Goal: Task Accomplishment & Management: Manage account settings

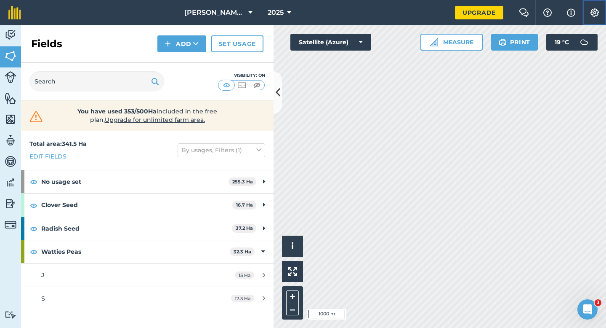
click at [592, 18] on button "Settings" at bounding box center [595, 12] width 24 height 25
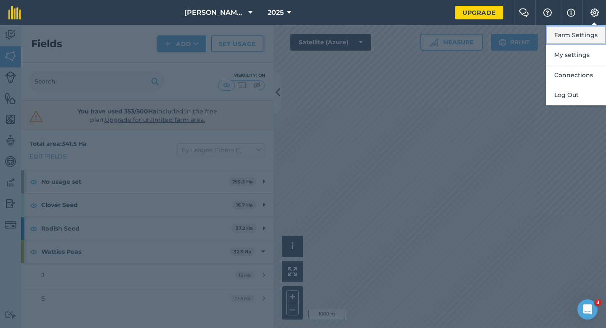
click at [586, 31] on button "Farm Settings" at bounding box center [576, 35] width 60 height 20
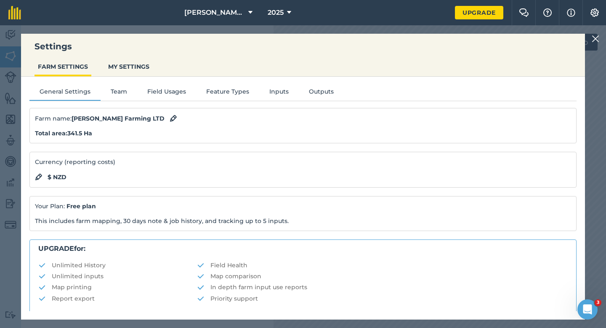
scroll to position [162, 0]
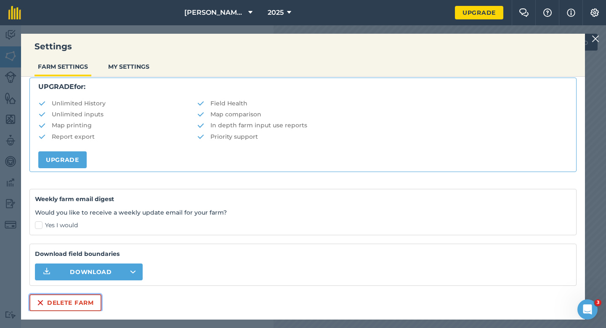
click at [67, 307] on button "Delete farm" at bounding box center [65, 302] width 72 height 17
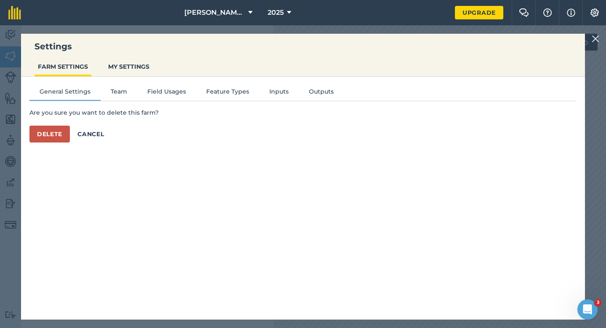
click at [59, 146] on div "General Settings Team Field Usages Feature Types Inputs Outputs Are you sure yo…" at bounding box center [303, 194] width 564 height 234
click at [59, 138] on button "Delete" at bounding box center [49, 133] width 40 height 17
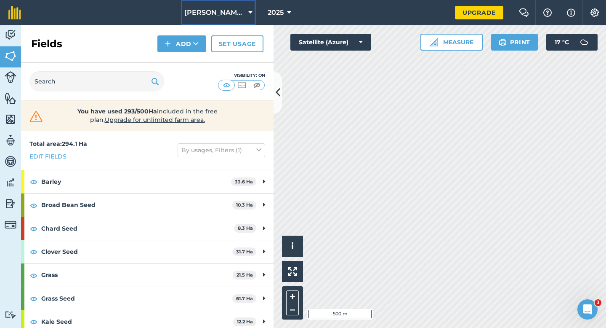
click at [240, 18] on button "[PERSON_NAME] & Sons" at bounding box center [218, 12] width 75 height 25
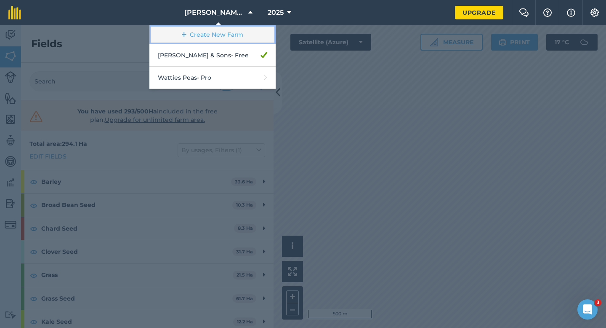
click at [237, 31] on link "Create New Farm" at bounding box center [212, 34] width 126 height 19
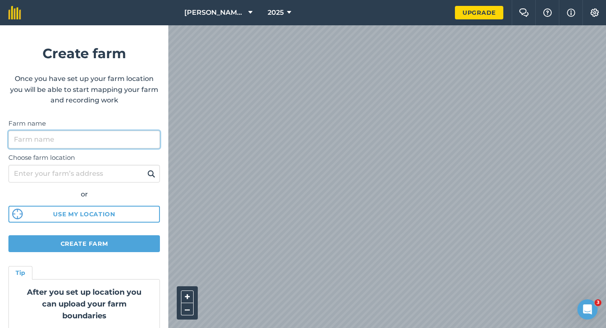
click at [114, 142] on input "Farm name" at bounding box center [84, 140] width 152 height 18
type input "[PERSON_NAME] & Sons Farming LTD"
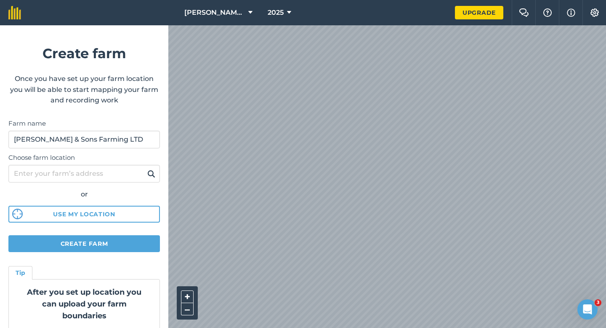
click at [133, 233] on form "Create farm Once you have set up your farm location you will be able to start m…" at bounding box center [84, 176] width 168 height 302
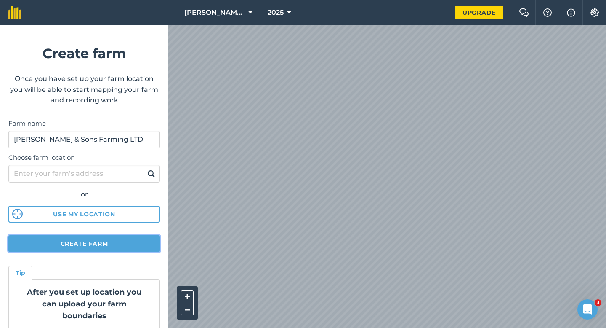
click at [133, 242] on button "Create farm" at bounding box center [84, 243] width 152 height 17
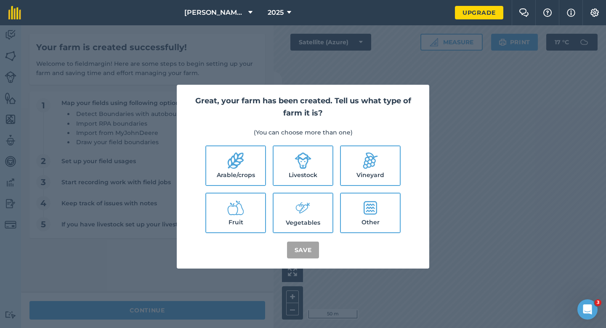
click at [259, 167] on label "Arable/crops" at bounding box center [235, 165] width 59 height 39
checkbox input "true"
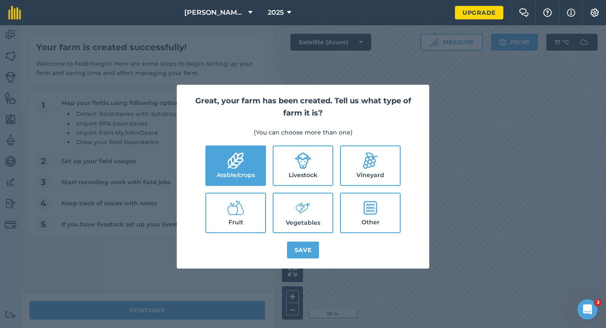
click at [285, 169] on label "Livestock" at bounding box center [303, 165] width 59 height 39
checkbox input "true"
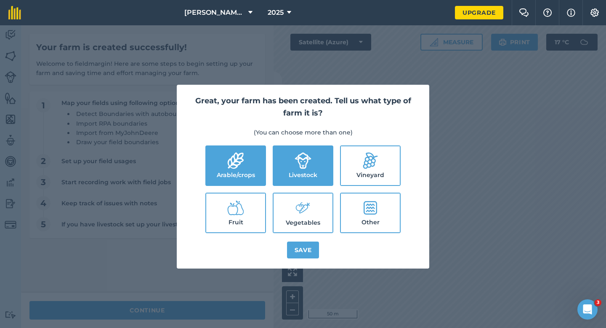
click at [285, 197] on label "Vegetables" at bounding box center [303, 212] width 59 height 39
checkbox input "true"
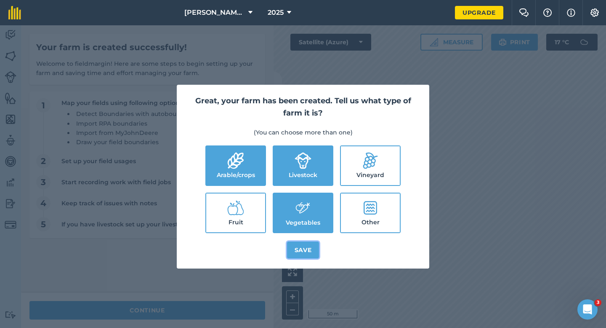
click at [301, 246] on button "Save" at bounding box center [303, 249] width 32 height 17
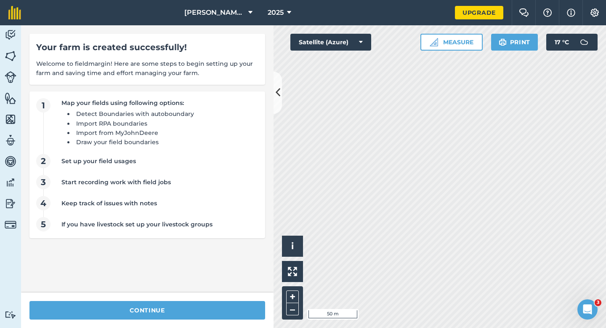
click at [203, 327] on div "continue" at bounding box center [147, 309] width 253 height 35
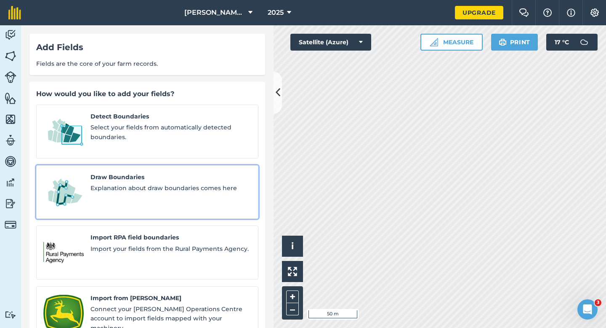
click at [105, 188] on div "Draw Boundaries Explanation about draw boundaries comes here" at bounding box center [171, 192] width 161 height 40
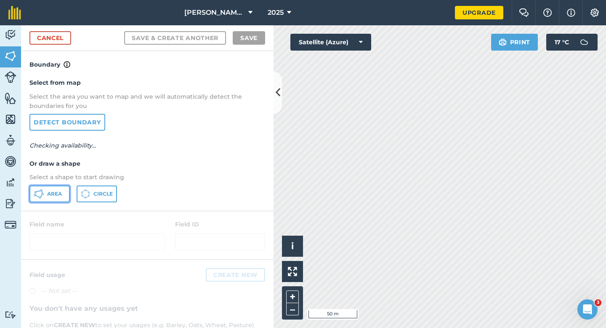
click at [49, 194] on span "Area" at bounding box center [54, 193] width 15 height 7
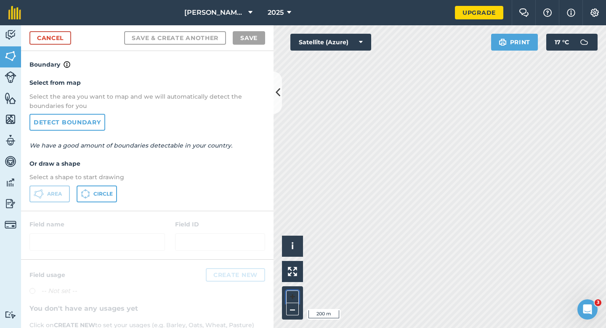
click at [373, 255] on div "Click to start drawing i © 2025 TomTom, Microsoft 200 m + –" at bounding box center [440, 176] width 333 height 302
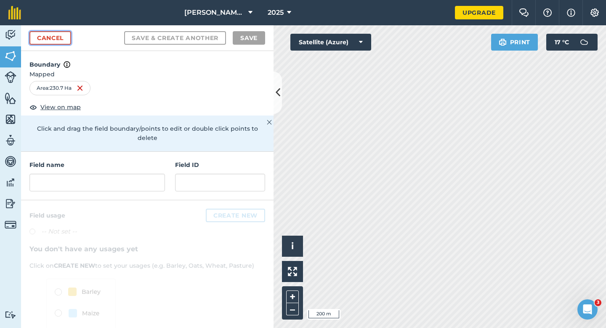
click at [58, 32] on link "Cancel" at bounding box center [50, 37] width 42 height 13
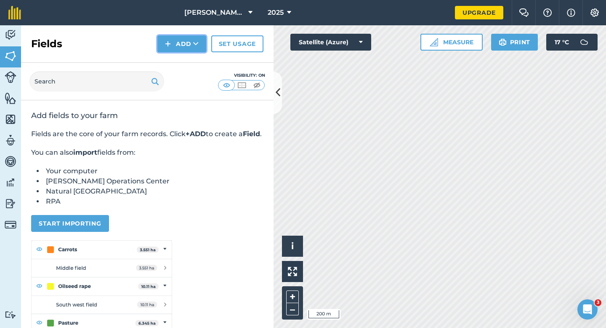
click at [193, 48] on button "Add" at bounding box center [181, 43] width 49 height 17
click at [193, 58] on link "Draw" at bounding box center [182, 62] width 46 height 19
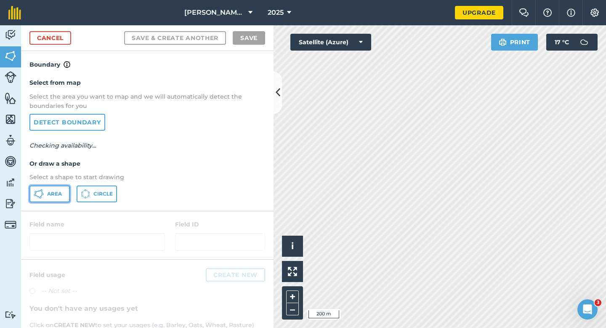
click at [57, 198] on button "Area" at bounding box center [49, 193] width 40 height 17
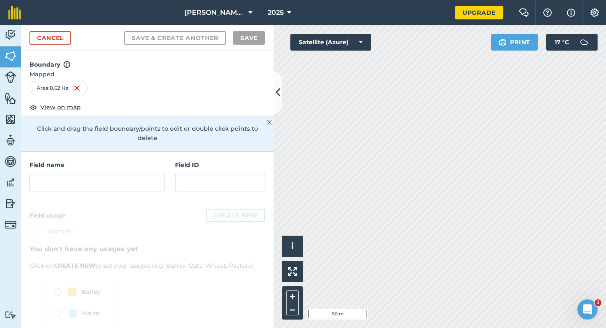
click at [102, 183] on div "Field name Field ID" at bounding box center [147, 176] width 253 height 48
click at [102, 176] on input "text" at bounding box center [97, 182] width 136 height 18
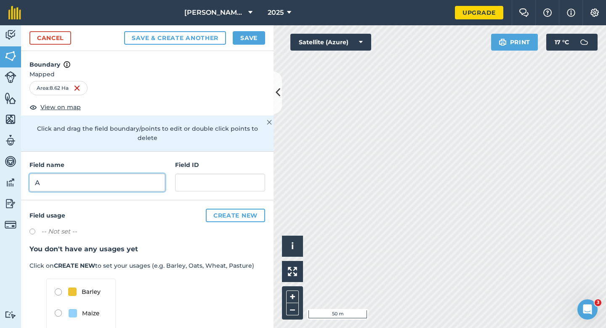
type input "A"
click at [248, 40] on button "Save" at bounding box center [249, 37] width 32 height 13
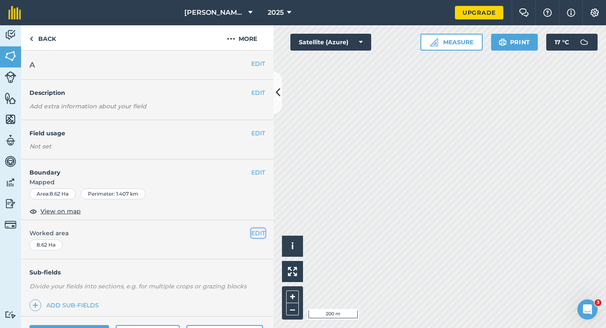
click at [257, 233] on button "EDIT" at bounding box center [258, 232] width 14 height 9
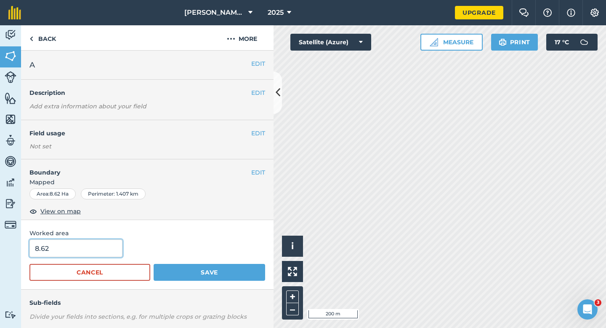
click at [69, 250] on input "8.62" at bounding box center [75, 248] width 93 height 18
type input "8.8"
click at [154, 264] on button "Save" at bounding box center [210, 272] width 112 height 17
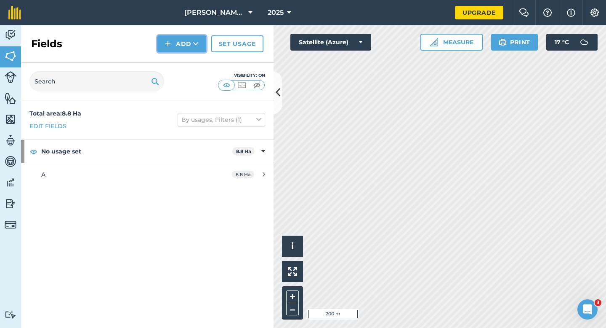
click at [181, 45] on button "Add" at bounding box center [181, 43] width 49 height 17
click at [181, 56] on link "Draw" at bounding box center [182, 62] width 46 height 19
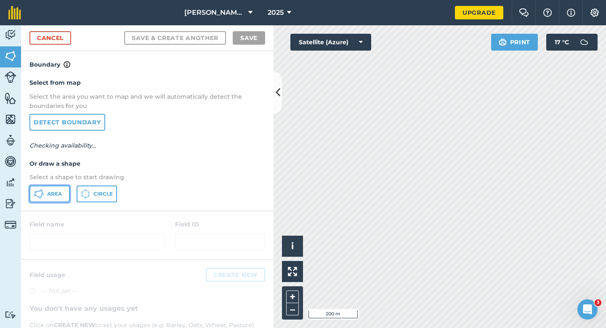
click at [46, 196] on button "Area" at bounding box center [49, 193] width 40 height 17
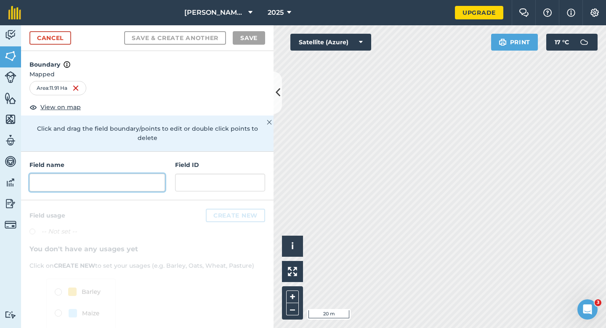
click at [150, 173] on input "text" at bounding box center [97, 182] width 136 height 18
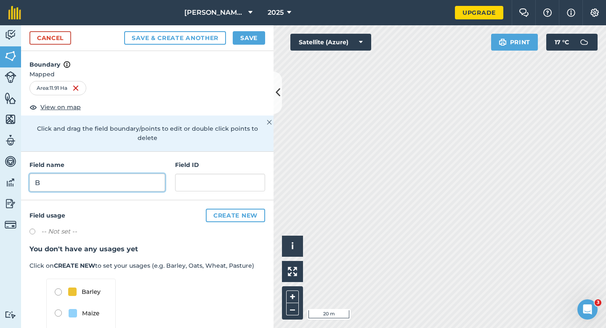
type input "B"
click at [242, 37] on button "Save" at bounding box center [249, 37] width 32 height 13
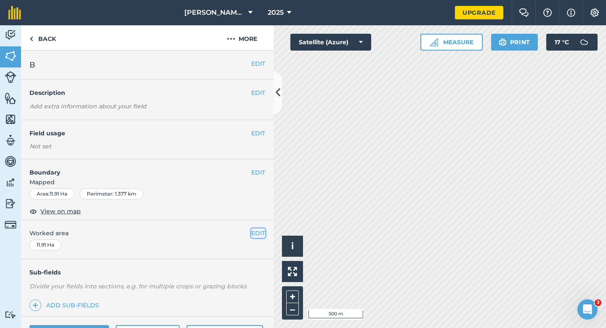
click at [258, 236] on button "EDIT" at bounding box center [258, 232] width 14 height 9
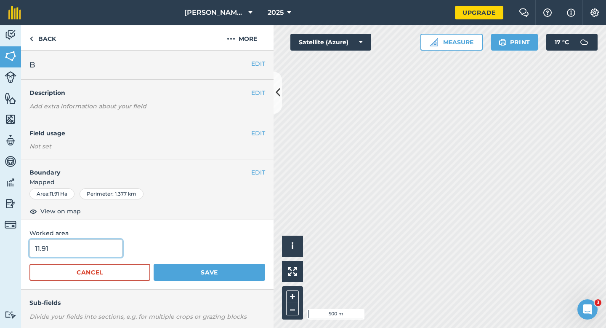
click at [92, 254] on input "11.91" at bounding box center [75, 248] width 93 height 18
type input "12"
click at [154, 264] on button "Save" at bounding box center [210, 272] width 112 height 17
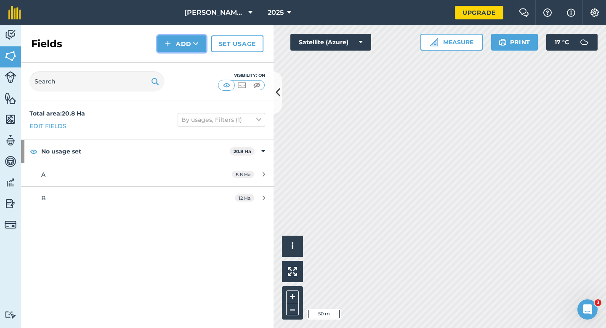
click at [190, 43] on button "Add" at bounding box center [181, 43] width 49 height 17
click at [190, 59] on link "Draw" at bounding box center [182, 62] width 46 height 19
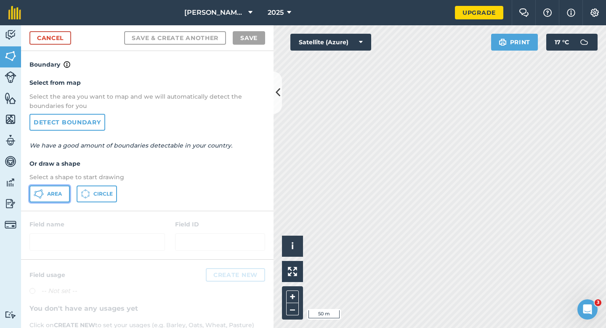
click at [32, 201] on button "Area" at bounding box center [49, 193] width 40 height 17
click at [331, 0] on html "[PERSON_NAME] & Sons Farming LTD 2025 Upgrade Farm Chat Help Info Settings Map …" at bounding box center [303, 164] width 606 height 328
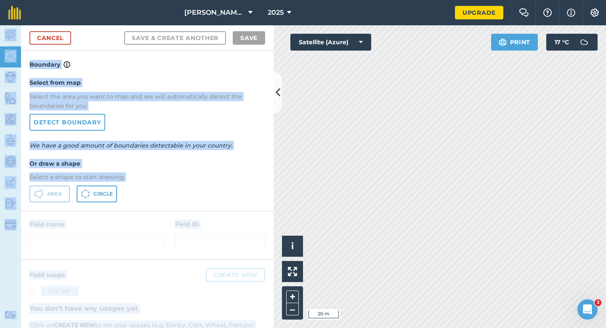
drag, startPoint x: 335, startPoint y: 9, endPoint x: 349, endPoint y: 44, distance: 37.5
click at [349, 44] on div "[PERSON_NAME] & Sons Farming LTD 2025 Upgrade Farm Chat Help Info Settings Map …" at bounding box center [303, 164] width 606 height 328
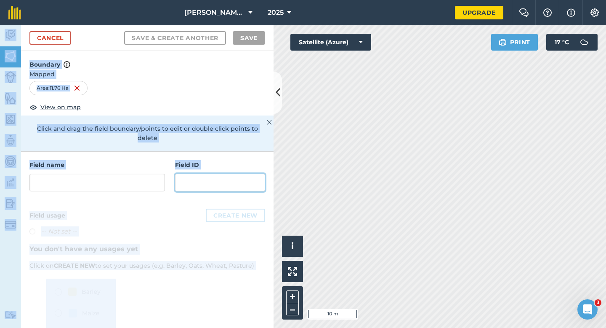
click at [179, 173] on input "text" at bounding box center [220, 182] width 90 height 18
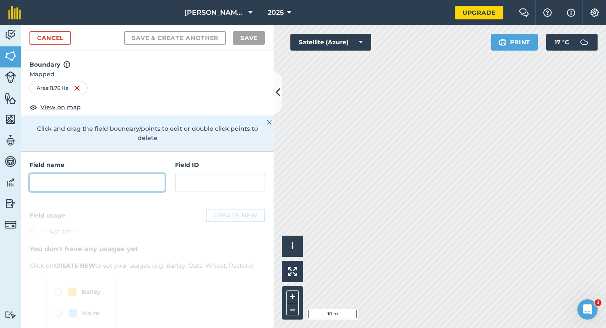
click at [140, 173] on input "text" at bounding box center [97, 182] width 136 height 18
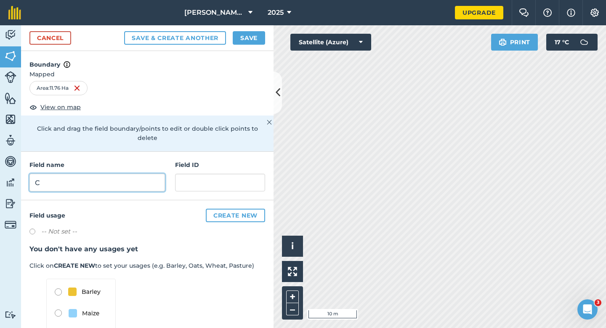
type input "C"
click at [249, 32] on button "Save" at bounding box center [249, 37] width 32 height 13
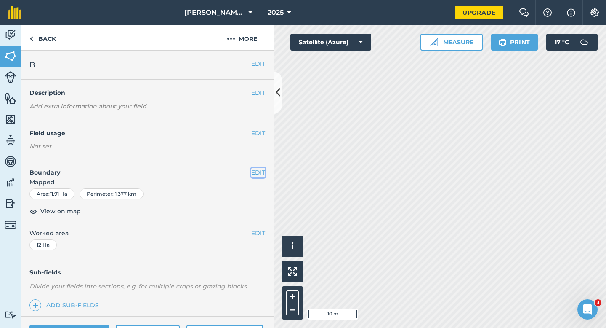
click at [254, 172] on button "EDIT" at bounding box center [258, 172] width 14 height 9
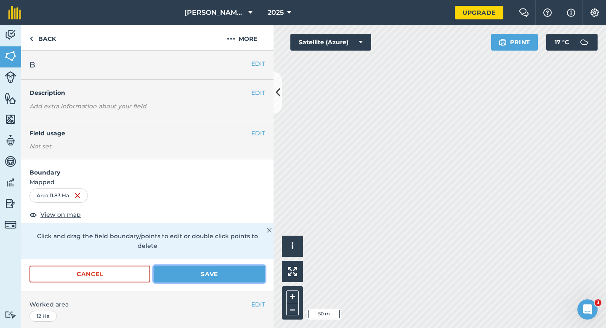
click at [215, 269] on button "Save" at bounding box center [210, 273] width 112 height 17
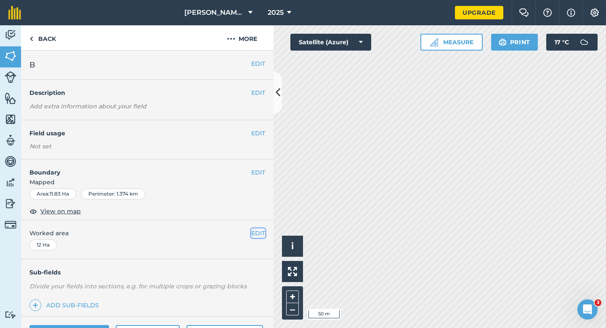
click at [258, 231] on button "EDIT" at bounding box center [258, 232] width 14 height 9
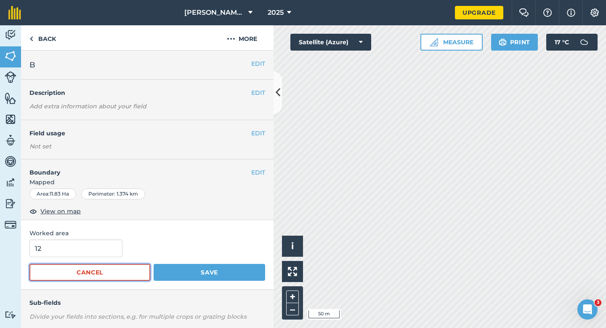
click at [80, 268] on button "Cancel" at bounding box center [89, 272] width 121 height 17
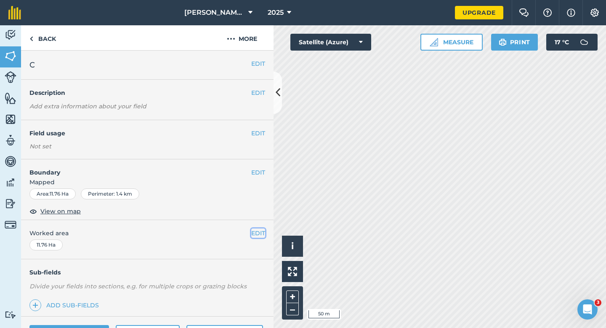
click at [253, 235] on button "EDIT" at bounding box center [258, 232] width 14 height 9
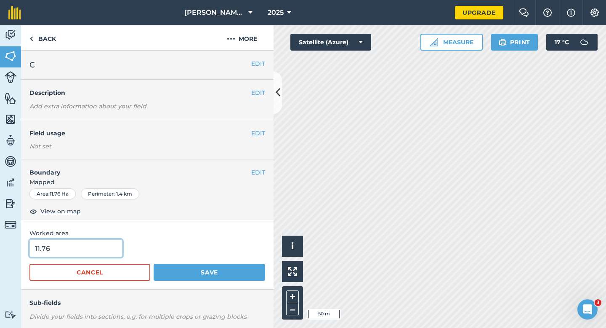
click at [58, 256] on input "11.76" at bounding box center [75, 248] width 93 height 18
type input "12"
click at [154, 264] on button "Save" at bounding box center [210, 272] width 112 height 17
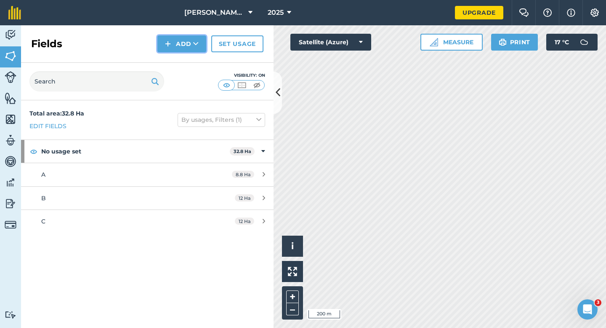
click at [189, 43] on button "Add" at bounding box center [181, 43] width 49 height 17
click at [189, 63] on link "Draw" at bounding box center [182, 62] width 46 height 19
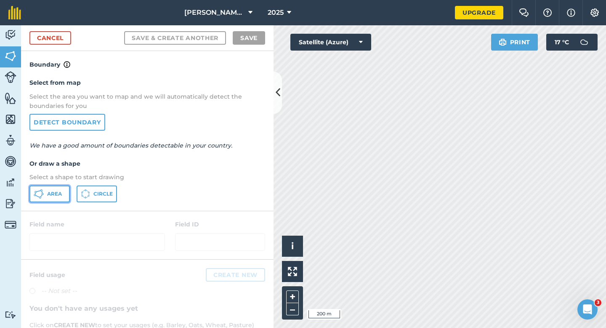
click at [51, 188] on button "Area" at bounding box center [49, 193] width 40 height 17
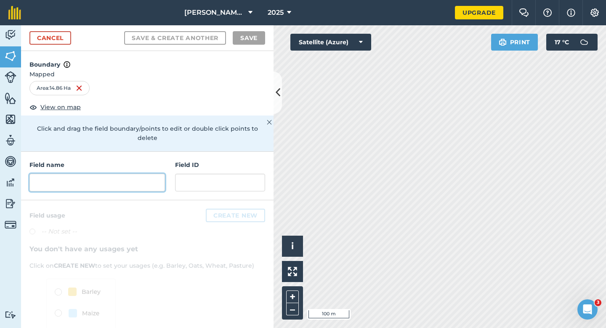
click at [126, 173] on input "text" at bounding box center [97, 182] width 136 height 18
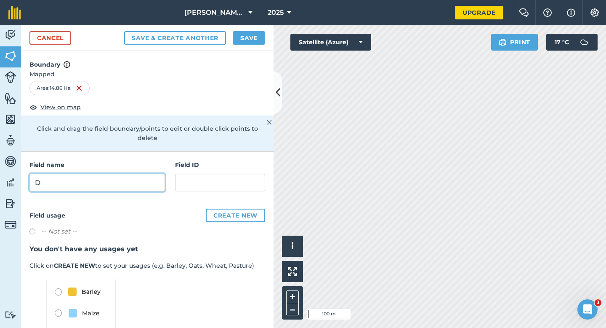
type input "D"
click at [245, 38] on button "Save" at bounding box center [249, 37] width 32 height 13
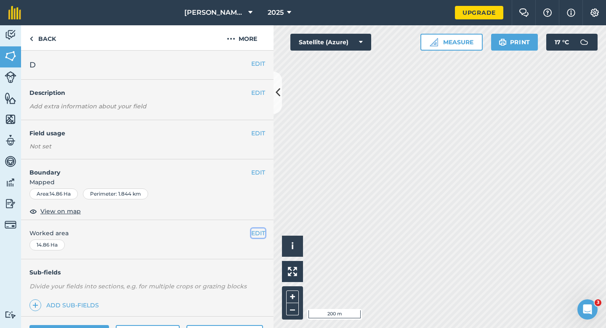
click at [256, 233] on button "EDIT" at bounding box center [258, 232] width 14 height 9
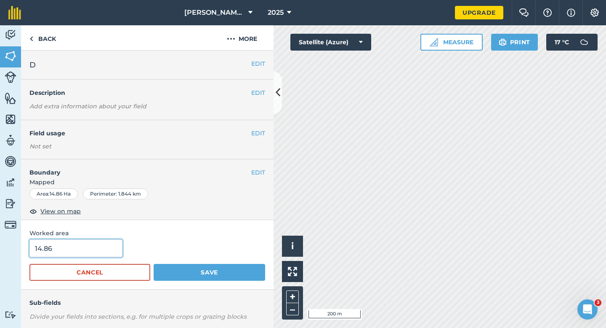
click at [92, 254] on input "14.86" at bounding box center [75, 248] width 93 height 18
type input "15"
click at [154, 264] on button "Save" at bounding box center [210, 272] width 112 height 17
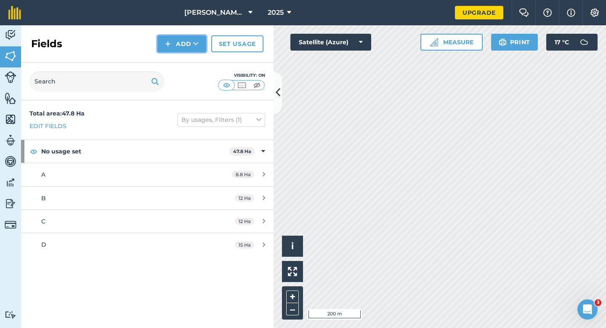
click at [184, 47] on button "Add" at bounding box center [181, 43] width 49 height 17
click at [184, 57] on link "Draw" at bounding box center [182, 62] width 46 height 19
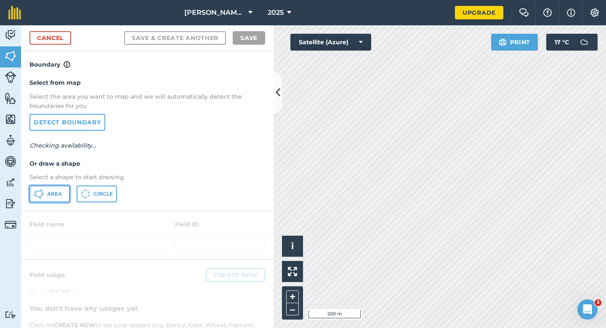
click at [35, 194] on icon at bounding box center [39, 194] width 10 height 10
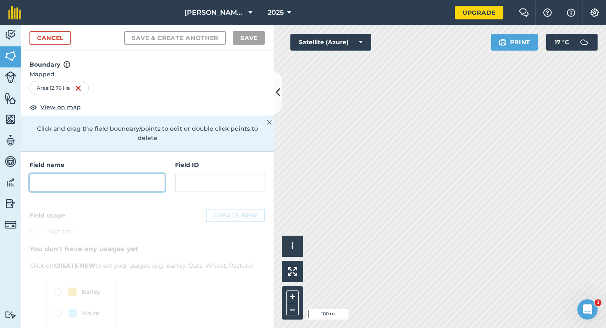
click at [126, 177] on input "text" at bounding box center [97, 182] width 136 height 18
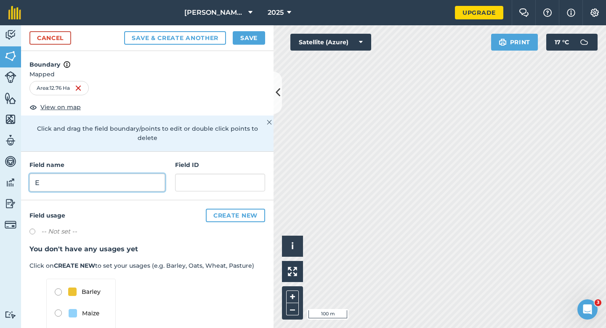
type input "E"
click at [241, 38] on button "Save" at bounding box center [249, 37] width 32 height 13
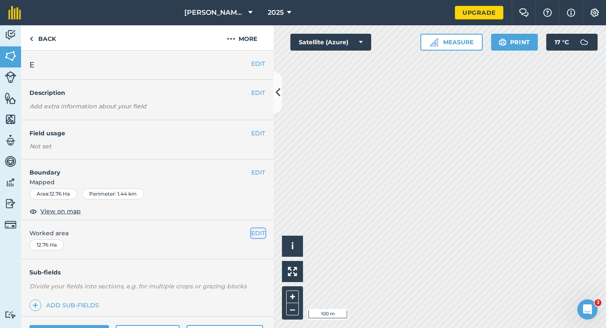
click at [259, 231] on button "EDIT" at bounding box center [258, 232] width 14 height 9
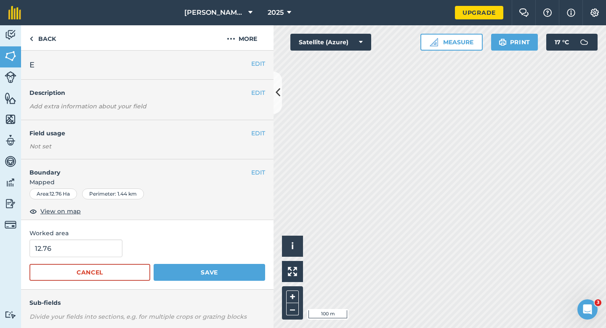
click at [85, 258] on form "12.76 Cancel Save" at bounding box center [147, 259] width 236 height 41
type input "12"
click at [85, 252] on input "12" at bounding box center [75, 248] width 93 height 18
click at [154, 264] on button "Save" at bounding box center [210, 272] width 112 height 17
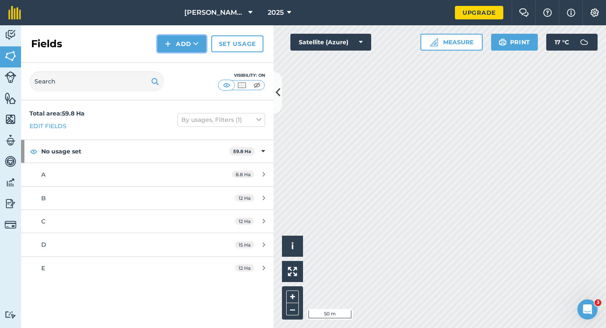
click at [184, 50] on button "Add" at bounding box center [181, 43] width 49 height 17
click at [184, 58] on link "Draw" at bounding box center [182, 62] width 46 height 19
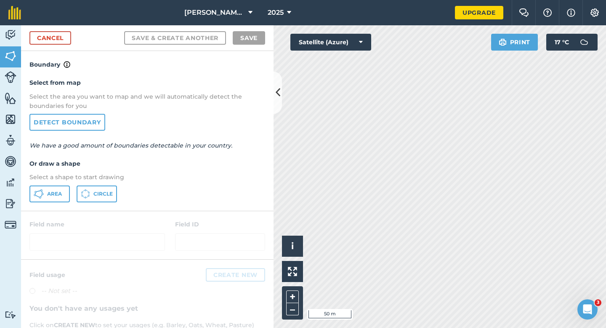
click at [50, 185] on div "Select from map Select the area you want to map and we will automatically detec…" at bounding box center [147, 139] width 253 height 141
click at [56, 190] on span "Area" at bounding box center [54, 193] width 15 height 7
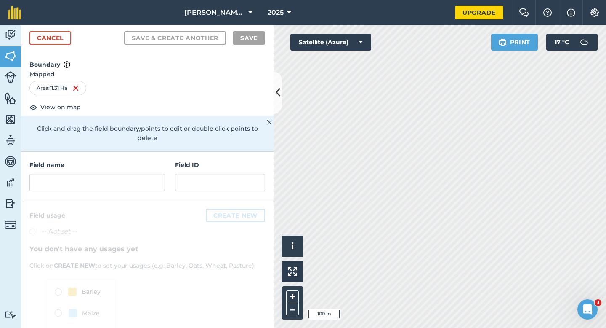
click at [126, 162] on div "Field name" at bounding box center [97, 175] width 136 height 31
click at [125, 173] on input "text" at bounding box center [97, 182] width 136 height 18
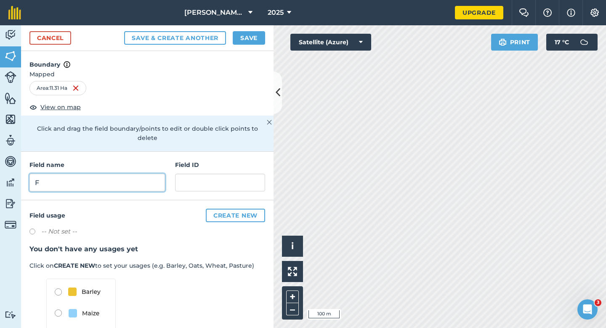
type input "F"
click at [240, 31] on div "Cancel Save & Create Another Save" at bounding box center [147, 38] width 253 height 26
click at [240, 36] on button "Save" at bounding box center [249, 37] width 32 height 13
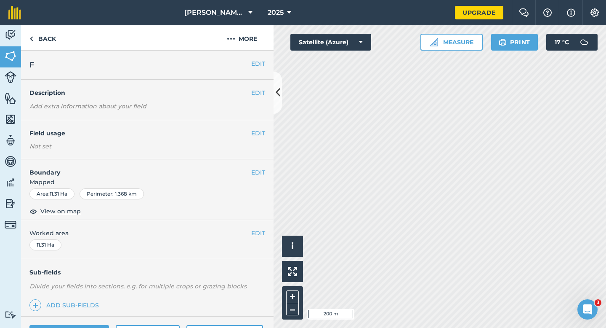
click at [256, 226] on div "EDIT Worked area 11.31 Ha" at bounding box center [147, 239] width 253 height 39
click at [256, 229] on button "EDIT" at bounding box center [258, 232] width 14 height 9
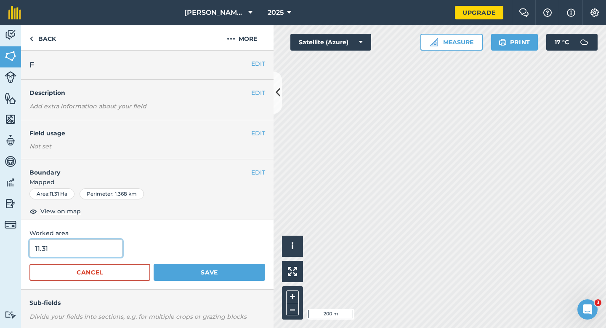
click at [57, 254] on input "11.31" at bounding box center [75, 248] width 93 height 18
type input "12"
click at [154, 264] on button "Save" at bounding box center [210, 272] width 112 height 17
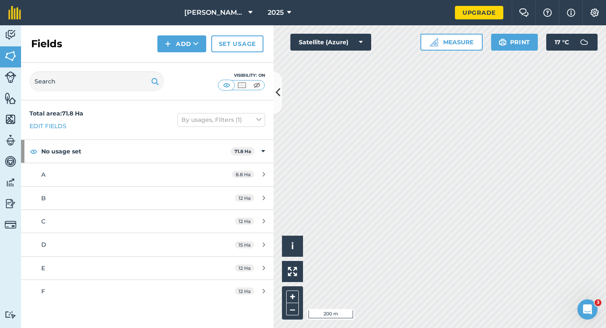
click at [192, 55] on div "Fields Add Set usage" at bounding box center [147, 43] width 253 height 37
click at [184, 39] on button "Add" at bounding box center [181, 43] width 49 height 17
click at [184, 60] on link "Draw" at bounding box center [182, 62] width 46 height 19
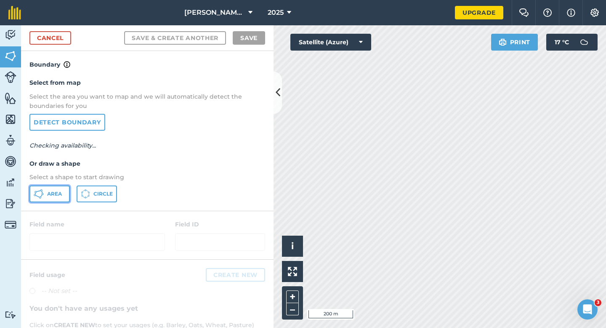
click at [44, 198] on button "Area" at bounding box center [49, 193] width 40 height 17
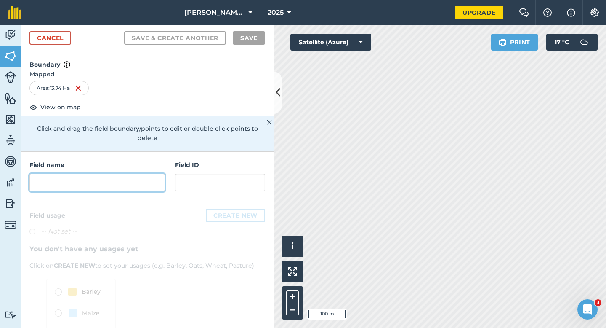
click at [129, 176] on input "text" at bounding box center [97, 182] width 136 height 18
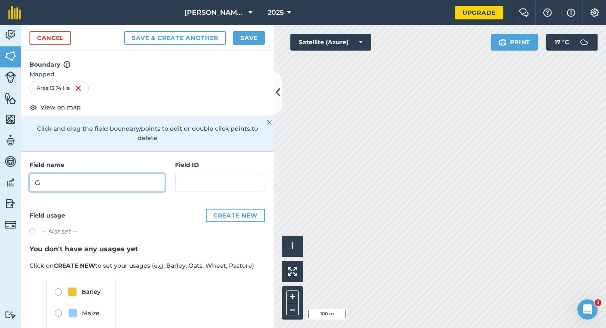
type input "G"
click at [256, 41] on button "Save" at bounding box center [249, 37] width 32 height 13
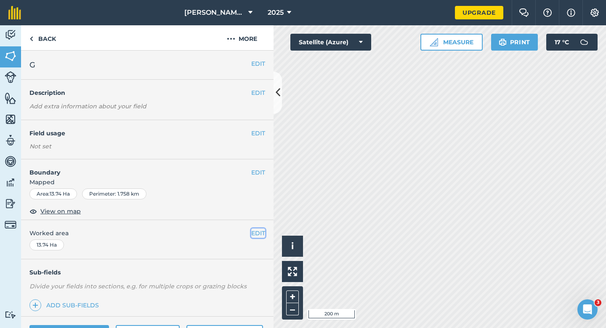
click at [257, 231] on button "EDIT" at bounding box center [258, 232] width 14 height 9
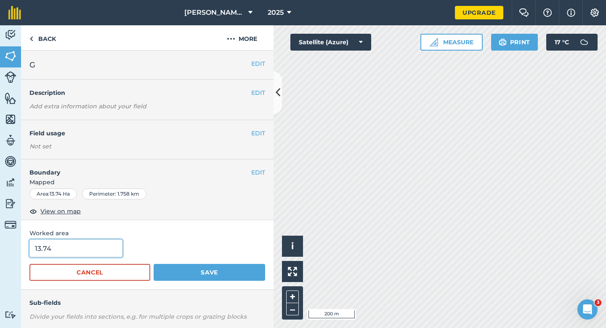
click at [72, 256] on input "13.74" at bounding box center [75, 248] width 93 height 18
type input "13.7"
click at [154, 264] on button "Save" at bounding box center [210, 272] width 112 height 17
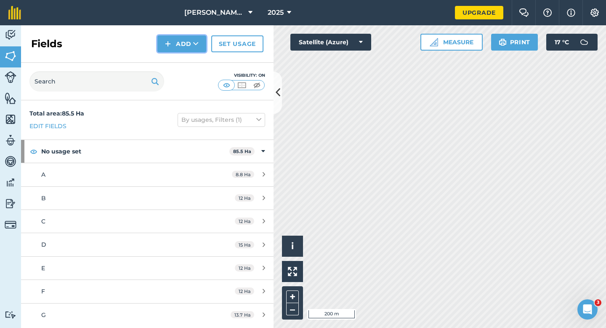
click at [171, 45] on img at bounding box center [168, 44] width 6 height 10
click at [172, 64] on link "Draw" at bounding box center [182, 62] width 46 height 19
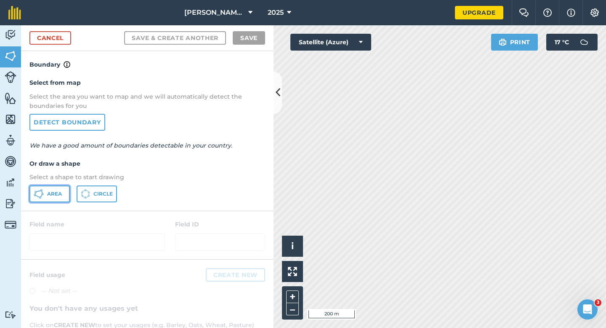
click at [43, 192] on icon at bounding box center [39, 194] width 10 height 10
click at [45, 37] on link "Cancel" at bounding box center [50, 37] width 42 height 13
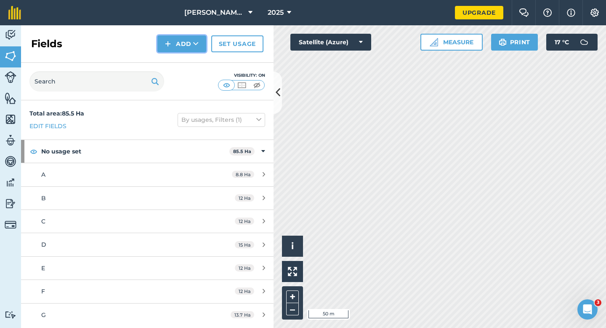
click at [165, 45] on button "Add" at bounding box center [181, 43] width 49 height 17
click at [167, 62] on link "Draw" at bounding box center [182, 62] width 46 height 19
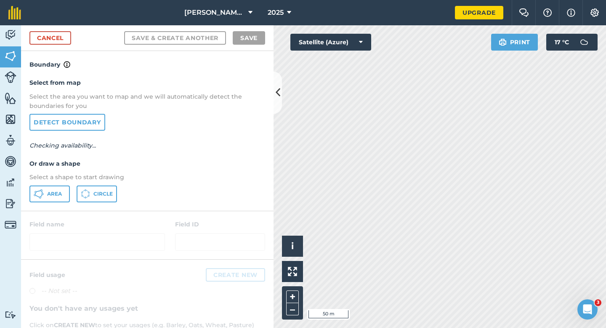
click at [61, 184] on div "Select from map Select the area you want to map and we will automatically detec…" at bounding box center [147, 139] width 253 height 141
click at [61, 187] on button "Area" at bounding box center [49, 193] width 40 height 17
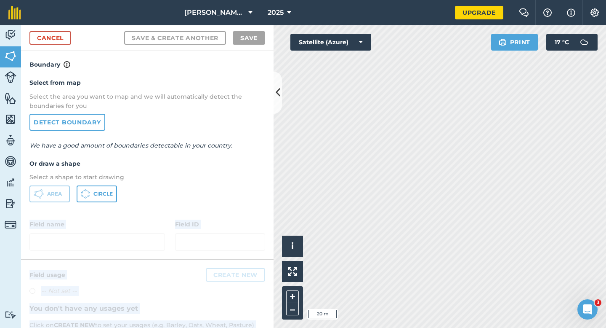
click at [338, 185] on div "Activity Fields Livestock Features Maps Team Vehicles Data Reporting Billing Tu…" at bounding box center [303, 176] width 606 height 302
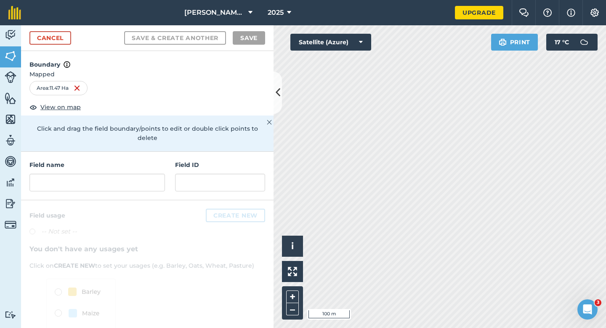
click at [188, 137] on div "Click and drag the field boundary/points to edit or double click points to dele…" at bounding box center [147, 133] width 253 height 36
click at [107, 173] on input "text" at bounding box center [97, 182] width 136 height 18
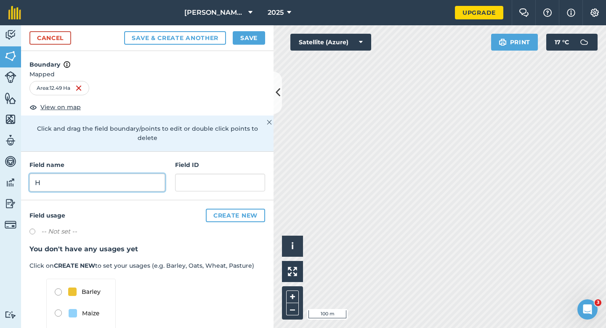
type input "H"
click at [231, 39] on div "Save & Create Another Save" at bounding box center [194, 37] width 141 height 13
click at [234, 39] on button "Save" at bounding box center [249, 37] width 32 height 13
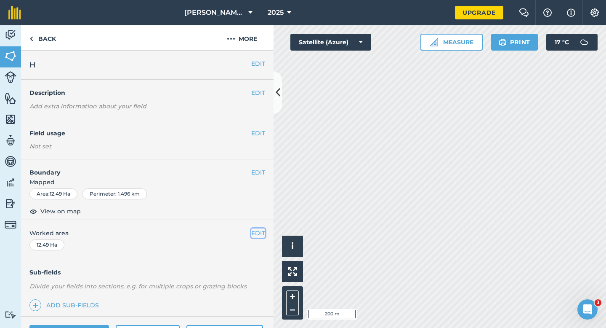
click at [258, 230] on button "EDIT" at bounding box center [258, 232] width 14 height 9
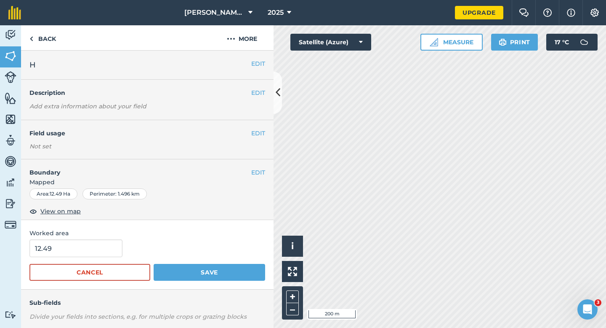
click at [91, 234] on span "Worked area" at bounding box center [147, 232] width 236 height 9
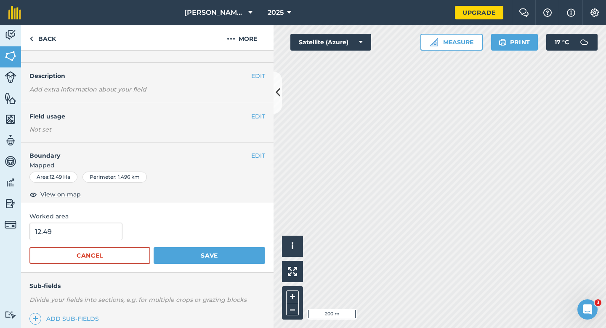
click at [91, 241] on form "12.49 Cancel Save" at bounding box center [147, 242] width 236 height 41
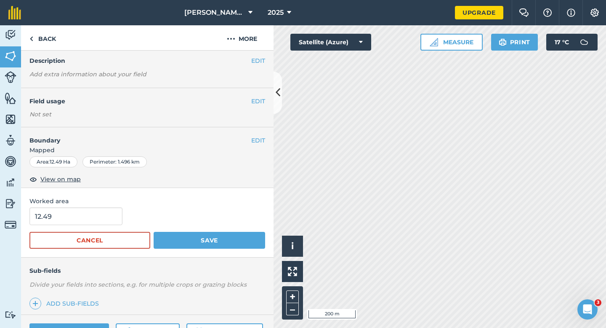
scroll to position [34, 0]
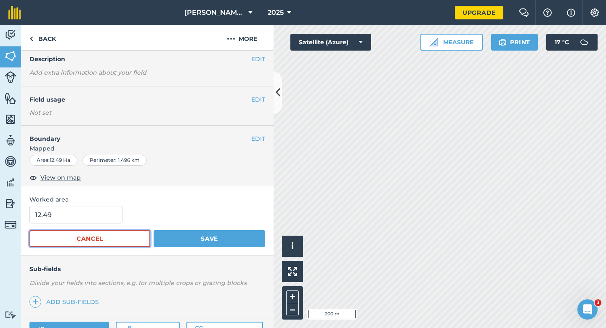
click at [91, 240] on button "Cancel" at bounding box center [89, 238] width 121 height 17
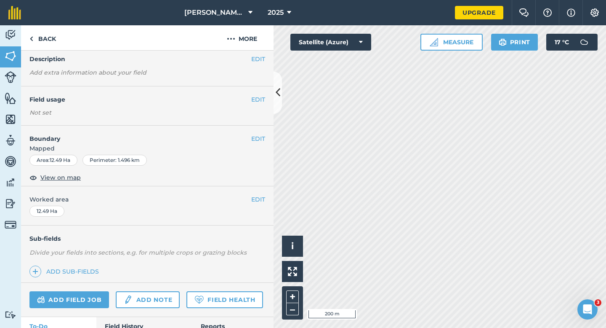
click at [91, 214] on div "EDIT Worked area 12.49 Ha" at bounding box center [147, 205] width 253 height 39
click at [259, 203] on button "EDIT" at bounding box center [258, 199] width 14 height 9
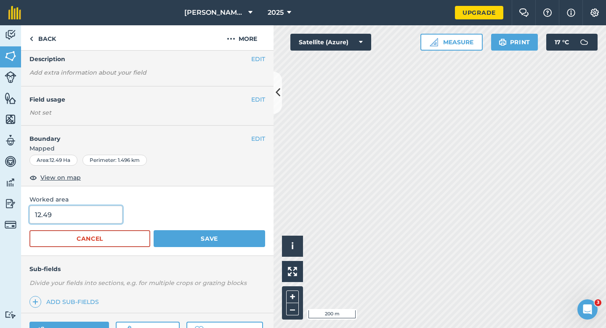
click at [99, 217] on input "12.49" at bounding box center [75, 214] width 93 height 18
type input "12"
click at [154, 230] on button "Save" at bounding box center [210, 238] width 112 height 17
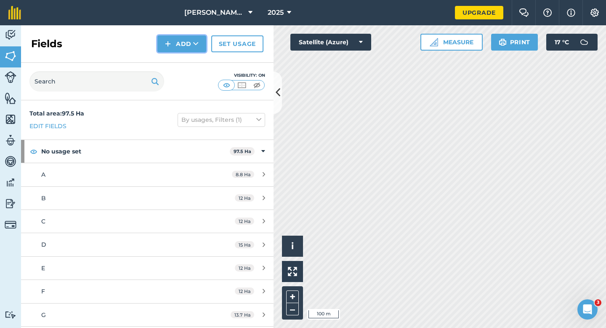
click at [176, 37] on button "Add" at bounding box center [181, 43] width 49 height 17
click at [176, 59] on link "Draw" at bounding box center [182, 62] width 46 height 19
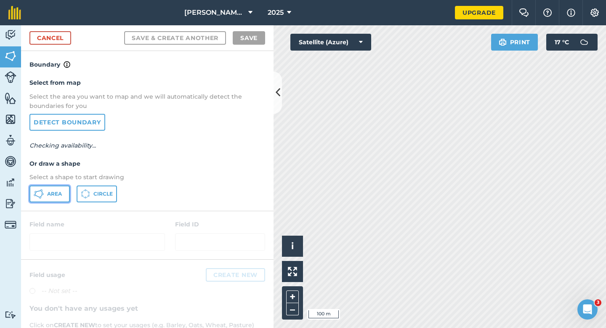
click at [53, 200] on button "Area" at bounding box center [49, 193] width 40 height 17
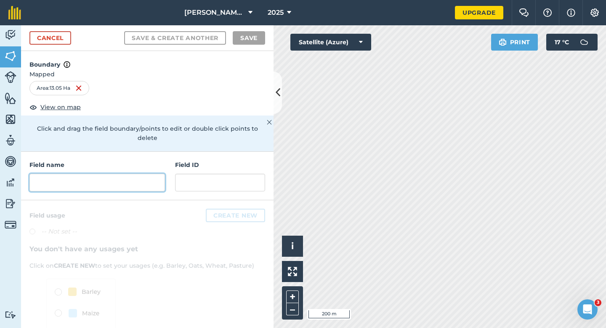
click at [144, 178] on input "text" at bounding box center [97, 182] width 136 height 18
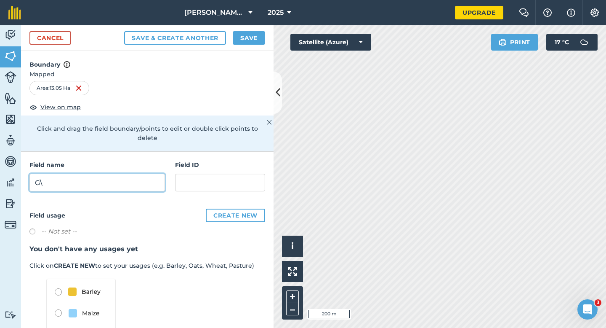
type input "G"
type input "I"
click at [258, 37] on button "Save" at bounding box center [249, 37] width 32 height 13
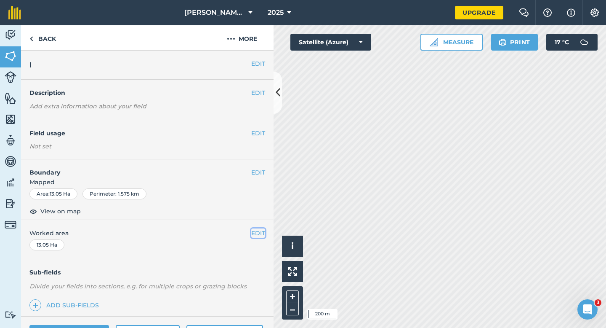
click at [256, 234] on button "EDIT" at bounding box center [258, 232] width 14 height 9
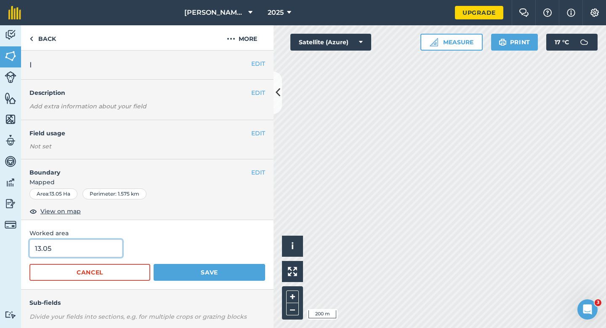
click at [87, 242] on input "13.05" at bounding box center [75, 248] width 93 height 18
type input "13"
click at [154, 264] on button "Save" at bounding box center [210, 272] width 112 height 17
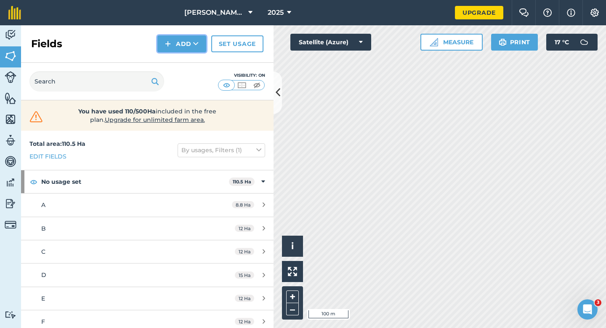
click at [188, 49] on button "Add" at bounding box center [181, 43] width 49 height 17
click at [188, 62] on link "Draw" at bounding box center [182, 62] width 46 height 19
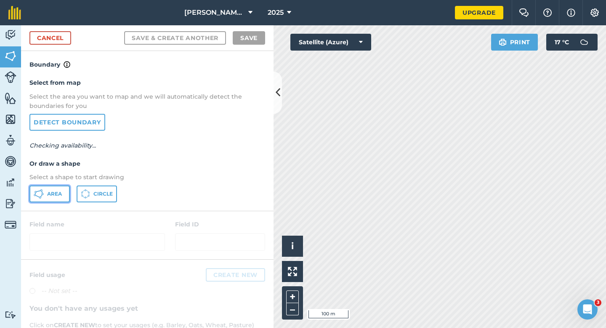
click at [54, 190] on span "Area" at bounding box center [54, 193] width 15 height 7
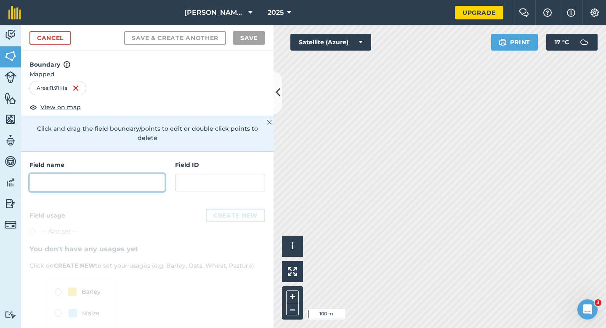
click at [146, 175] on input "text" at bounding box center [97, 182] width 136 height 18
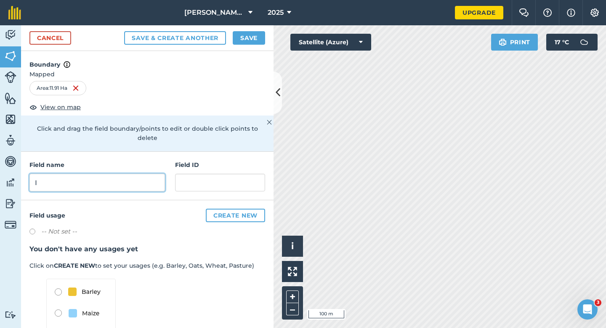
type input "I"
click at [248, 43] on button "Save" at bounding box center [249, 37] width 32 height 13
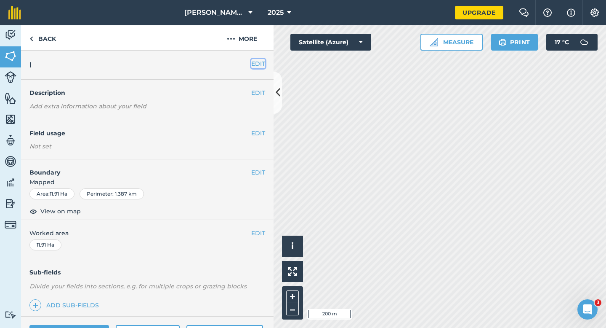
click at [257, 63] on button "EDIT" at bounding box center [258, 63] width 14 height 9
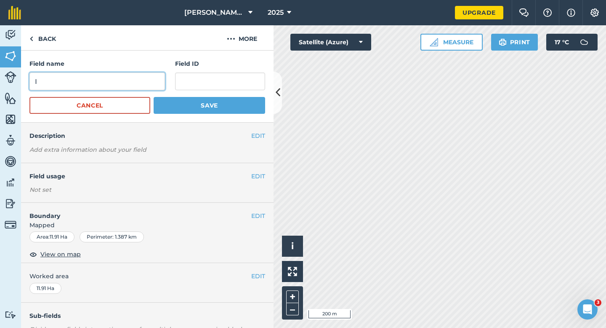
click at [127, 78] on input "I" at bounding box center [97, 81] width 136 height 18
click at [127, 78] on input "J" at bounding box center [97, 81] width 136 height 18
type input "J"
click at [154, 97] on button "Save" at bounding box center [210, 105] width 112 height 17
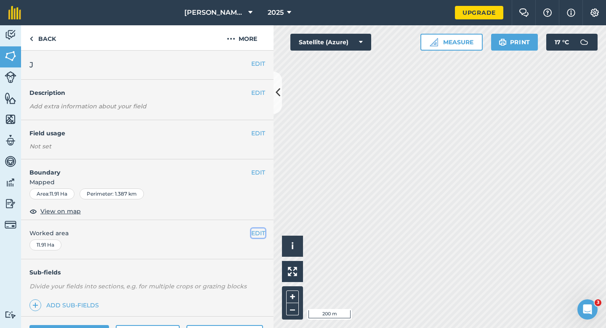
click at [260, 232] on button "EDIT" at bounding box center [258, 232] width 14 height 9
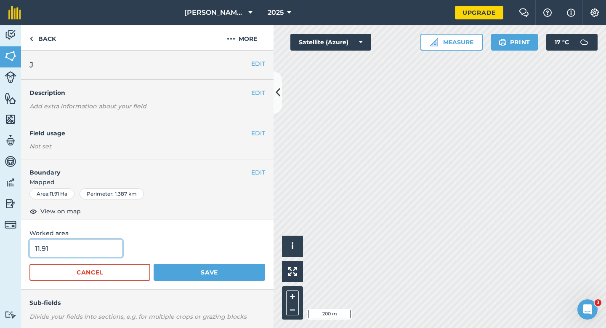
click at [103, 247] on input "11.91" at bounding box center [75, 248] width 93 height 18
type input "12"
click at [154, 264] on button "Save" at bounding box center [210, 272] width 112 height 17
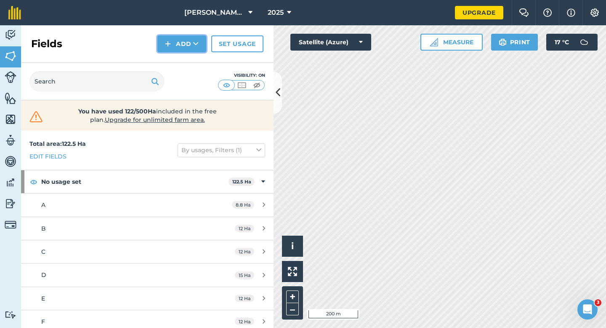
click at [166, 47] on img at bounding box center [168, 44] width 6 height 10
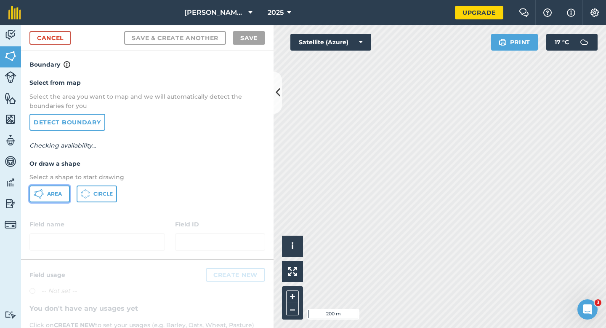
click at [44, 198] on button "Area" at bounding box center [49, 193] width 40 height 17
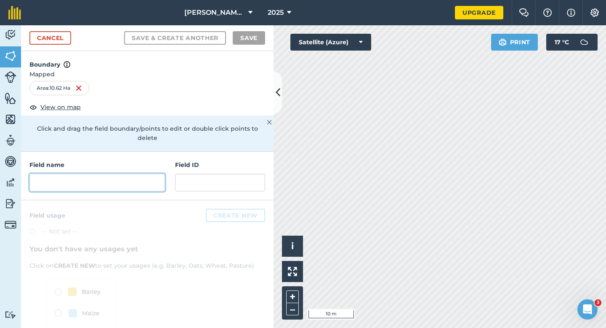
click at [79, 173] on input "text" at bounding box center [97, 182] width 136 height 18
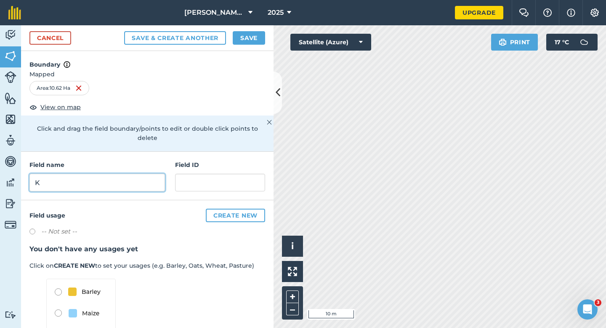
type input "K"
click at [261, 34] on button "Save" at bounding box center [249, 37] width 32 height 13
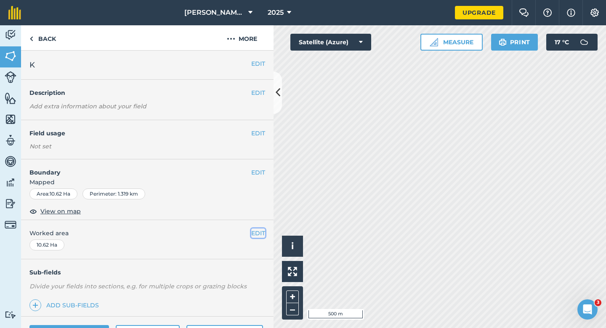
click at [254, 231] on button "EDIT" at bounding box center [258, 232] width 14 height 9
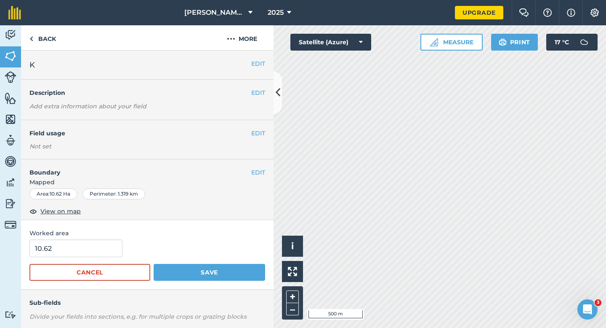
click at [103, 248] on input "10.62" at bounding box center [75, 248] width 93 height 18
type input "11"
click at [154, 264] on button "Save" at bounding box center [210, 272] width 112 height 17
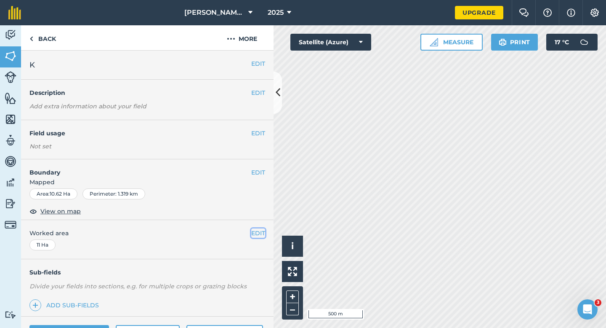
click at [258, 232] on button "EDIT" at bounding box center [258, 232] width 14 height 9
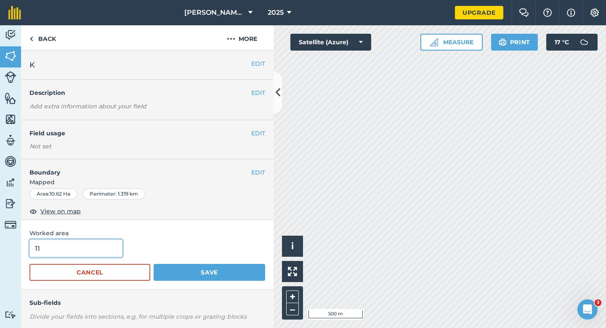
click at [114, 250] on input "11" at bounding box center [75, 248] width 93 height 18
type input "12"
click at [154, 264] on button "Save" at bounding box center [210, 272] width 112 height 17
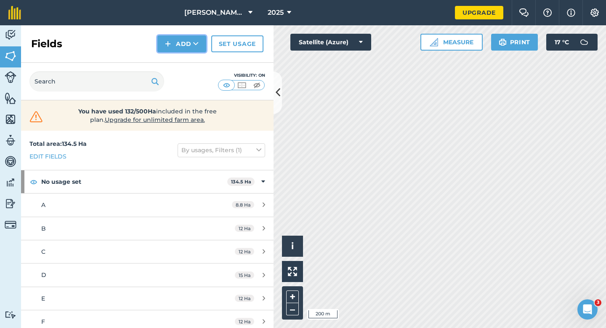
click at [176, 43] on button "Add" at bounding box center [181, 43] width 49 height 17
click at [176, 58] on link "Draw" at bounding box center [182, 62] width 46 height 19
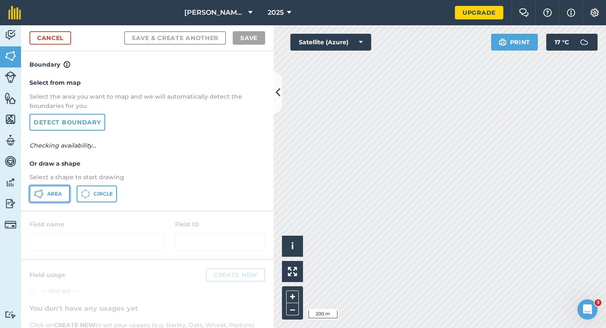
click at [43, 195] on icon at bounding box center [39, 194] width 10 height 10
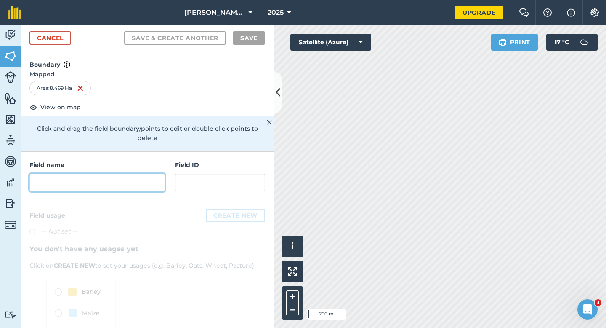
click at [139, 179] on input "text" at bounding box center [97, 182] width 136 height 18
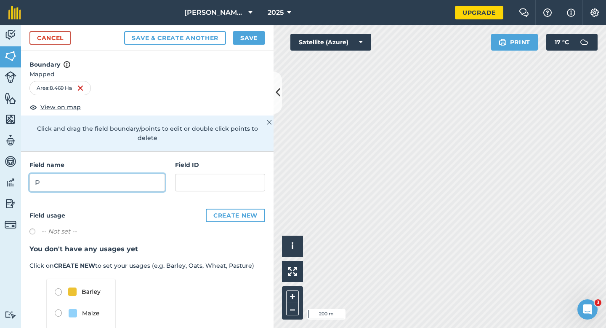
type input "P"
click at [256, 43] on button "Save" at bounding box center [249, 37] width 32 height 13
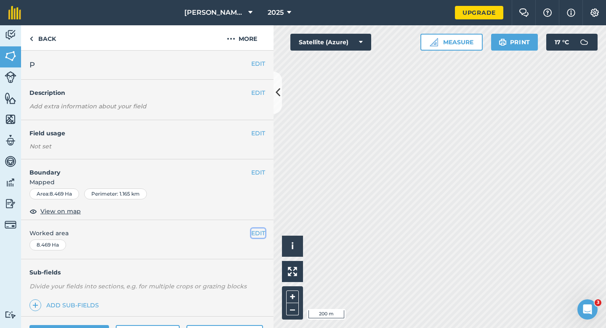
click at [253, 232] on button "EDIT" at bounding box center [258, 232] width 14 height 9
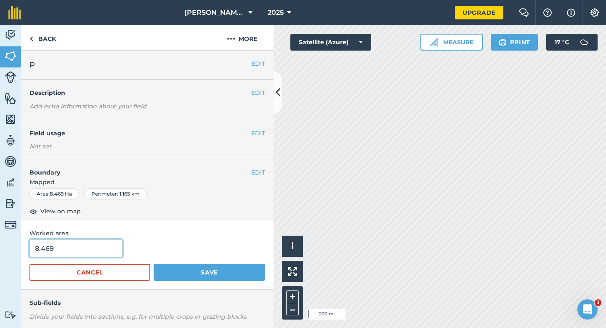
click at [83, 247] on input "8.469" at bounding box center [75, 248] width 93 height 18
type input "8.4"
click at [154, 264] on button "Save" at bounding box center [210, 272] width 112 height 17
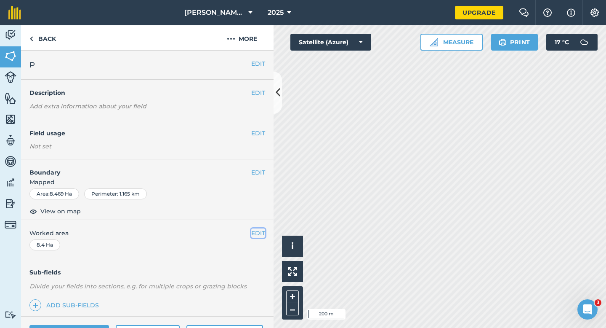
click at [259, 232] on button "EDIT" at bounding box center [258, 232] width 14 height 9
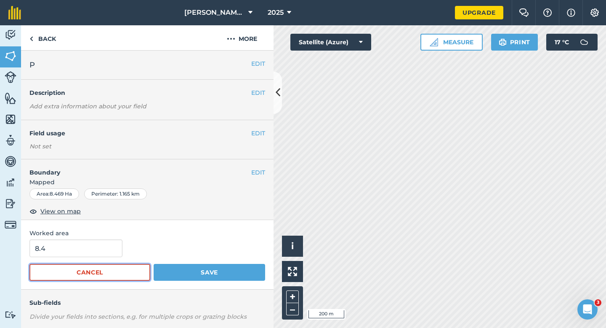
click at [65, 266] on button "Cancel" at bounding box center [89, 272] width 121 height 17
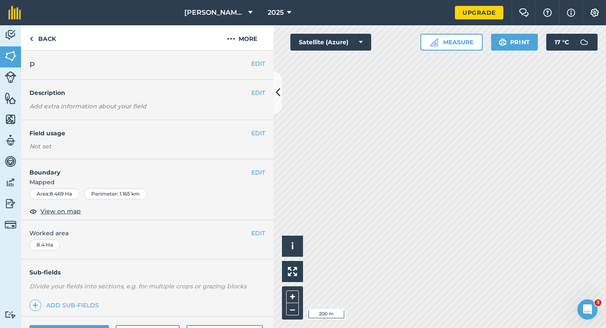
click at [67, 245] on div "EDIT Worked area 8.4 Ha" at bounding box center [147, 239] width 253 height 39
click at [257, 232] on button "EDIT" at bounding box center [258, 232] width 14 height 9
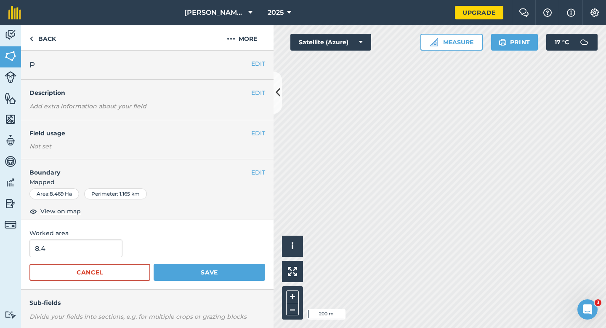
click at [122, 240] on div "8.4" at bounding box center [147, 248] width 236 height 18
click at [99, 240] on input "8.4" at bounding box center [75, 248] width 93 height 18
type input "9"
click at [154, 264] on button "Save" at bounding box center [210, 272] width 112 height 17
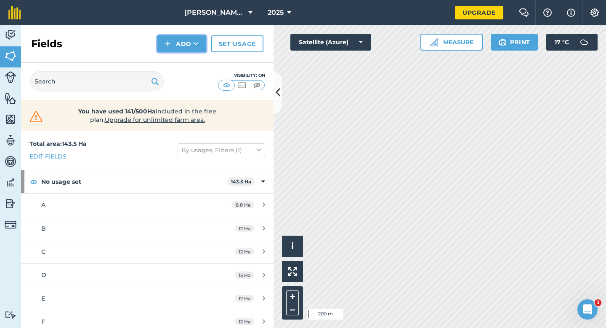
click at [178, 50] on button "Add" at bounding box center [181, 43] width 49 height 17
click at [178, 59] on link "Draw" at bounding box center [182, 62] width 46 height 19
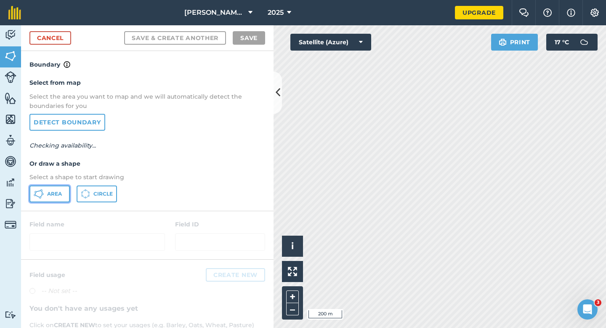
click at [65, 189] on button "Area" at bounding box center [49, 193] width 40 height 17
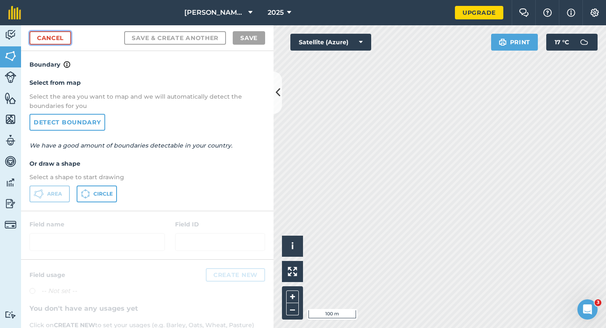
click at [48, 34] on link "Cancel" at bounding box center [50, 37] width 42 height 13
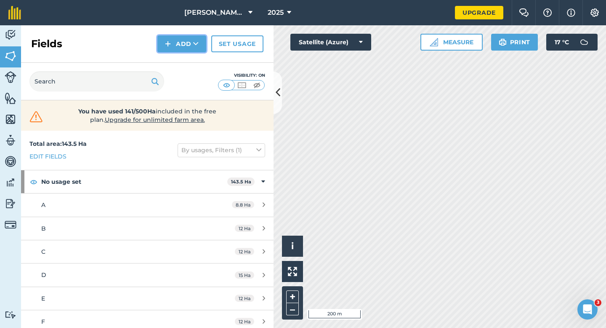
click at [202, 49] on button "Add" at bounding box center [181, 43] width 49 height 17
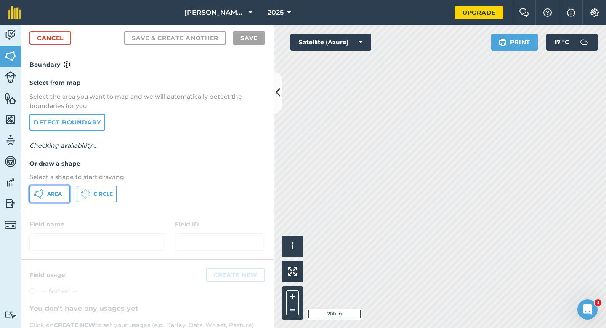
click at [59, 190] on span "Area" at bounding box center [54, 193] width 15 height 7
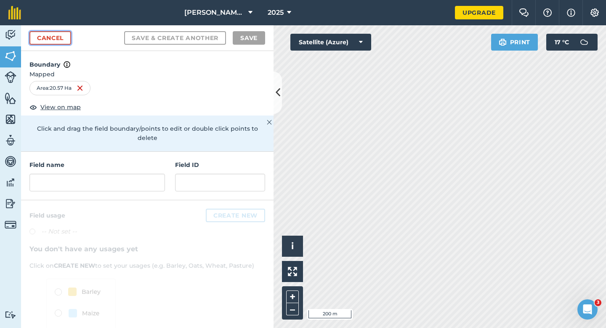
click at [66, 42] on link "Cancel" at bounding box center [50, 37] width 42 height 13
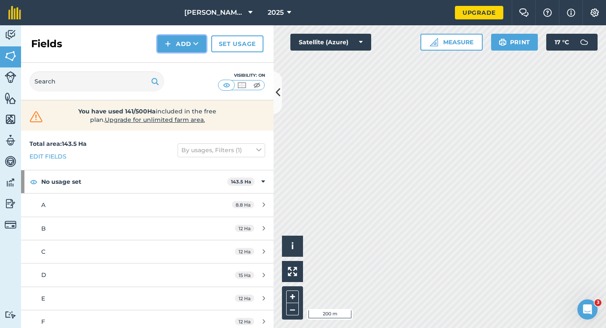
click at [192, 45] on button "Add" at bounding box center [181, 43] width 49 height 17
click at [192, 63] on link "Draw" at bounding box center [182, 62] width 46 height 19
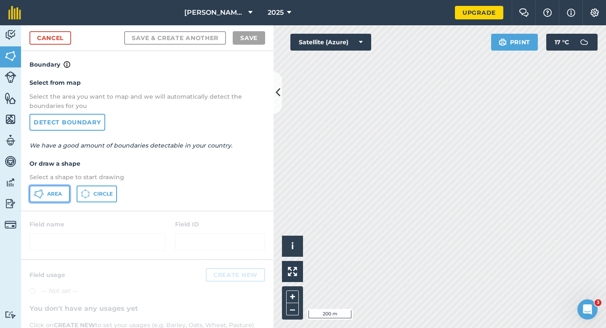
click at [56, 191] on span "Area" at bounding box center [54, 193] width 15 height 7
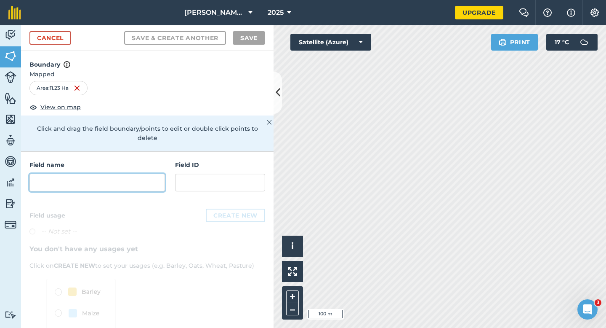
click at [142, 176] on input "text" at bounding box center [97, 182] width 136 height 18
click at [140, 175] on input "text" at bounding box center [97, 182] width 136 height 18
click at [141, 163] on div "Field name" at bounding box center [97, 175] width 136 height 31
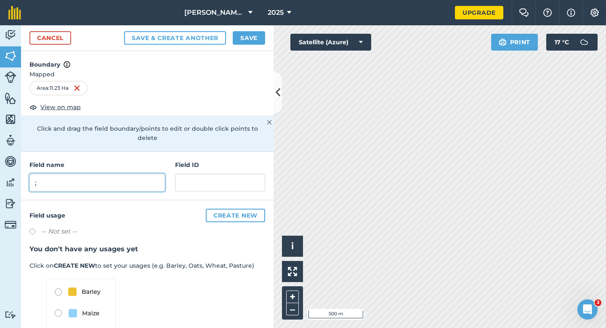
click at [142, 173] on input ";" at bounding box center [97, 182] width 136 height 18
type input ";"
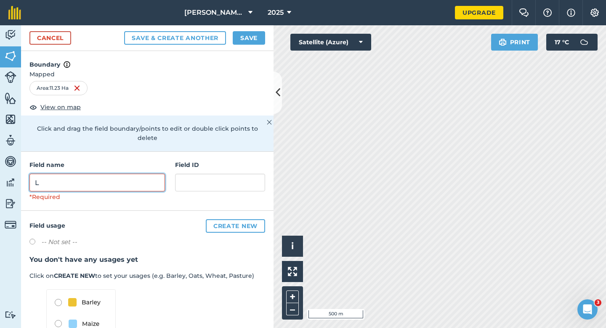
type input "L"
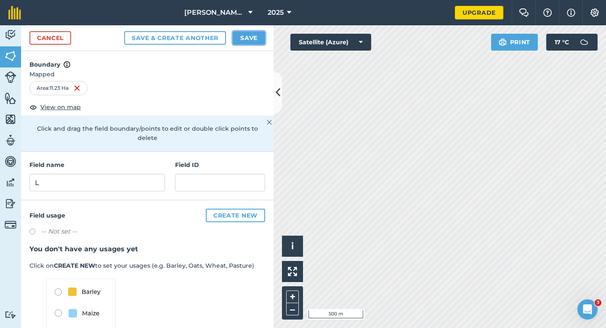
click at [240, 35] on button "Save" at bounding box center [249, 37] width 32 height 13
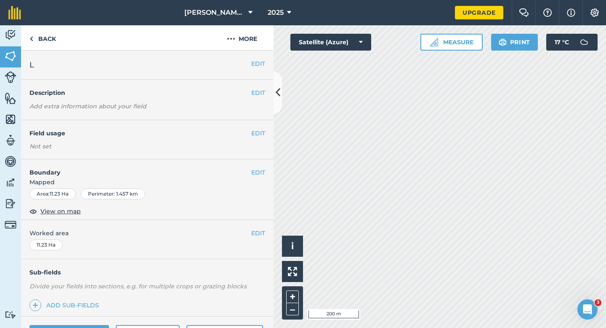
click at [259, 240] on div "EDIT Worked area 11.23 Ha" at bounding box center [147, 239] width 253 height 39
click at [259, 234] on button "EDIT" at bounding box center [258, 232] width 14 height 9
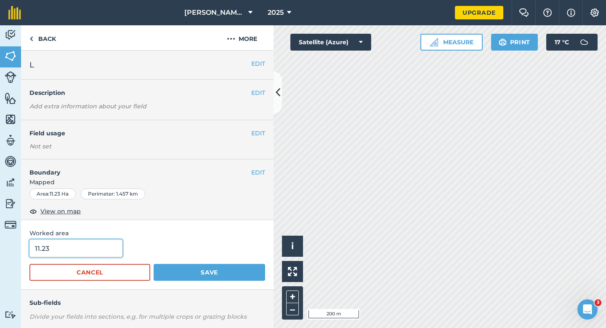
click at [91, 250] on input "11.23" at bounding box center [75, 248] width 93 height 18
type input "12"
click at [154, 264] on button "Save" at bounding box center [210, 272] width 112 height 17
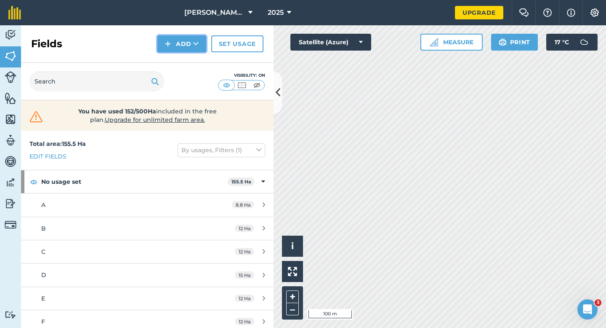
click at [167, 40] on img at bounding box center [168, 44] width 6 height 10
click at [178, 64] on link "Draw" at bounding box center [182, 62] width 46 height 19
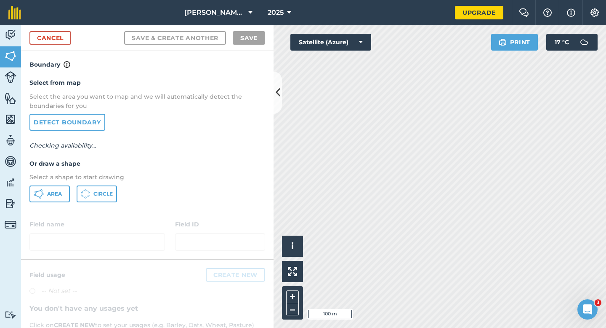
click at [53, 178] on p "Select a shape to start drawing" at bounding box center [147, 176] width 236 height 9
click at [53, 194] on span "Area" at bounding box center [54, 193] width 15 height 7
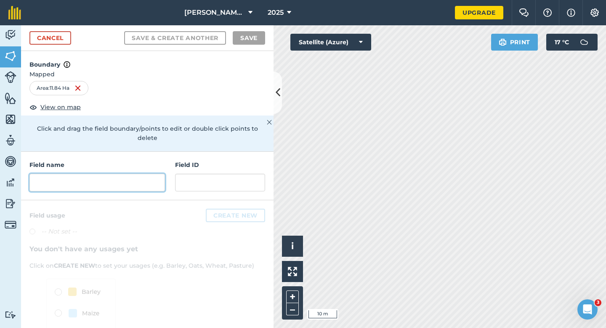
click at [138, 177] on input "text" at bounding box center [97, 182] width 136 height 18
type input "K"
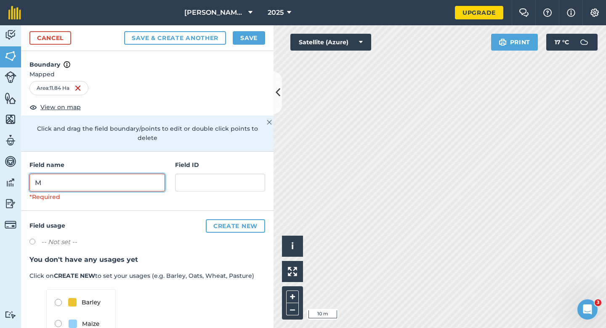
type input "M"
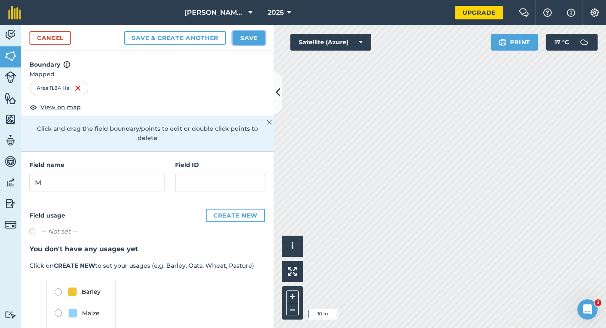
click at [251, 40] on button "Save" at bounding box center [249, 37] width 32 height 13
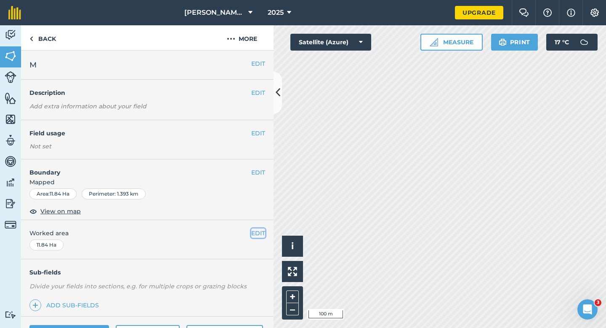
click at [262, 232] on button "EDIT" at bounding box center [258, 232] width 14 height 9
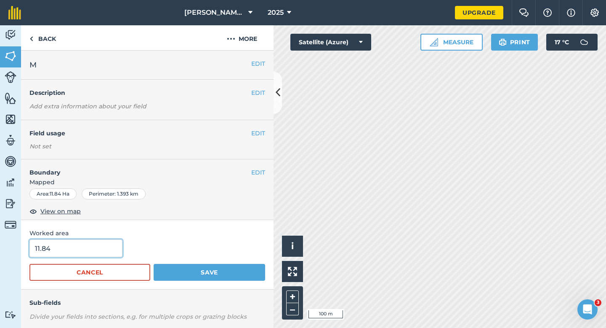
click at [115, 240] on input "11.84" at bounding box center [75, 248] width 93 height 18
type input "12"
click at [154, 264] on button "Save" at bounding box center [210, 272] width 112 height 17
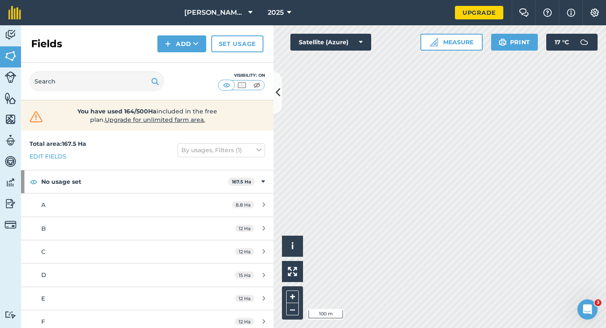
click at [188, 52] on div "Fields Add Set usage" at bounding box center [147, 43] width 253 height 37
click at [183, 43] on button "Add" at bounding box center [181, 43] width 49 height 17
click at [183, 70] on link "Draw" at bounding box center [182, 62] width 46 height 19
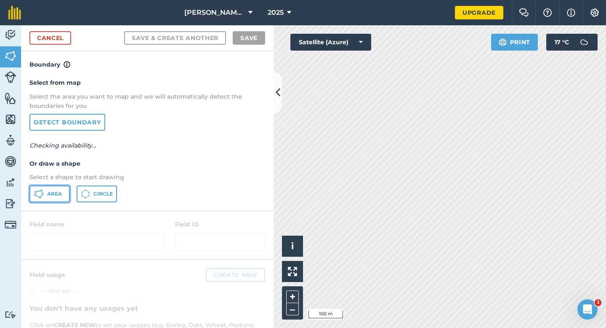
click at [65, 188] on button "Area" at bounding box center [49, 193] width 40 height 17
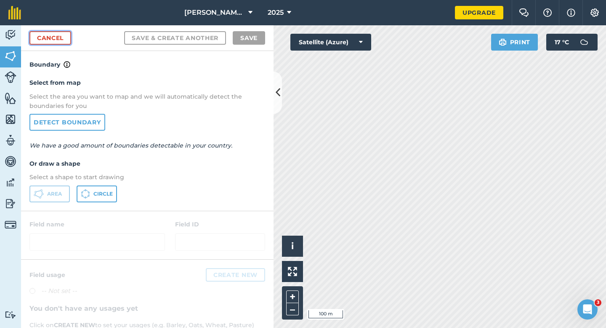
click at [44, 41] on link "Cancel" at bounding box center [50, 37] width 42 height 13
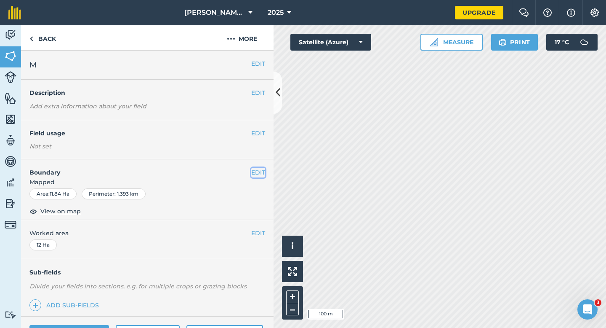
click at [255, 169] on button "EDIT" at bounding box center [258, 172] width 14 height 9
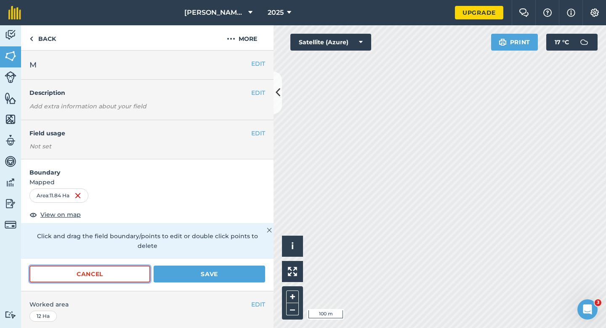
click at [118, 265] on button "Cancel" at bounding box center [89, 273] width 121 height 17
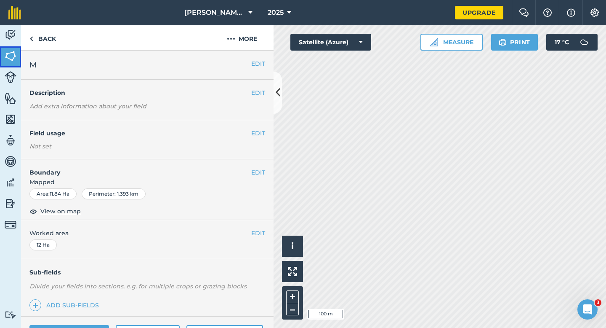
click at [6, 46] on link "Fields" at bounding box center [10, 56] width 21 height 21
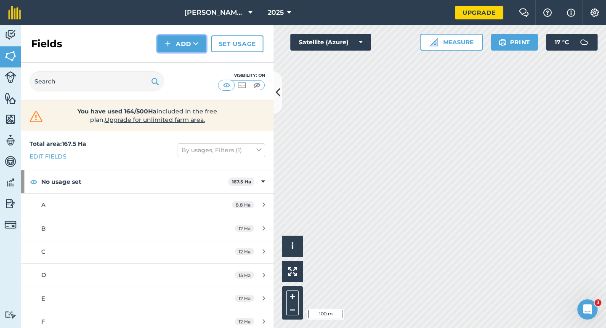
click at [195, 42] on icon at bounding box center [195, 44] width 5 height 8
click at [195, 59] on link "Draw" at bounding box center [182, 62] width 46 height 19
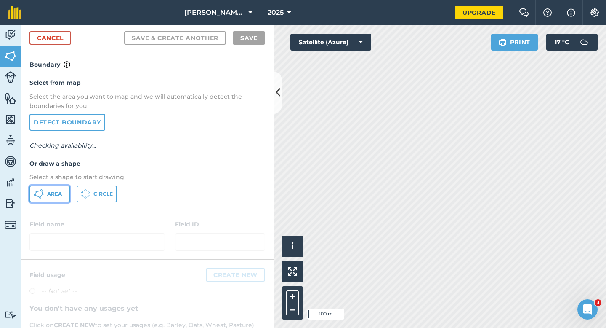
click at [67, 200] on button "Area" at bounding box center [49, 193] width 40 height 17
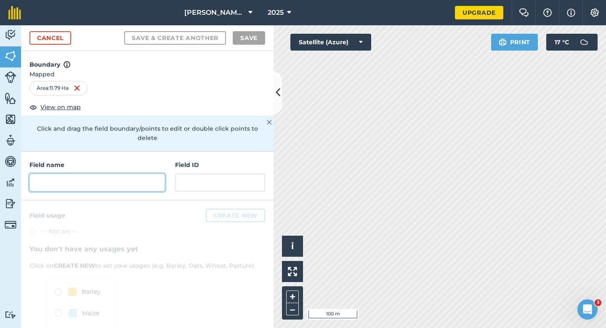
click at [130, 173] on input "text" at bounding box center [97, 182] width 136 height 18
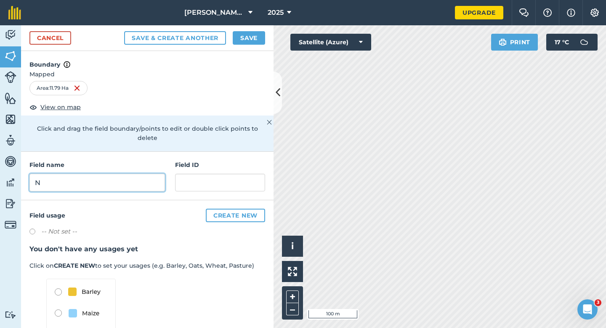
type input "N"
click at [247, 40] on button "Save" at bounding box center [249, 37] width 32 height 13
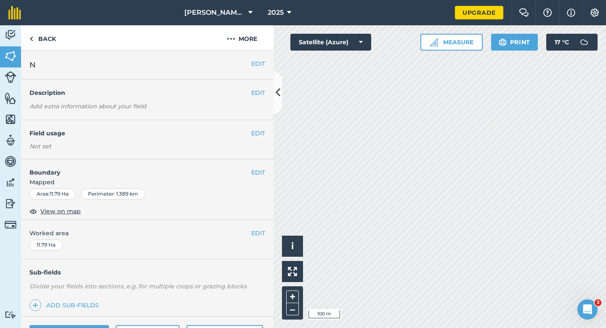
click at [267, 234] on div "EDIT Worked area 11.79 Ha" at bounding box center [147, 239] width 253 height 39
click at [261, 234] on button "EDIT" at bounding box center [258, 232] width 14 height 9
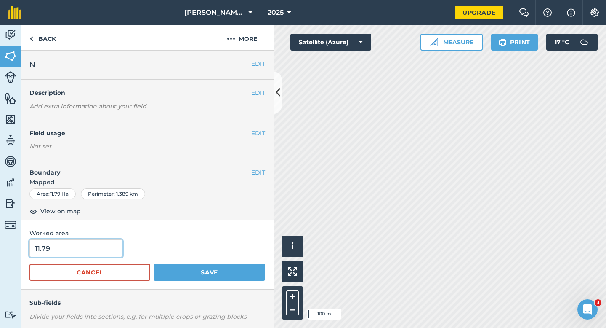
click at [95, 245] on input "11.79" at bounding box center [75, 248] width 93 height 18
type input "12"
click at [154, 264] on button "Save" at bounding box center [210, 272] width 112 height 17
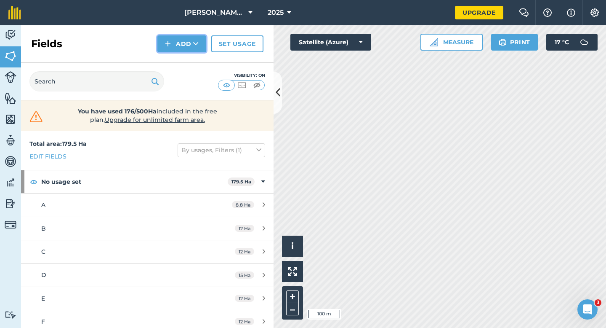
click at [178, 46] on button "Add" at bounding box center [181, 43] width 49 height 17
click at [178, 56] on link "Draw" at bounding box center [182, 62] width 46 height 19
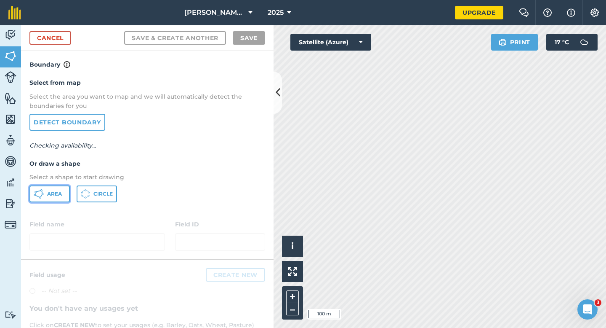
click at [52, 195] on span "Area" at bounding box center [54, 193] width 15 height 7
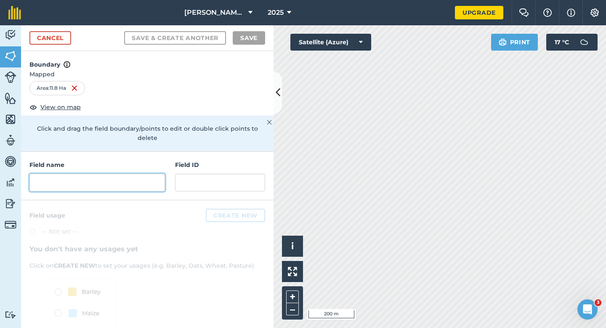
click at [91, 177] on input "text" at bounding box center [97, 182] width 136 height 18
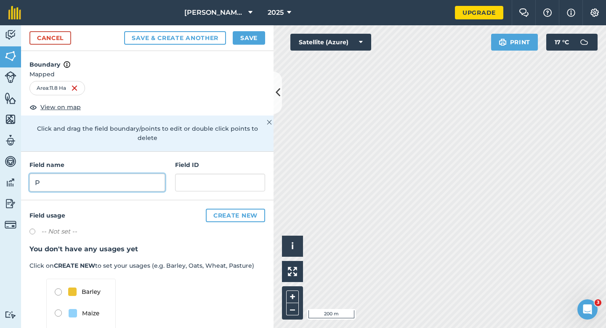
type input "P"
click at [247, 43] on button "Save" at bounding box center [249, 37] width 32 height 13
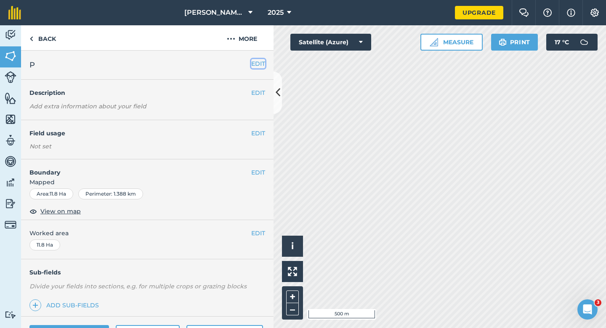
click at [261, 66] on button "EDIT" at bounding box center [258, 63] width 14 height 9
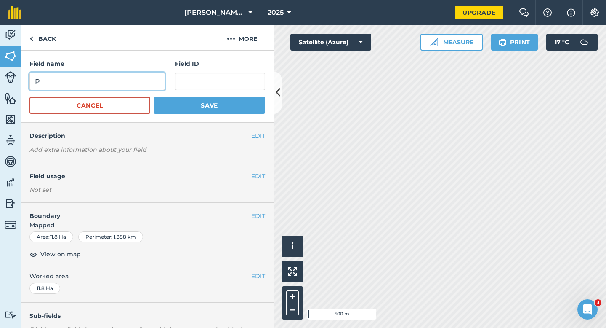
click at [138, 88] on input "P" at bounding box center [97, 81] width 136 height 18
click at [138, 88] on input "O" at bounding box center [97, 81] width 136 height 18
type input "O"
click at [154, 97] on button "Save" at bounding box center [210, 105] width 112 height 17
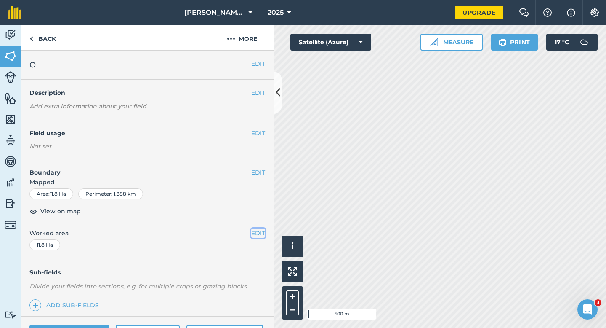
click at [255, 237] on button "EDIT" at bounding box center [258, 232] width 14 height 9
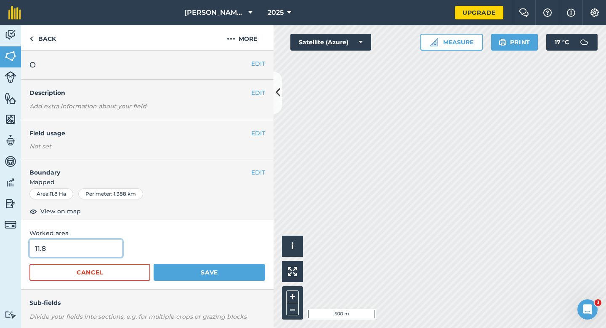
click at [66, 251] on input "11.8" at bounding box center [75, 248] width 93 height 18
type input "12"
click at [154, 264] on button "Save" at bounding box center [210, 272] width 112 height 17
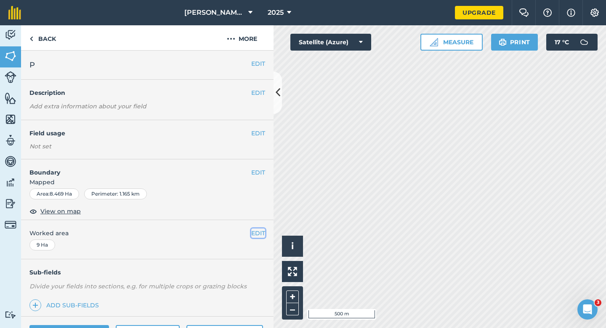
click at [259, 230] on button "EDIT" at bounding box center [258, 232] width 14 height 9
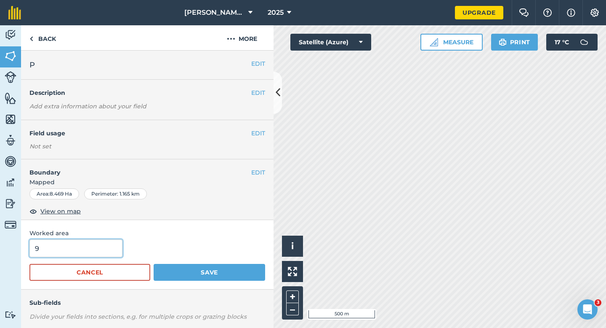
click at [89, 247] on input "9" at bounding box center [75, 248] width 93 height 18
type input "10"
click at [154, 264] on button "Save" at bounding box center [210, 272] width 112 height 17
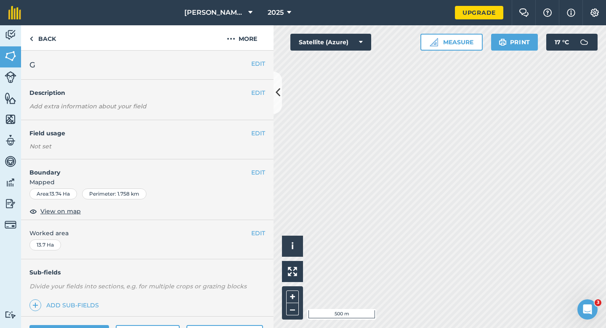
click at [260, 224] on div "EDIT Worked area 13.7 Ha" at bounding box center [147, 239] width 253 height 39
click at [260, 227] on div "EDIT Worked area 13.7 Ha" at bounding box center [147, 239] width 253 height 39
click at [253, 237] on button "EDIT" at bounding box center [258, 232] width 14 height 9
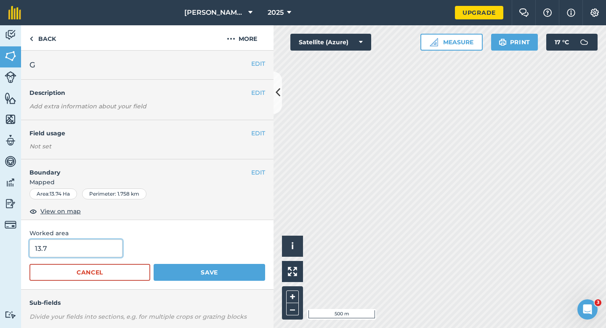
click at [68, 251] on input "13.7" at bounding box center [75, 248] width 93 height 18
type input "14"
click at [154, 264] on button "Save" at bounding box center [210, 272] width 112 height 17
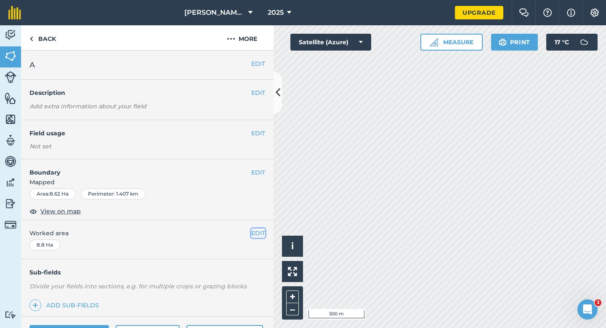
click at [254, 230] on button "EDIT" at bounding box center [258, 232] width 14 height 9
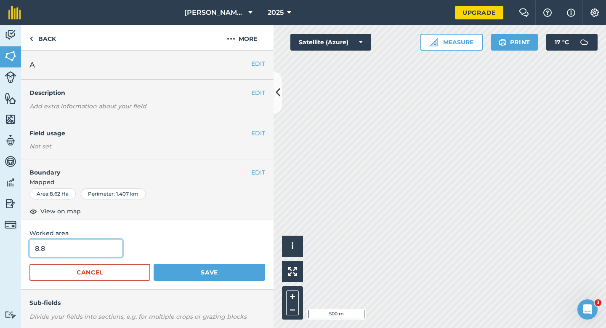
click at [88, 241] on input "8.8" at bounding box center [75, 248] width 93 height 18
type input "9"
click at [154, 264] on button "Save" at bounding box center [210, 272] width 112 height 17
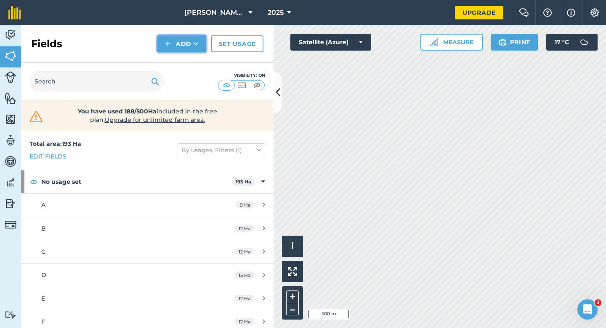
click at [181, 48] on button "Add" at bounding box center [181, 43] width 49 height 17
click at [181, 60] on link "Draw" at bounding box center [182, 62] width 46 height 19
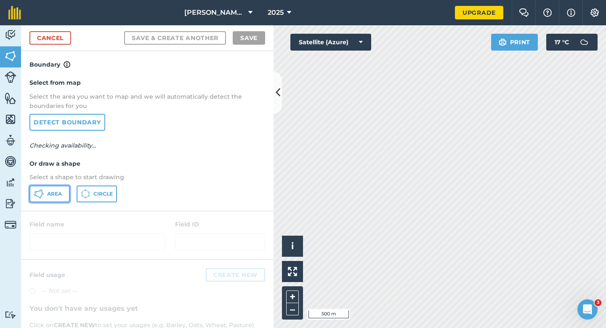
click at [63, 193] on button "Area" at bounding box center [49, 193] width 40 height 17
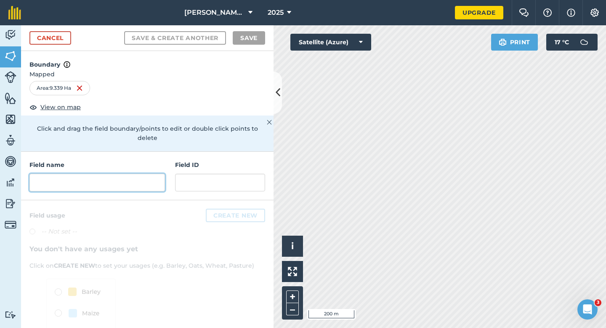
click at [92, 178] on input "text" at bounding box center [97, 182] width 136 height 18
type input "R"
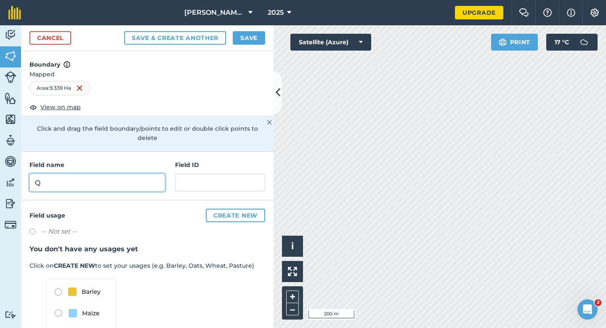
type input "Q"
click at [251, 38] on button "Save" at bounding box center [249, 37] width 32 height 13
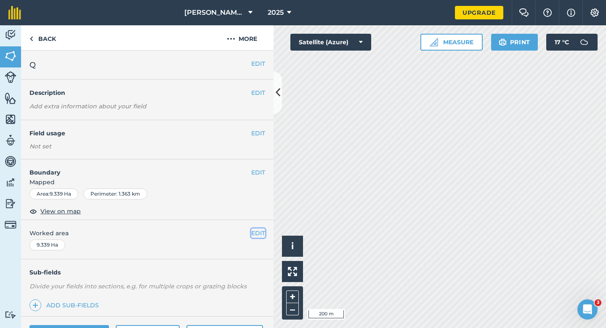
click at [259, 234] on button "EDIT" at bounding box center [258, 232] width 14 height 9
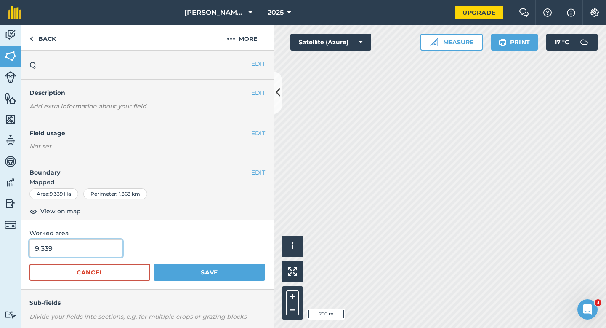
type input "10"
click at [74, 243] on input "10" at bounding box center [75, 248] width 93 height 18
click at [154, 264] on button "Save" at bounding box center [210, 272] width 112 height 17
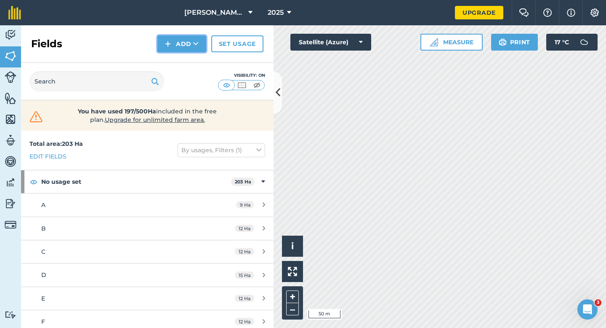
click at [175, 46] on button "Add" at bounding box center [181, 43] width 49 height 17
click at [175, 60] on link "Draw" at bounding box center [182, 62] width 46 height 19
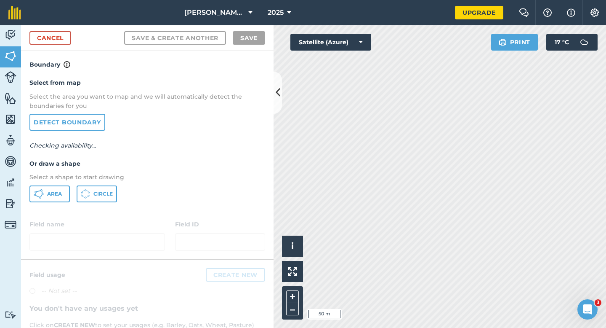
click at [61, 184] on div "Select from map Select the area you want to map and we will automatically detec…" at bounding box center [147, 139] width 253 height 141
click at [59, 194] on span "Area" at bounding box center [54, 193] width 15 height 7
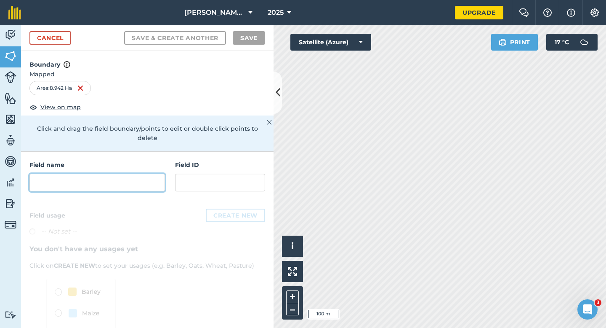
click at [100, 173] on input "text" at bounding box center [97, 182] width 136 height 18
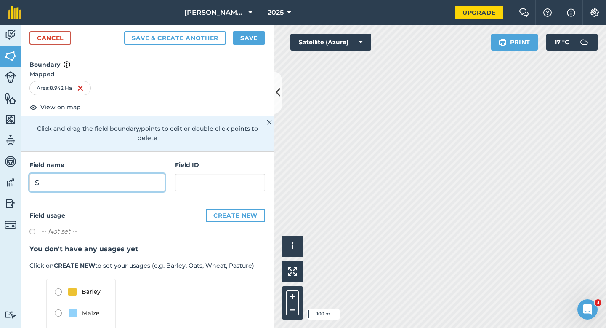
type input "S"
click at [236, 43] on button "Save" at bounding box center [249, 37] width 32 height 13
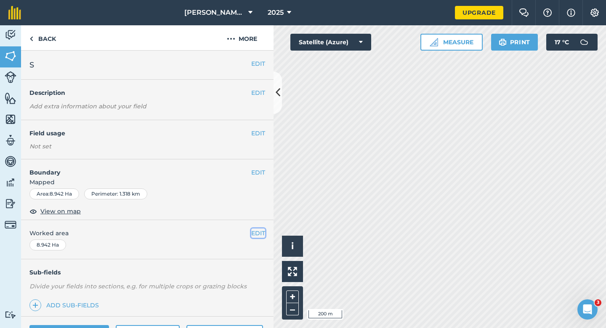
click at [259, 233] on button "EDIT" at bounding box center [258, 232] width 14 height 9
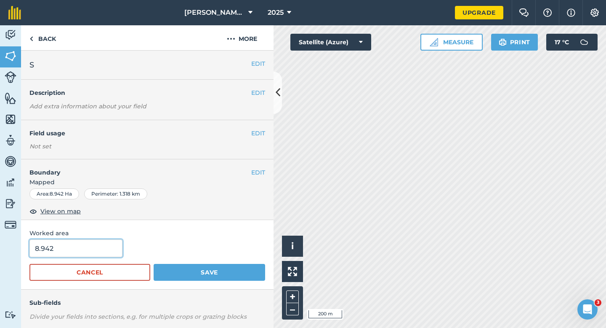
click at [101, 248] on input "8.942" at bounding box center [75, 248] width 93 height 18
type input "9"
click at [154, 264] on button "Save" at bounding box center [210, 272] width 112 height 17
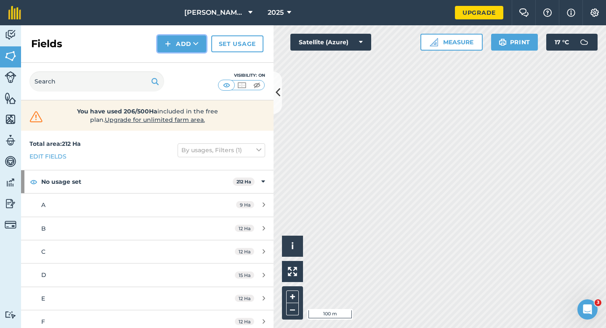
click at [172, 43] on button "Add" at bounding box center [181, 43] width 49 height 17
click at [172, 59] on link "Draw" at bounding box center [182, 62] width 46 height 19
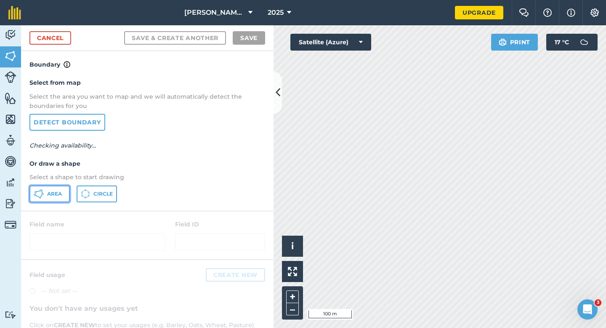
click at [56, 192] on span "Area" at bounding box center [54, 193] width 15 height 7
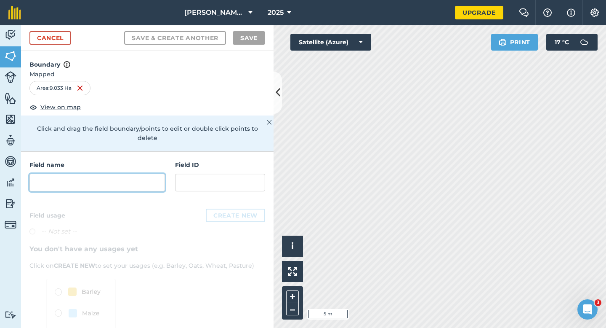
click at [145, 173] on input "text" at bounding box center [97, 182] width 136 height 18
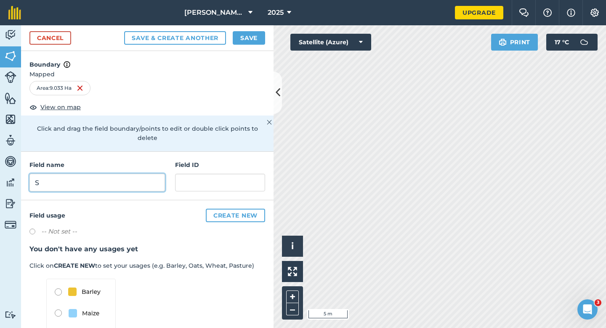
click at [147, 173] on input "S" at bounding box center [97, 182] width 136 height 18
type input "T"
click at [249, 48] on div "Cancel Save & Create Another Save" at bounding box center [147, 38] width 253 height 26
click at [249, 38] on button "Save" at bounding box center [249, 37] width 32 height 13
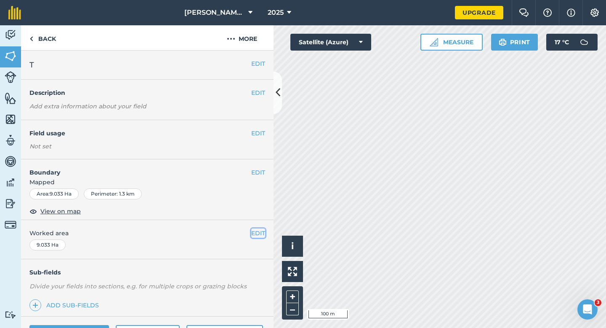
click at [259, 237] on button "EDIT" at bounding box center [258, 232] width 14 height 9
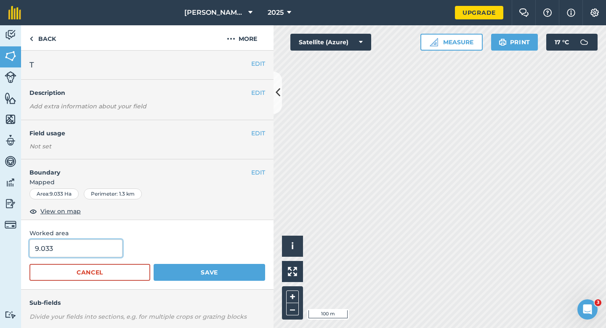
click at [87, 250] on input "9.033" at bounding box center [75, 248] width 93 height 18
type input "9"
click at [154, 264] on button "Save" at bounding box center [210, 272] width 112 height 17
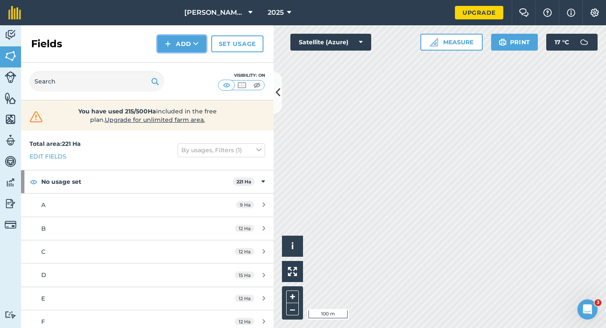
click at [174, 43] on button "Add" at bounding box center [181, 43] width 49 height 17
click at [174, 56] on link "Draw" at bounding box center [182, 62] width 46 height 19
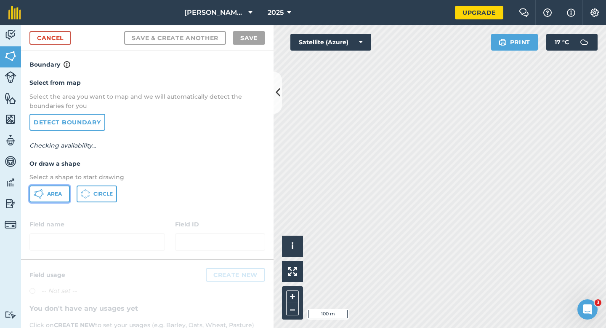
click at [53, 190] on span "Area" at bounding box center [54, 193] width 15 height 7
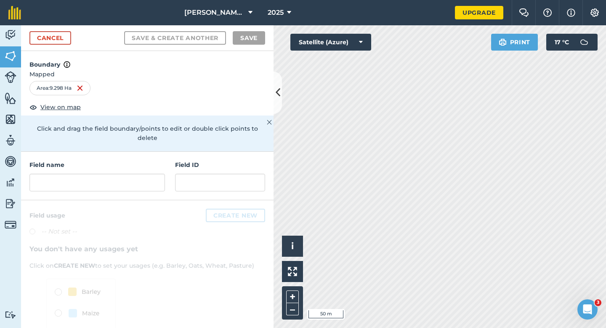
click at [144, 162] on div "Field name" at bounding box center [97, 175] width 136 height 31
click at [144, 173] on input "text" at bounding box center [97, 182] width 136 height 18
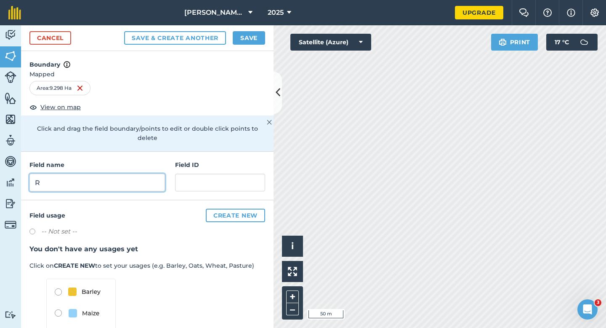
type input "R"
click at [267, 21] on button "2025" at bounding box center [279, 12] width 30 height 25
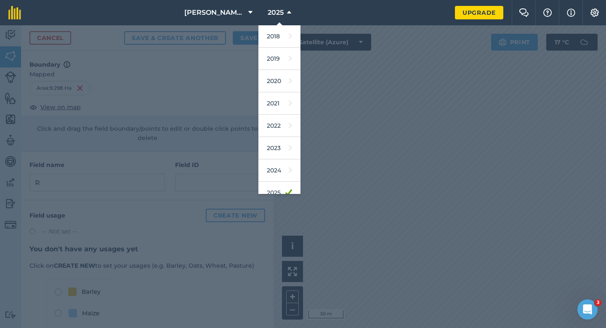
click at [233, 32] on div at bounding box center [303, 176] width 606 height 302
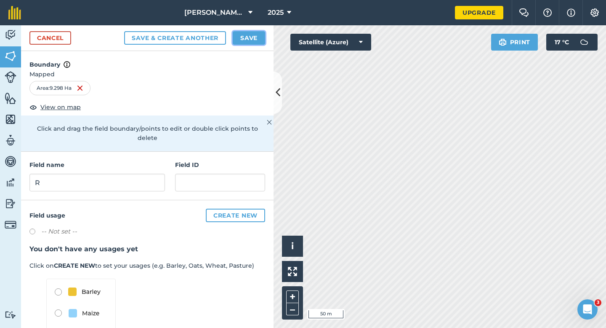
click at [246, 34] on button "Save" at bounding box center [249, 37] width 32 height 13
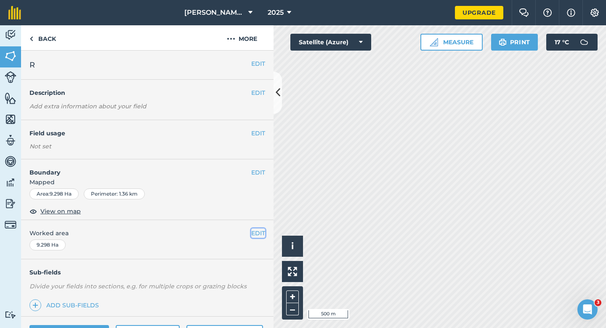
click at [261, 236] on button "EDIT" at bounding box center [258, 232] width 14 height 9
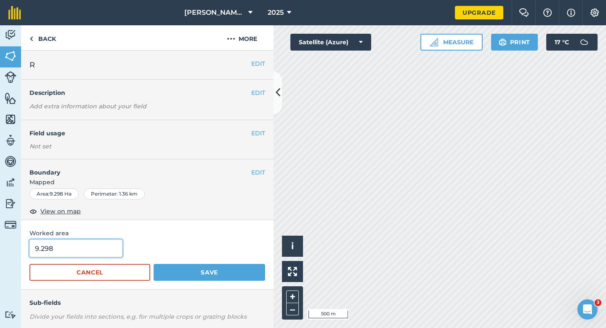
click at [103, 250] on input "9.298" at bounding box center [75, 248] width 93 height 18
type input "9"
click at [154, 264] on button "Save" at bounding box center [210, 272] width 112 height 17
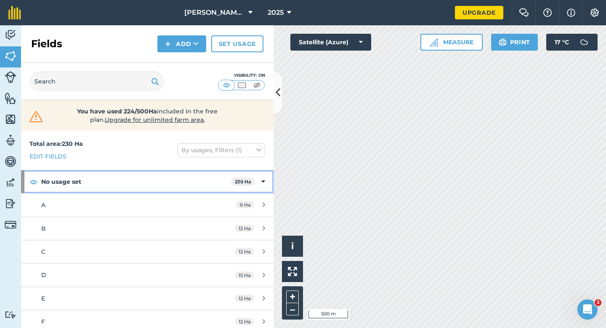
click at [264, 180] on icon at bounding box center [263, 181] width 4 height 9
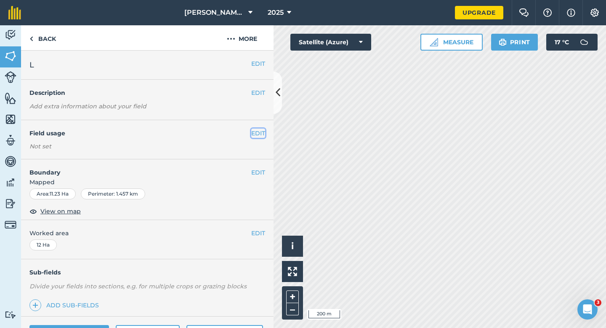
click at [253, 131] on button "EDIT" at bounding box center [258, 132] width 14 height 9
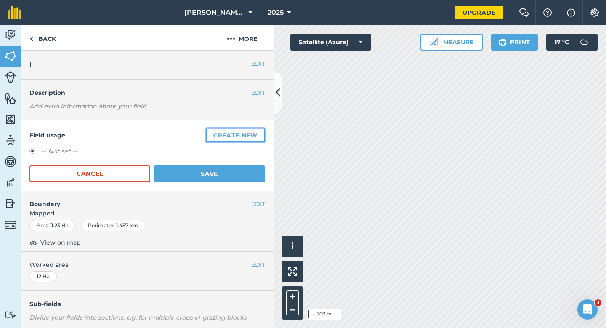
click at [253, 131] on button "Create new" at bounding box center [235, 134] width 59 height 13
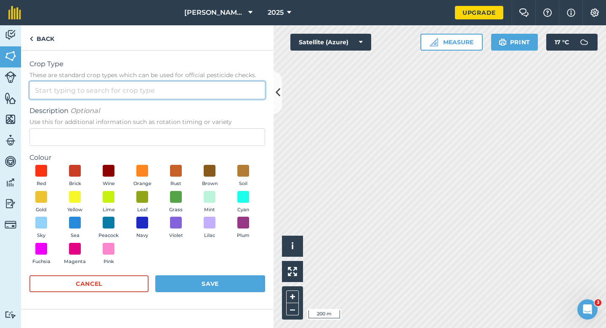
click at [236, 93] on input "Crop Type These are standard crop types which can be used for official pesticid…" at bounding box center [147, 90] width 236 height 18
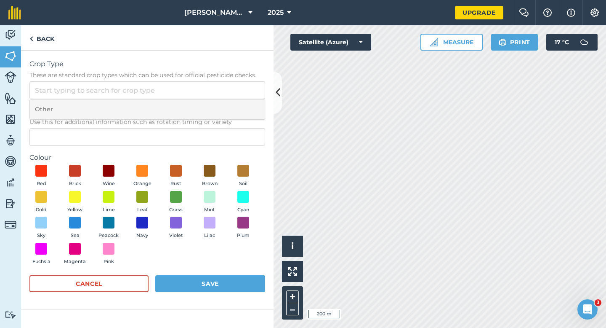
click at [236, 110] on li "Other" at bounding box center [147, 109] width 235 height 20
type input "Other"
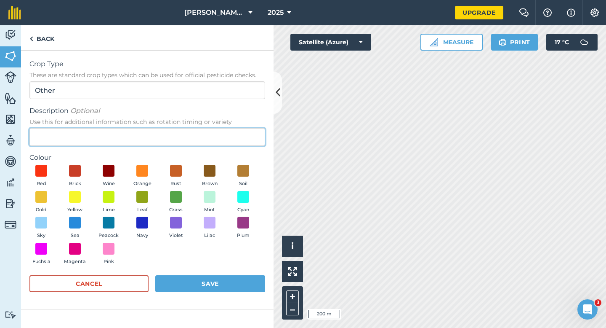
click at [236, 133] on input "Description Optional Use this for additional information such as rotation timin…" at bounding box center [147, 137] width 236 height 18
type input "Wheat"
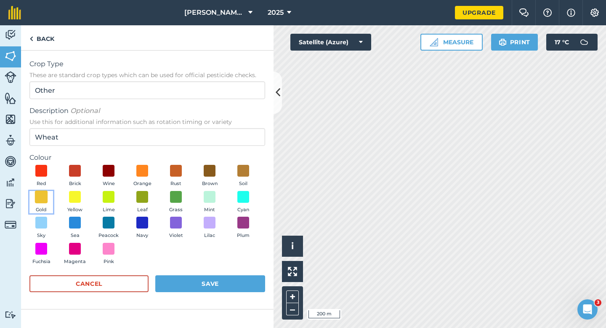
click at [42, 197] on span at bounding box center [41, 196] width 13 height 13
click at [202, 290] on button "Save" at bounding box center [210, 283] width 110 height 17
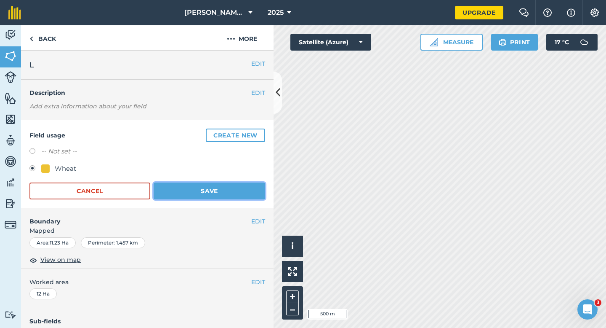
click at [208, 192] on button "Save" at bounding box center [210, 190] width 112 height 17
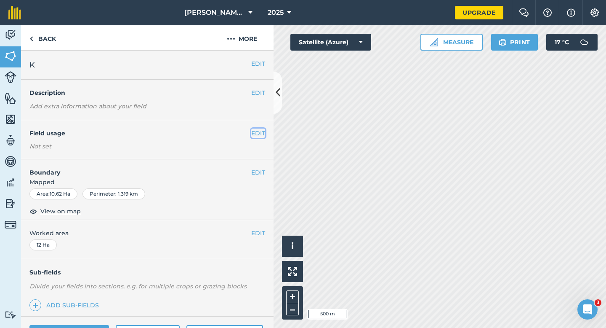
click at [254, 131] on button "EDIT" at bounding box center [258, 132] width 14 height 9
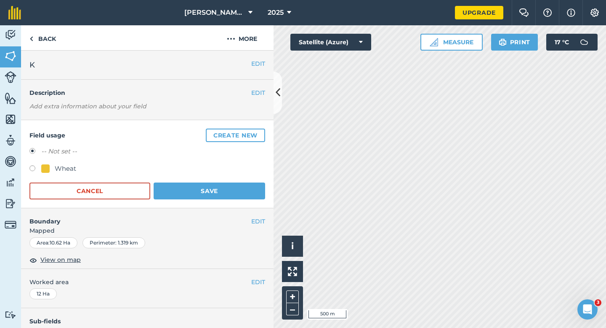
click at [68, 168] on div "Wheat" at bounding box center [65, 168] width 21 height 10
radio input "true"
radio input "false"
click at [188, 190] on button "Save" at bounding box center [210, 190] width 112 height 17
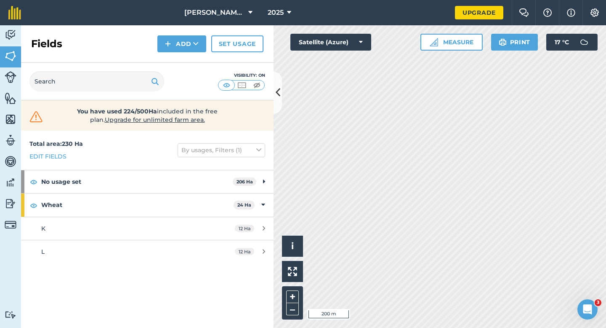
click at [264, 211] on div "Activity Fields Livestock Features Maps Team Vehicles Data Reporting Billing Tu…" at bounding box center [303, 176] width 606 height 302
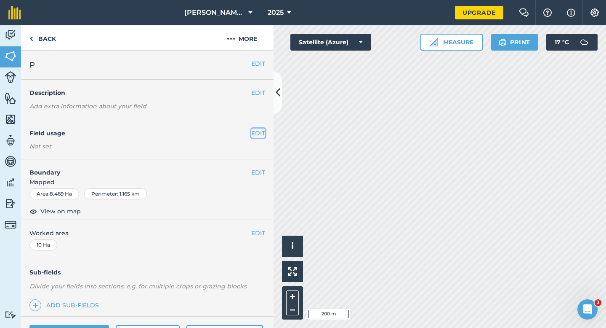
click at [255, 134] on button "EDIT" at bounding box center [258, 132] width 14 height 9
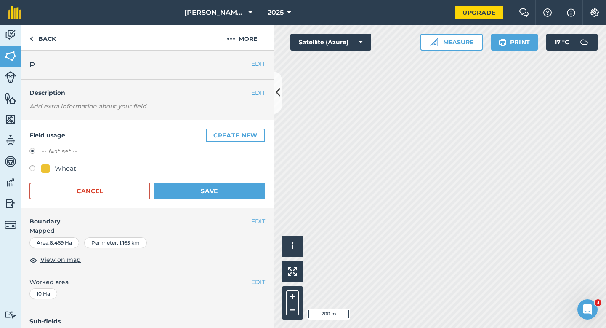
click at [49, 167] on div at bounding box center [45, 168] width 8 height 8
radio input "true"
radio input "false"
click at [215, 183] on button "Save" at bounding box center [210, 190] width 112 height 17
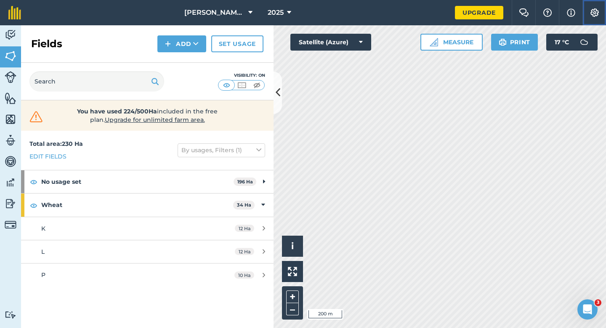
click at [594, 12] on img at bounding box center [595, 12] width 10 height 8
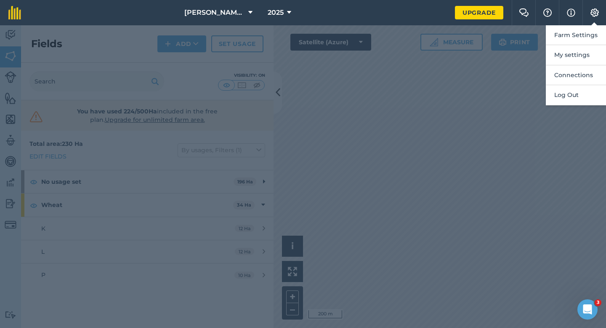
click at [606, 23] on div "Farm Settings My settings Connections Log Out" at bounding box center [606, 12] width 0 height 25
click at [595, 17] on button "Settings" at bounding box center [595, 12] width 24 height 25
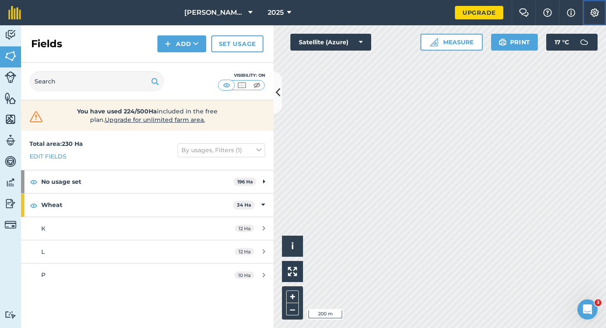
click at [599, 4] on button "Settings" at bounding box center [595, 12] width 24 height 25
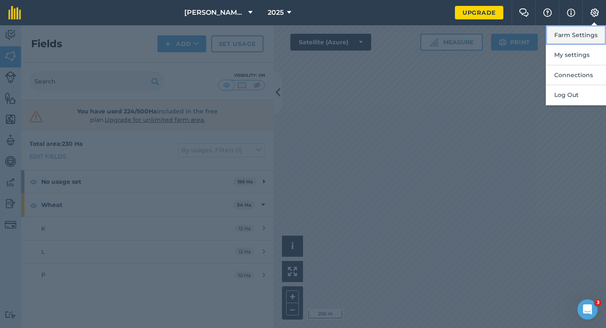
click at [599, 36] on button "Farm Settings" at bounding box center [576, 35] width 60 height 20
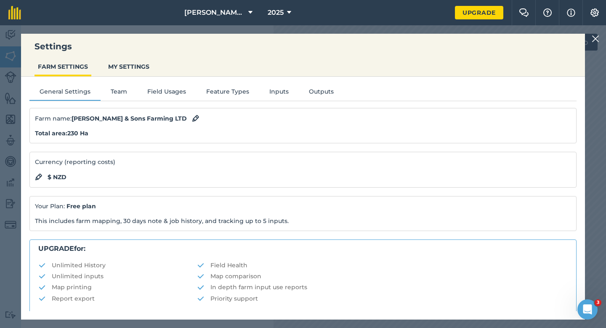
scroll to position [162, 0]
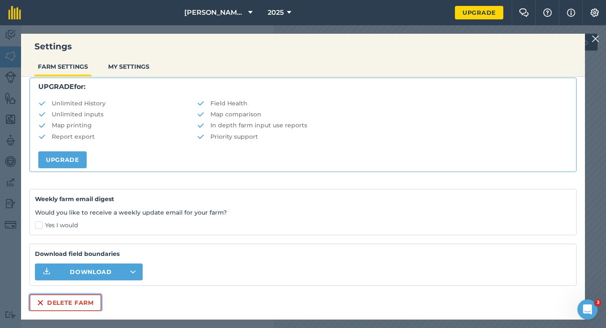
click at [81, 297] on button "Delete farm" at bounding box center [65, 302] width 72 height 17
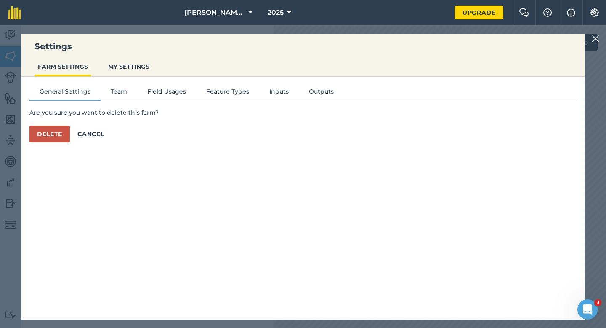
scroll to position [0, 0]
click at [63, 130] on button "Delete" at bounding box center [49, 133] width 40 height 17
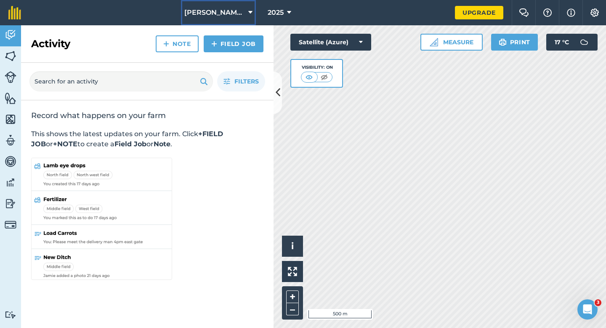
click at [229, 9] on span "[PERSON_NAME] & Sons" at bounding box center [214, 13] width 61 height 10
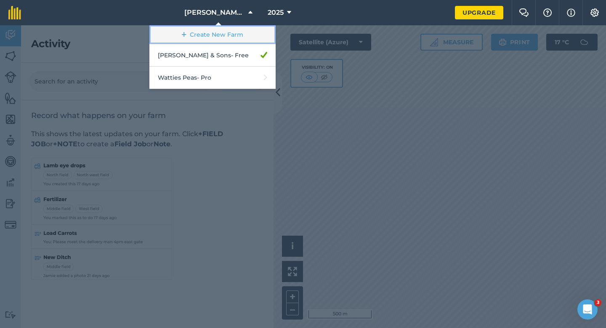
click at [233, 33] on link "Create New Farm" at bounding box center [212, 34] width 126 height 19
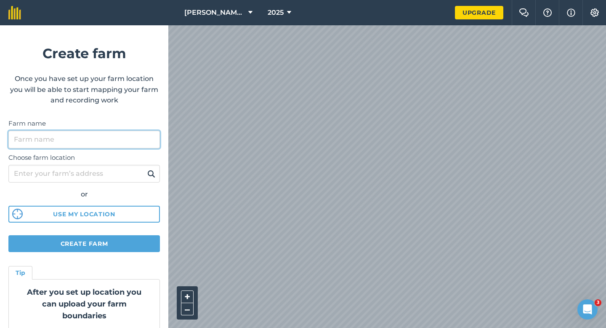
click at [143, 140] on input "Farm name" at bounding box center [84, 140] width 152 height 18
type input "[PERSON_NAME] & Sons Farming LTD"
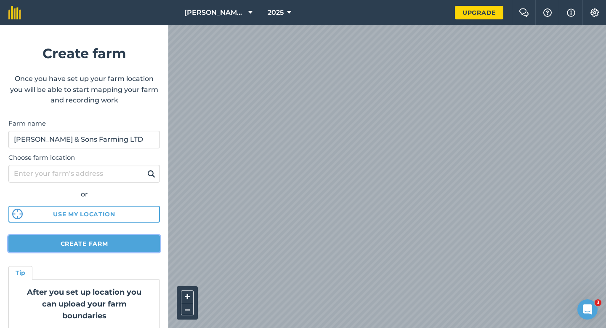
click at [133, 239] on button "Create farm" at bounding box center [84, 243] width 152 height 17
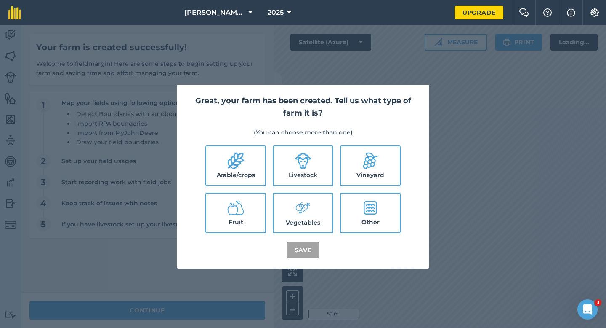
click at [232, 165] on icon at bounding box center [236, 160] width 16 height 16
checkbox input "true"
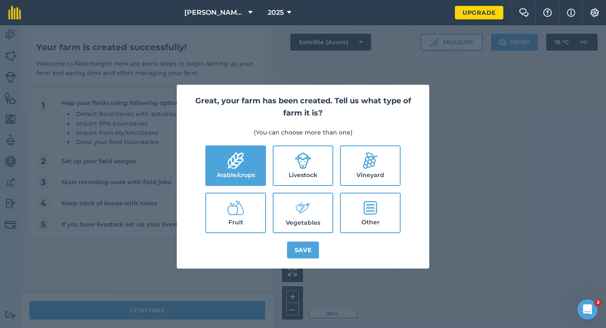
click at [289, 166] on label "Livestock" at bounding box center [303, 165] width 59 height 39
checkbox input "true"
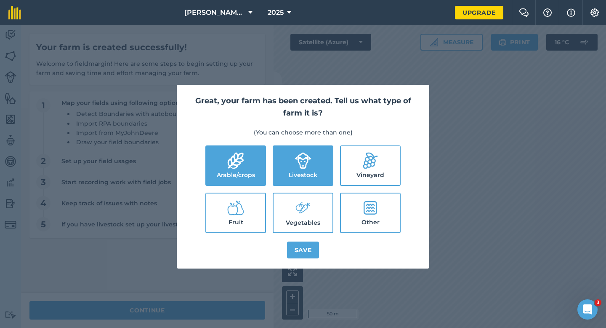
click at [289, 193] on li "Vegetables" at bounding box center [303, 212] width 61 height 40
click at [293, 218] on label "Vegetables" at bounding box center [303, 212] width 59 height 39
checkbox input "true"
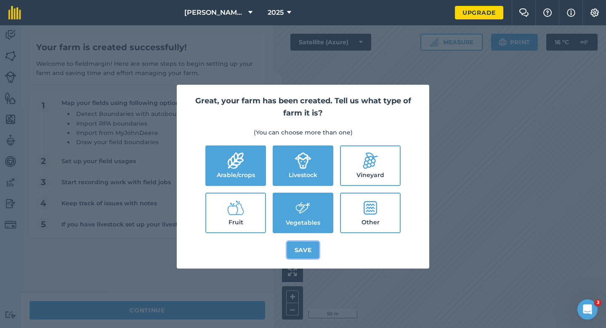
click at [301, 253] on button "Save" at bounding box center [303, 249] width 32 height 17
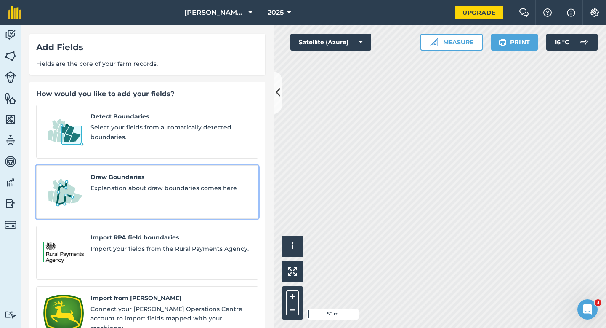
click at [130, 183] on span "Explanation about draw boundaries comes here" at bounding box center [171, 187] width 161 height 9
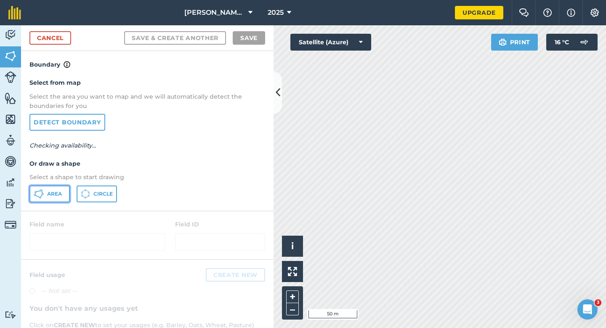
click at [64, 197] on button "Area" at bounding box center [49, 193] width 40 height 17
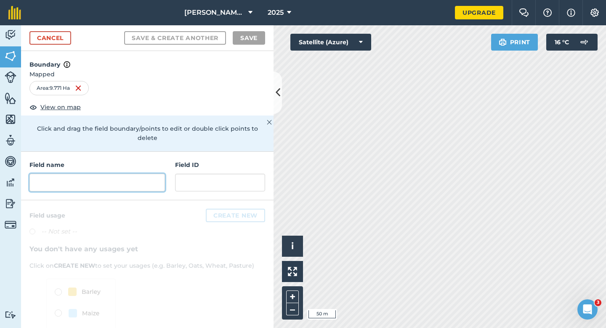
click at [132, 173] on input "text" at bounding box center [97, 182] width 136 height 18
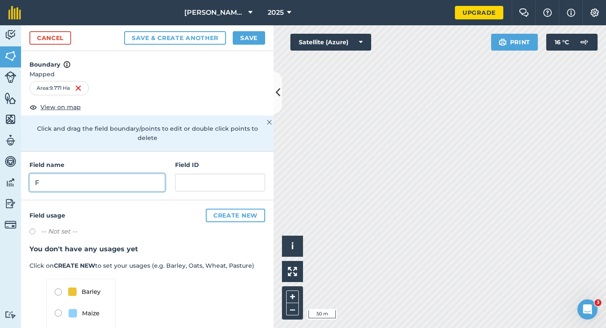
type input "F"
click at [248, 37] on button "Save" at bounding box center [249, 37] width 32 height 13
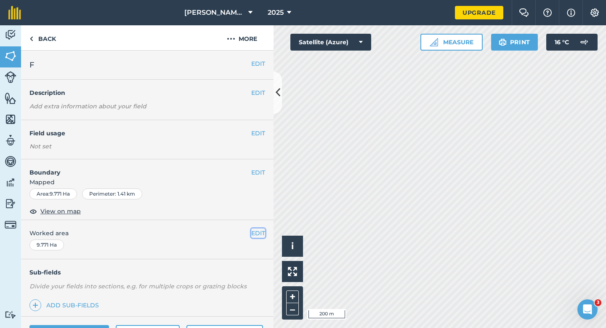
click at [260, 229] on button "EDIT" at bounding box center [258, 232] width 14 height 9
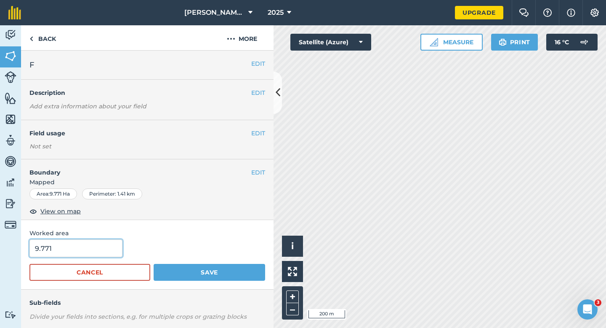
click at [89, 249] on input "9.771" at bounding box center [75, 248] width 93 height 18
type input "10"
click at [154, 264] on button "Save" at bounding box center [210, 272] width 112 height 17
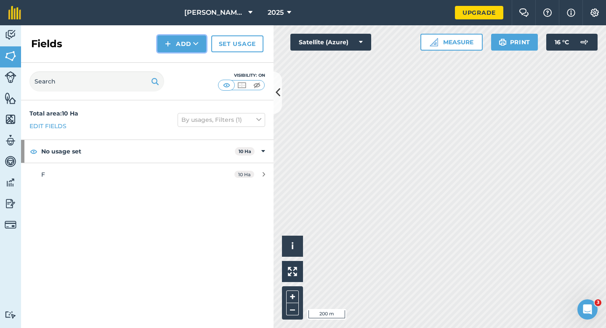
click at [168, 45] on img at bounding box center [168, 44] width 6 height 10
click at [170, 62] on link "Draw" at bounding box center [182, 62] width 46 height 19
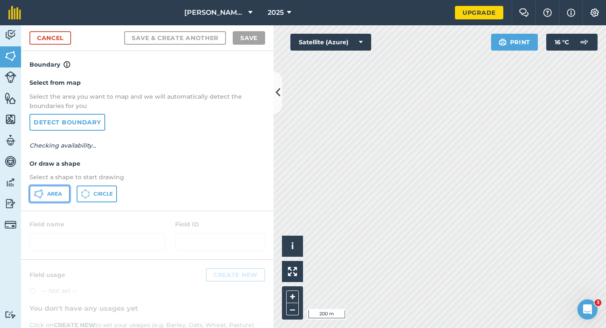
click at [53, 189] on button "Area" at bounding box center [49, 193] width 40 height 17
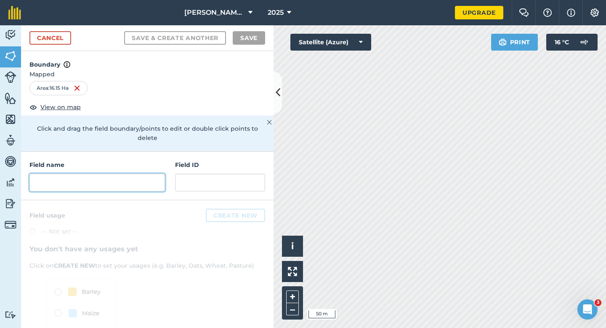
click at [125, 173] on input "text" at bounding box center [97, 182] width 136 height 18
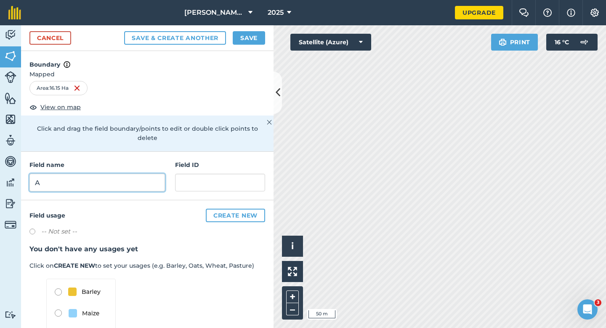
type input "A"
click at [253, 39] on button "Save" at bounding box center [249, 37] width 32 height 13
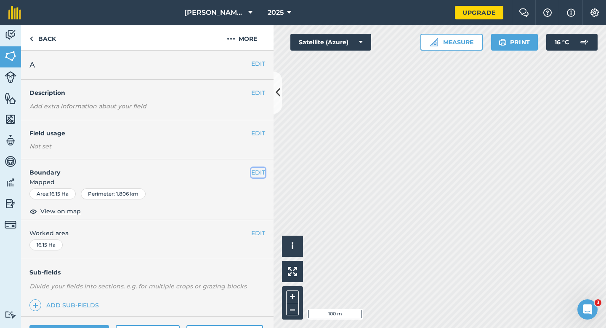
click at [261, 173] on button "EDIT" at bounding box center [258, 172] width 14 height 9
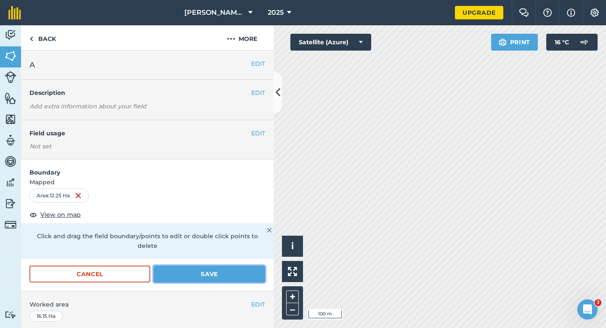
click at [248, 265] on button "Save" at bounding box center [210, 273] width 112 height 17
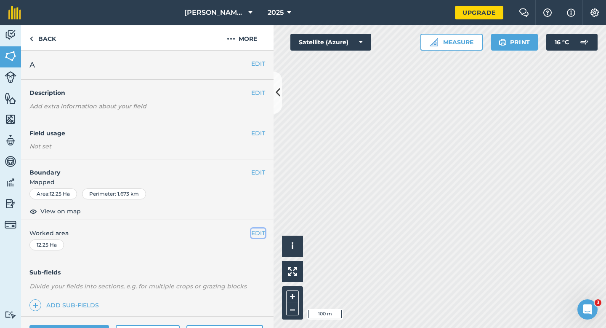
click at [256, 230] on button "EDIT" at bounding box center [258, 232] width 14 height 9
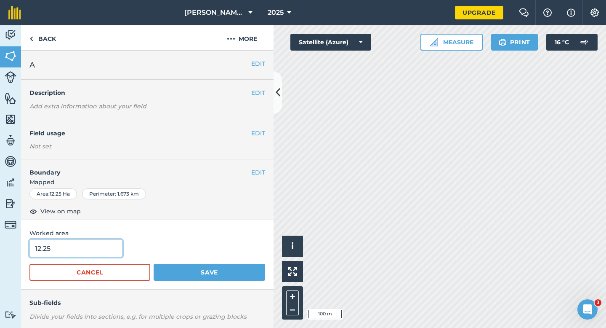
click at [112, 249] on input "12.25" at bounding box center [75, 248] width 93 height 18
type input "12.3"
click at [154, 264] on button "Save" at bounding box center [210, 272] width 112 height 17
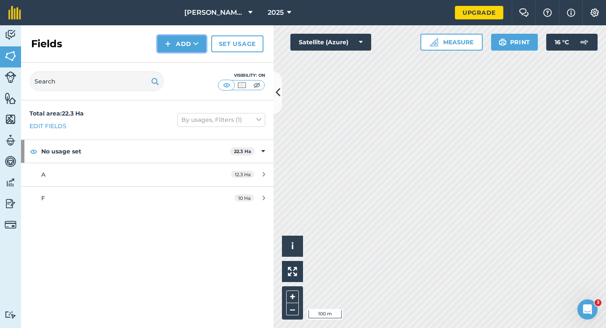
click at [189, 38] on button "Add" at bounding box center [181, 43] width 49 height 17
click at [189, 61] on link "Draw" at bounding box center [182, 62] width 46 height 19
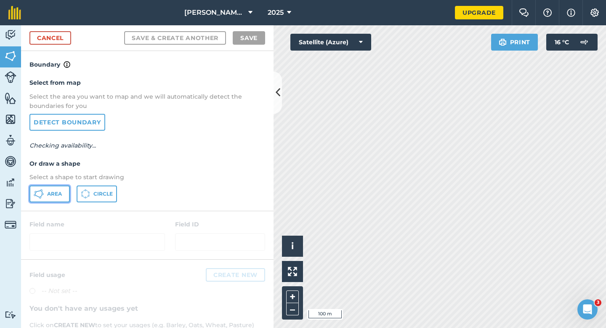
click at [57, 193] on span "Area" at bounding box center [54, 193] width 15 height 7
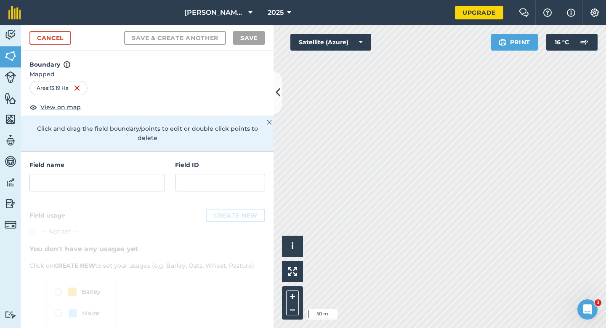
click at [149, 184] on div "Field name Field ID" at bounding box center [147, 176] width 253 height 48
click at [144, 173] on input "text" at bounding box center [97, 182] width 136 height 18
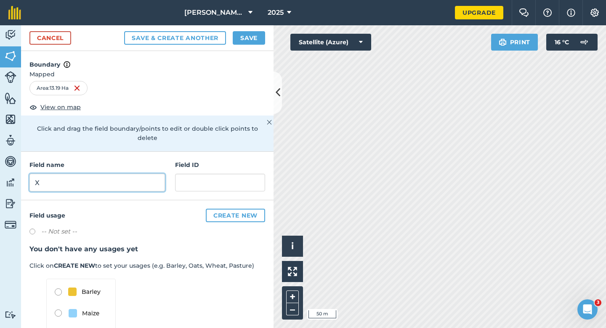
click at [144, 173] on input "X" at bounding box center [97, 182] width 136 height 18
type input "C"
click at [247, 40] on button "Save" at bounding box center [249, 37] width 32 height 13
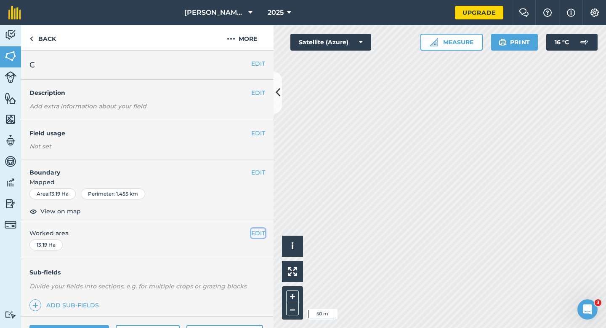
click at [261, 236] on button "EDIT" at bounding box center [258, 232] width 14 height 9
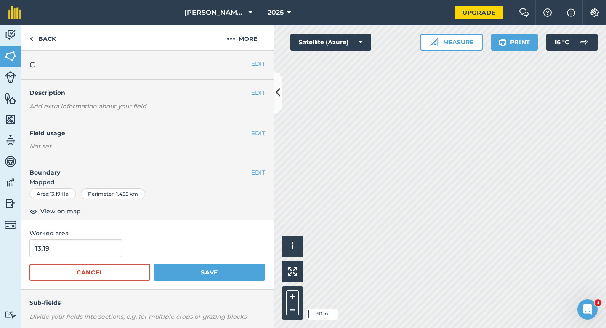
click at [69, 237] on span "Worked area" at bounding box center [147, 232] width 236 height 9
click at [72, 247] on input "13.19" at bounding box center [75, 248] width 93 height 18
type input "13.2"
click at [154, 264] on button "Save" at bounding box center [210, 272] width 112 height 17
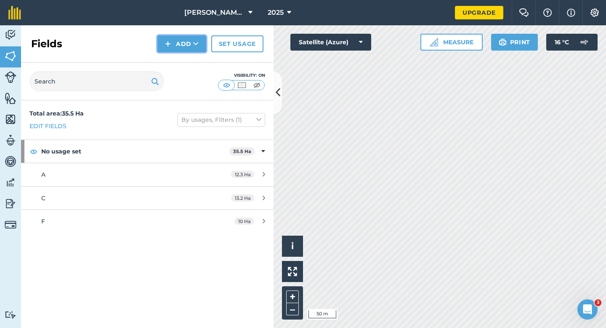
click at [170, 45] on img at bounding box center [168, 44] width 6 height 10
click at [170, 56] on link "Draw" at bounding box center [182, 62] width 46 height 19
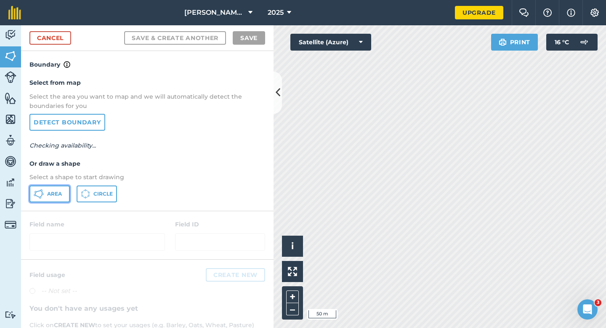
click at [67, 197] on button "Area" at bounding box center [49, 193] width 40 height 17
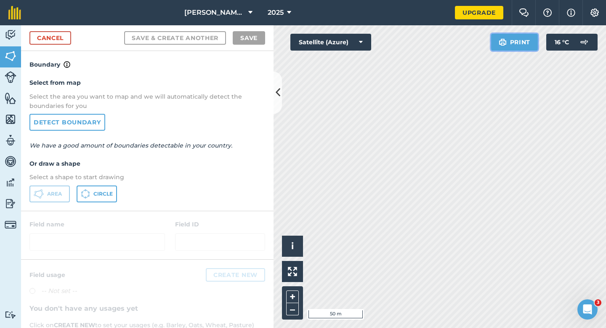
click at [578, 191] on div "Click to start drawing i © 2025 TomTom, Microsoft 50 m + – Satellite (Azure) Pr…" at bounding box center [440, 176] width 333 height 302
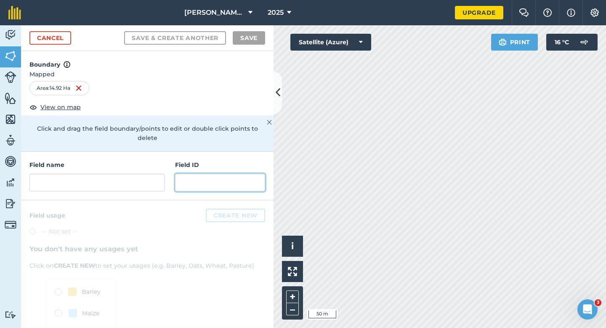
click at [184, 173] on input "text" at bounding box center [220, 182] width 90 height 18
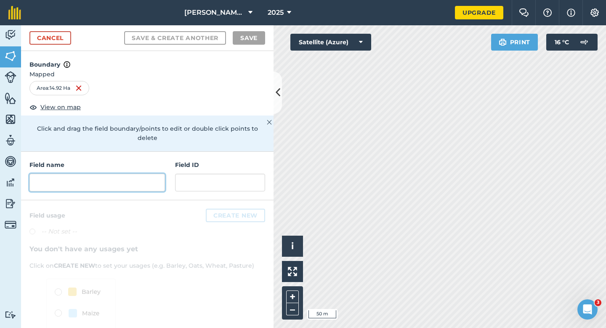
click at [149, 173] on input "text" at bounding box center [97, 182] width 136 height 18
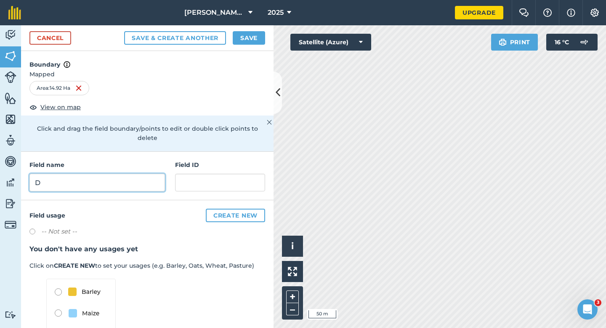
type input "D"
click at [257, 36] on button "Save" at bounding box center [249, 37] width 32 height 13
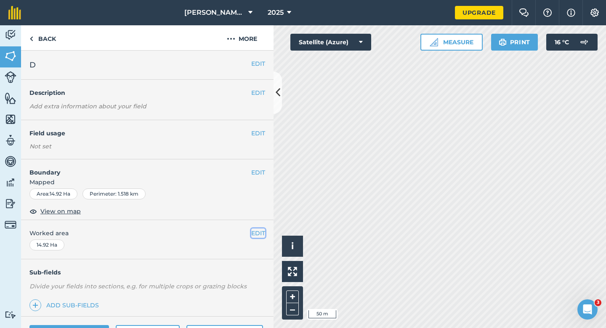
click at [259, 237] on button "EDIT" at bounding box center [258, 232] width 14 height 9
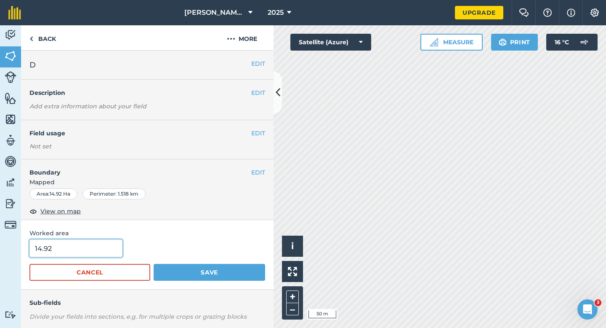
click at [65, 252] on input "14.92" at bounding box center [75, 248] width 93 height 18
type input "15"
click at [154, 264] on button "Save" at bounding box center [210, 272] width 112 height 17
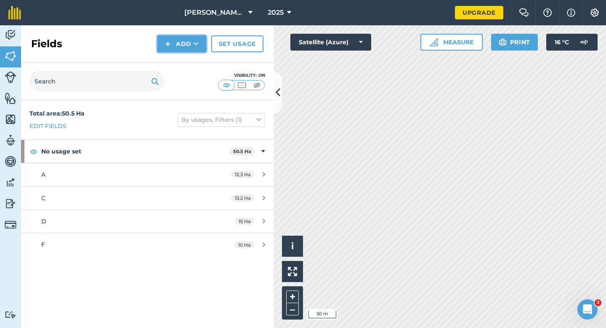
click at [171, 49] on button "Add" at bounding box center [181, 43] width 49 height 17
click at [171, 61] on link "Draw" at bounding box center [182, 62] width 46 height 19
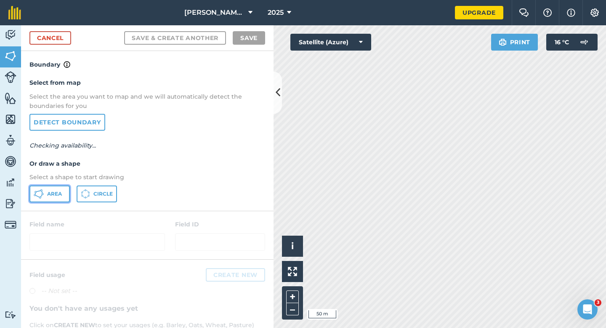
click at [37, 192] on icon at bounding box center [39, 194] width 10 height 10
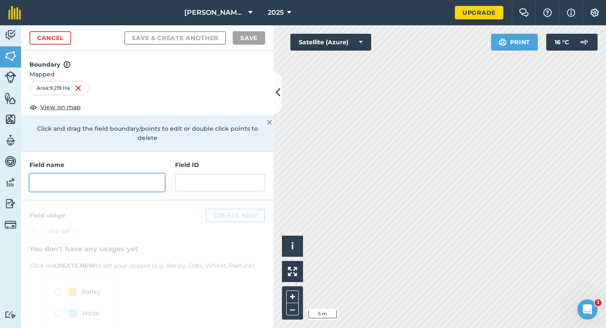
click at [129, 174] on input "text" at bounding box center [97, 182] width 136 height 18
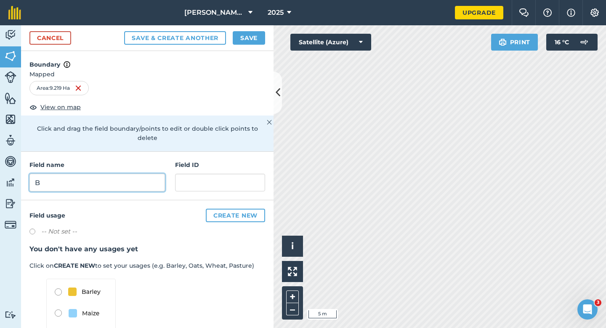
type input "B"
click at [254, 32] on button "Save" at bounding box center [249, 37] width 32 height 13
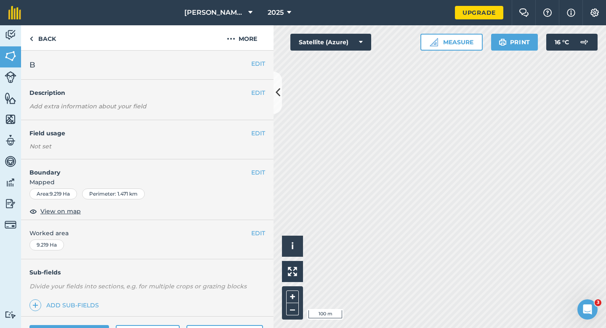
click at [268, 234] on div "EDIT Worked area 9.219 Ha" at bounding box center [147, 239] width 253 height 39
click at [261, 234] on button "EDIT" at bounding box center [258, 232] width 14 height 9
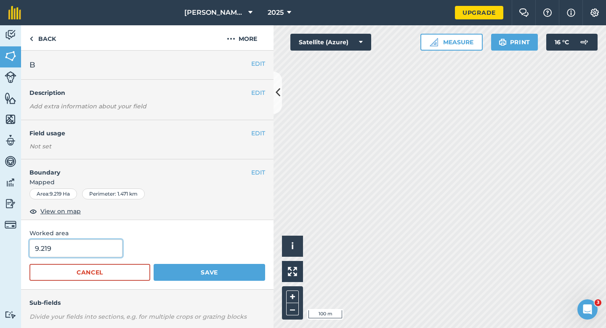
click at [77, 256] on input "9.219" at bounding box center [75, 248] width 93 height 18
type input "9.2"
click at [154, 264] on button "Save" at bounding box center [210, 272] width 112 height 17
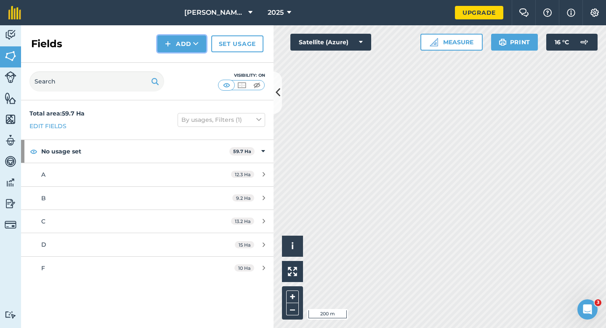
click at [159, 45] on button "Add" at bounding box center [181, 43] width 49 height 17
click at [180, 63] on link "Draw" at bounding box center [182, 62] width 46 height 19
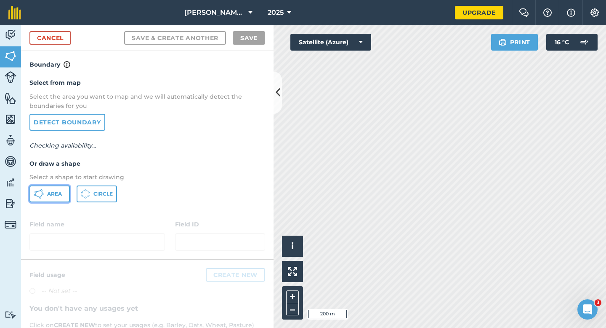
click at [68, 189] on button "Area" at bounding box center [49, 193] width 40 height 17
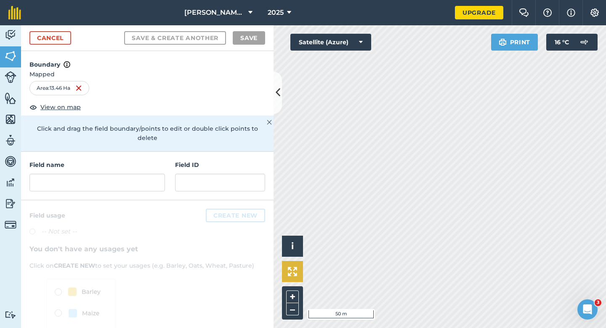
click at [302, 269] on div "Click to start drawing i © 2025 TomTom, Microsoft 50 m + – Satellite (Azure) Pr…" at bounding box center [440, 176] width 333 height 302
click at [113, 185] on div "Field name Field ID" at bounding box center [147, 176] width 253 height 48
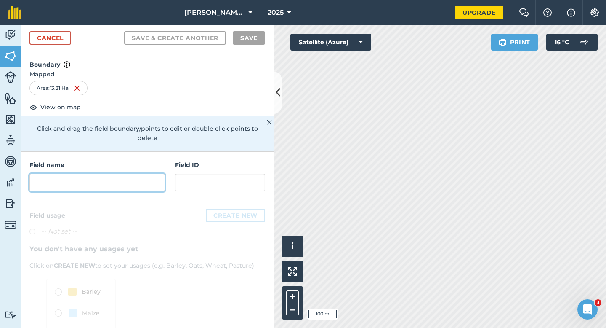
click at [113, 180] on input "text" at bounding box center [97, 182] width 136 height 18
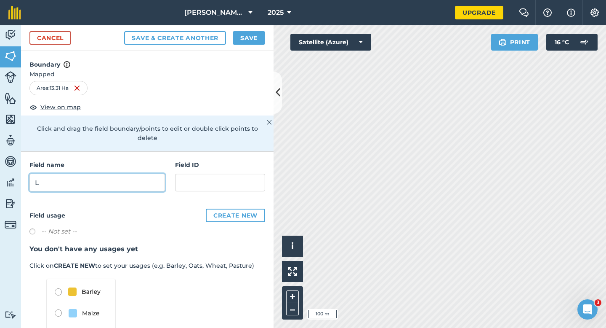
type input "L"
click at [238, 40] on button "Save" at bounding box center [249, 37] width 32 height 13
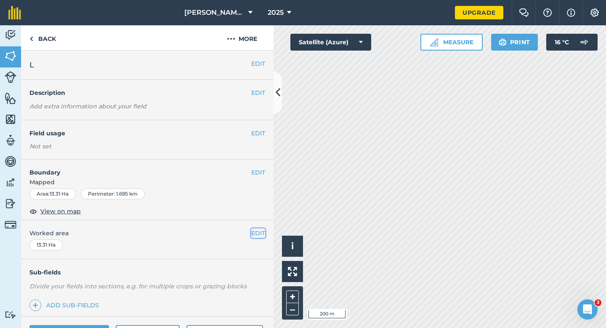
click at [257, 229] on button "EDIT" at bounding box center [258, 232] width 14 height 9
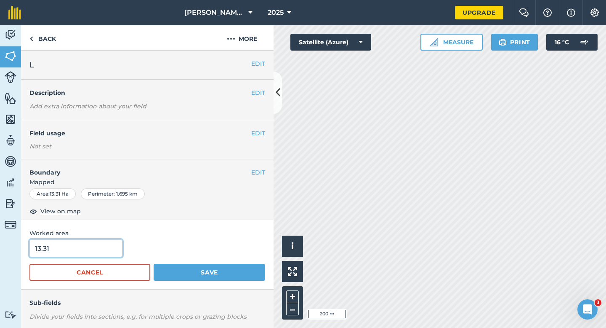
click at [115, 256] on input "13.31" at bounding box center [75, 248] width 93 height 18
type input "13.3"
click at [154, 264] on button "Save" at bounding box center [210, 272] width 112 height 17
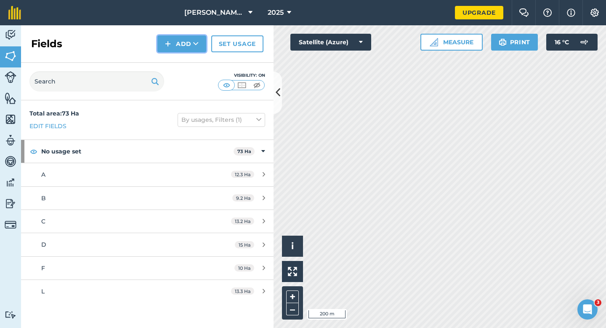
click at [180, 48] on button "Add" at bounding box center [181, 43] width 49 height 17
click at [181, 60] on link "Draw" at bounding box center [182, 62] width 46 height 19
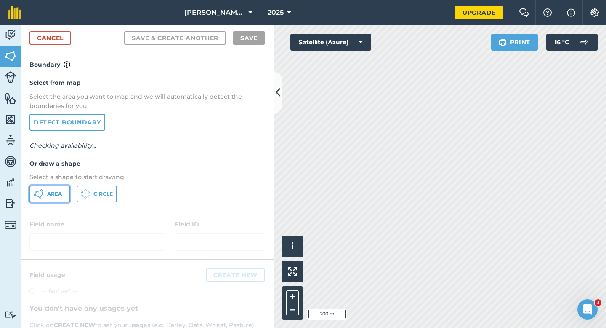
click at [65, 187] on button "Area" at bounding box center [49, 193] width 40 height 17
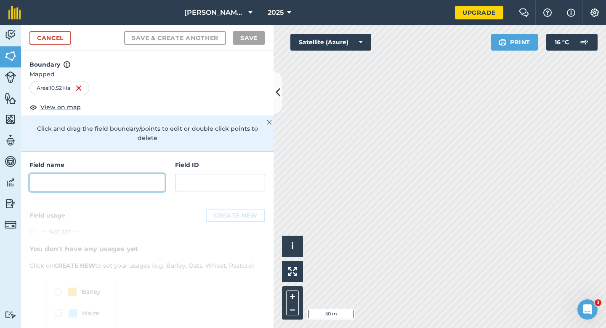
click at [141, 173] on input "text" at bounding box center [97, 182] width 136 height 18
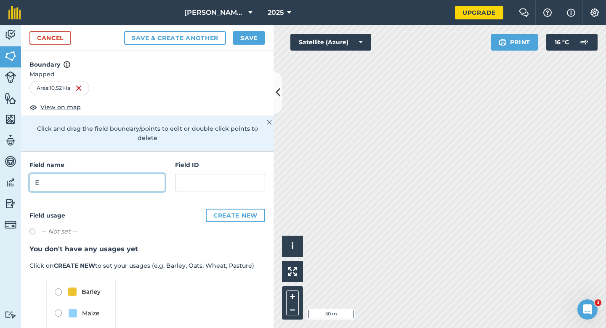
type input "E"
click at [253, 39] on button "Save" at bounding box center [249, 37] width 32 height 13
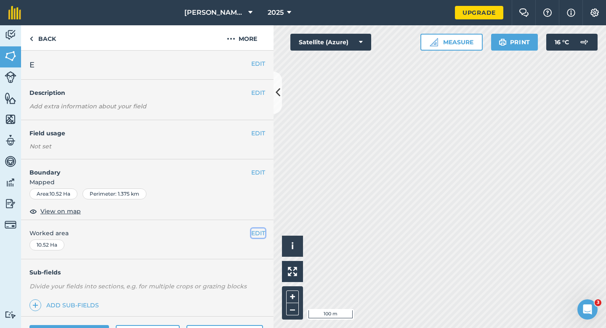
click at [254, 229] on button "EDIT" at bounding box center [258, 232] width 14 height 9
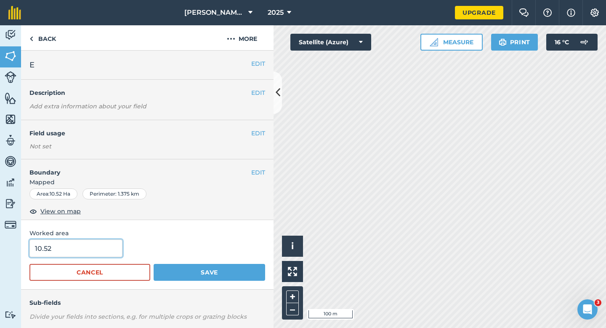
click at [87, 247] on input "10.52" at bounding box center [75, 248] width 93 height 18
type input "10.5"
click at [154, 264] on button "Save" at bounding box center [210, 272] width 112 height 17
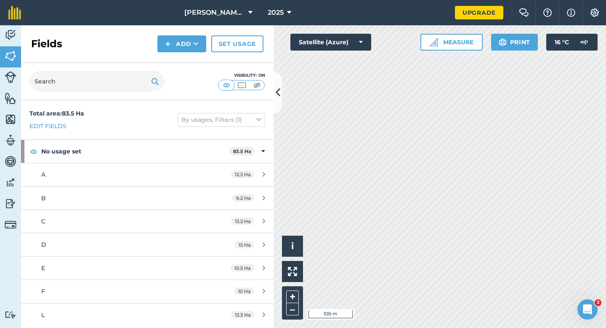
click at [181, 53] on div "Fields Add Set usage" at bounding box center [147, 43] width 253 height 37
click at [182, 46] on button "Add" at bounding box center [181, 43] width 49 height 17
click at [182, 63] on link "Draw" at bounding box center [182, 62] width 46 height 19
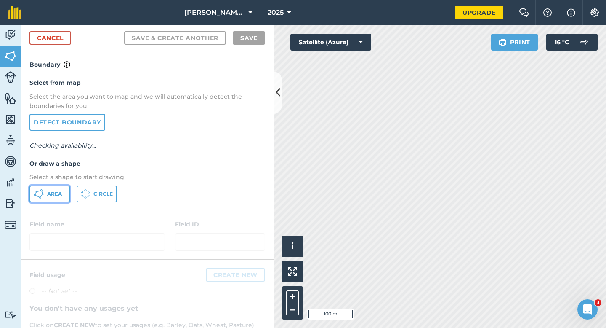
click at [48, 197] on span "Area" at bounding box center [54, 193] width 15 height 7
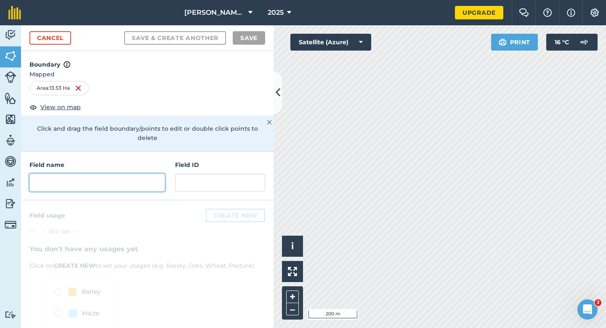
click at [157, 173] on input "text" at bounding box center [97, 182] width 136 height 18
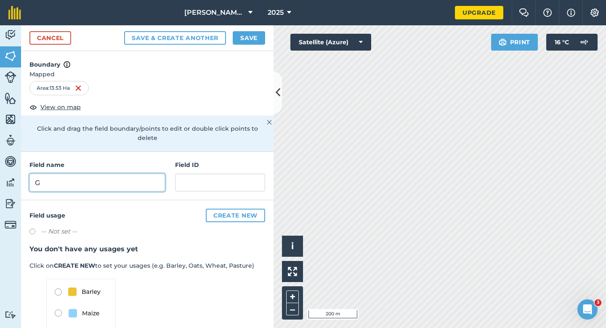
type input "G"
click at [237, 37] on button "Save" at bounding box center [249, 37] width 32 height 13
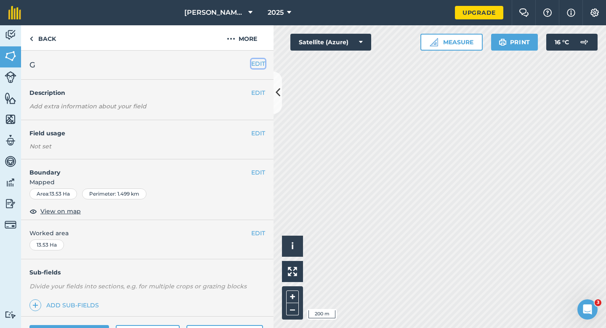
click at [261, 61] on button "EDIT" at bounding box center [258, 63] width 14 height 9
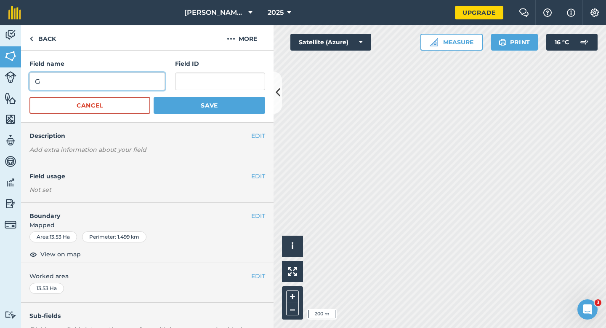
click at [108, 85] on input "G" at bounding box center [97, 81] width 136 height 18
type input "F"
click at [154, 97] on button "Save" at bounding box center [210, 105] width 112 height 17
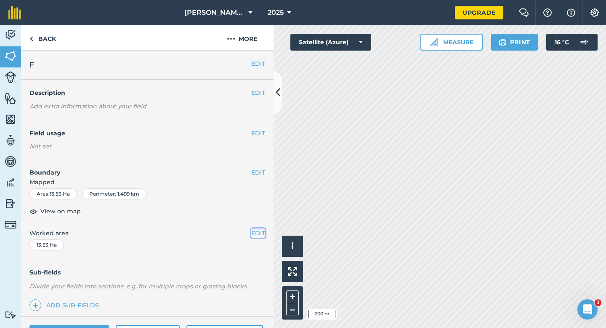
click at [260, 231] on button "EDIT" at bounding box center [258, 232] width 14 height 9
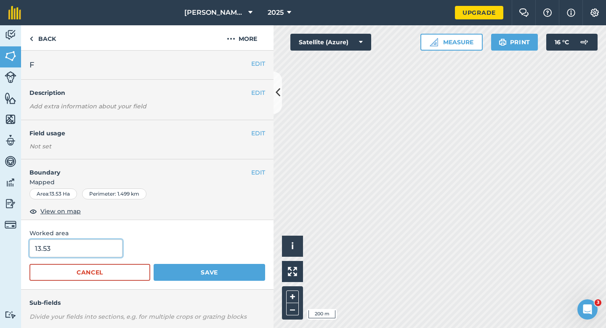
click at [84, 241] on input "13.53" at bounding box center [75, 248] width 93 height 18
click at [86, 252] on input "13.53" at bounding box center [75, 248] width 93 height 18
type input "13.5"
click at [154, 264] on button "Save" at bounding box center [210, 272] width 112 height 17
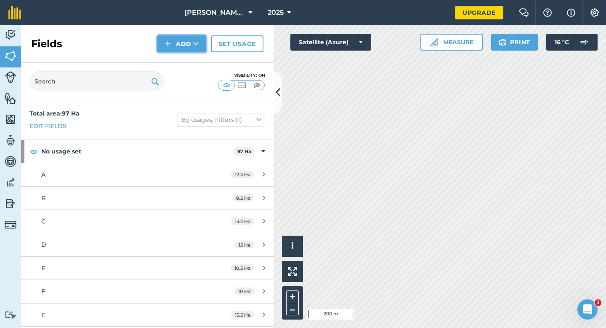
click at [184, 47] on button "Add" at bounding box center [181, 43] width 49 height 17
click at [184, 64] on link "Draw" at bounding box center [182, 62] width 46 height 19
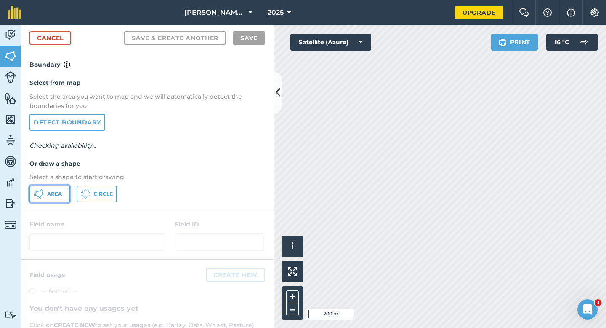
click at [53, 193] on span "Area" at bounding box center [54, 193] width 15 height 7
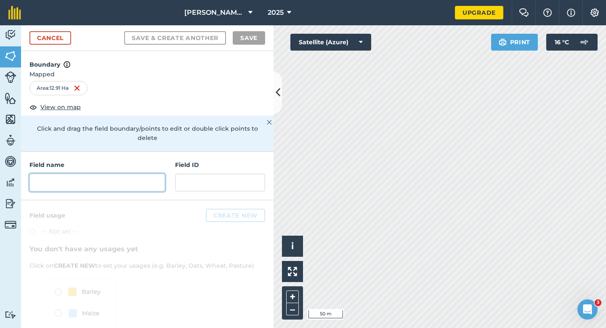
click at [136, 180] on input "text" at bounding box center [97, 182] width 136 height 18
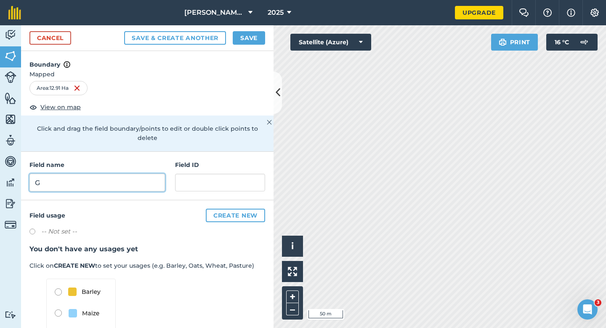
type input "G"
click at [245, 34] on button "Save" at bounding box center [249, 37] width 32 height 13
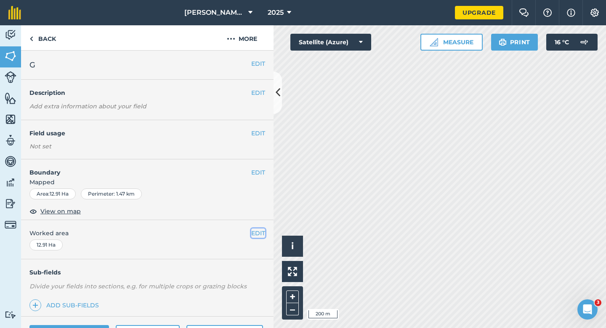
click at [260, 233] on button "EDIT" at bounding box center [258, 232] width 14 height 9
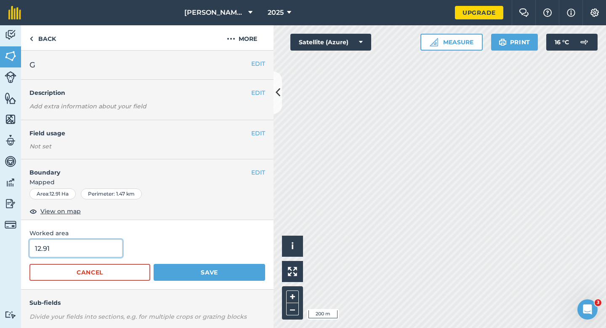
click at [115, 248] on input "12.91" at bounding box center [75, 248] width 93 height 18
type input "13"
click at [154, 264] on button "Save" at bounding box center [210, 272] width 112 height 17
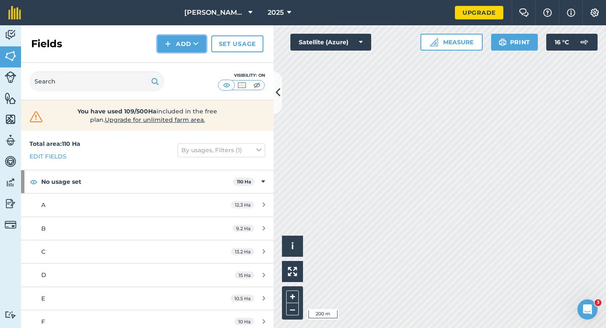
click at [181, 48] on button "Add" at bounding box center [181, 43] width 49 height 17
click at [181, 59] on link "Draw" at bounding box center [182, 62] width 46 height 19
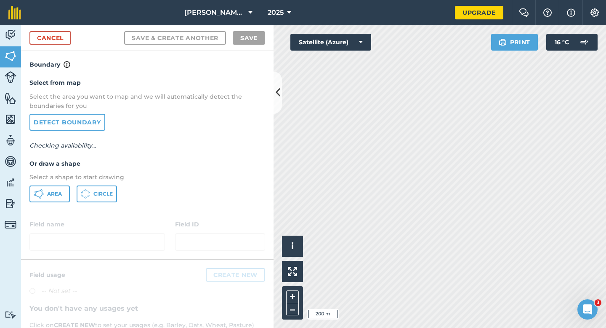
click at [63, 183] on div "Select from map Select the area you want to map and we will automatically detec…" at bounding box center [147, 139] width 253 height 141
click at [63, 184] on div "Select from map Select the area you want to map and we will automatically detec…" at bounding box center [147, 139] width 253 height 141
click at [59, 190] on span "Area" at bounding box center [54, 193] width 15 height 7
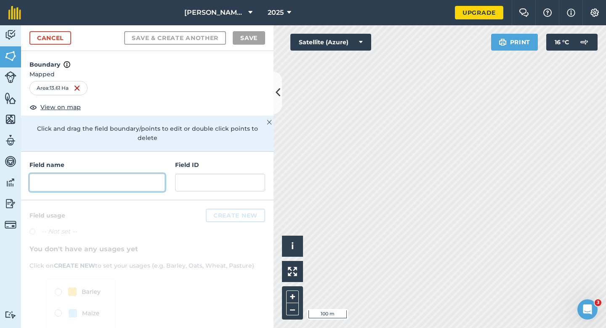
click at [129, 173] on input "text" at bounding box center [97, 182] width 136 height 18
click at [123, 174] on input "K" at bounding box center [97, 182] width 136 height 18
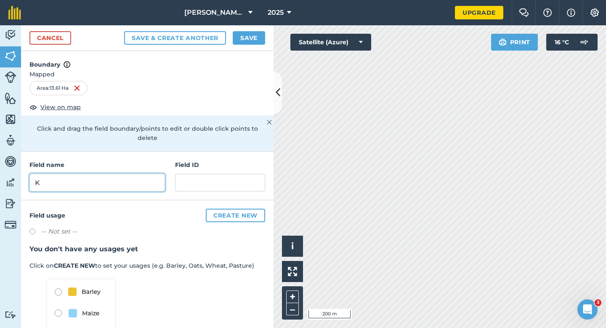
type input "K"
click at [241, 43] on button "Save" at bounding box center [249, 37] width 32 height 13
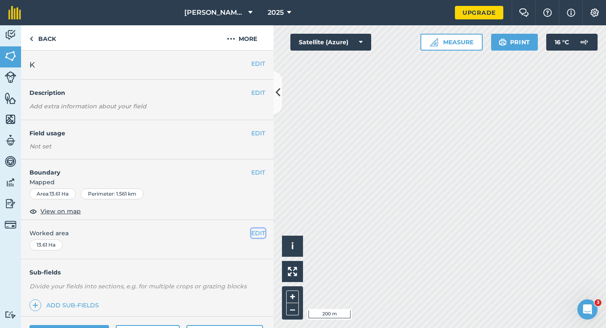
click at [259, 232] on button "EDIT" at bounding box center [258, 232] width 14 height 9
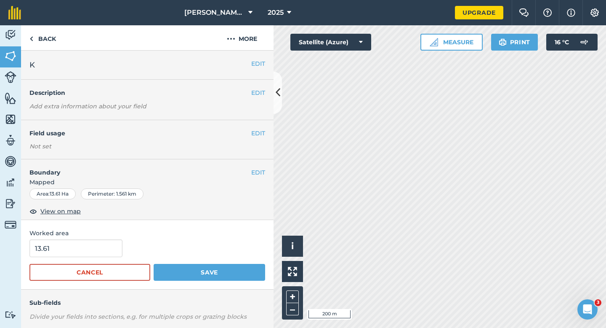
click at [88, 259] on form "13.61 Cancel Save" at bounding box center [147, 259] width 236 height 41
click at [88, 254] on input "13.61" at bounding box center [75, 248] width 93 height 18
type input "13.6"
click at [154, 264] on button "Save" at bounding box center [210, 272] width 112 height 17
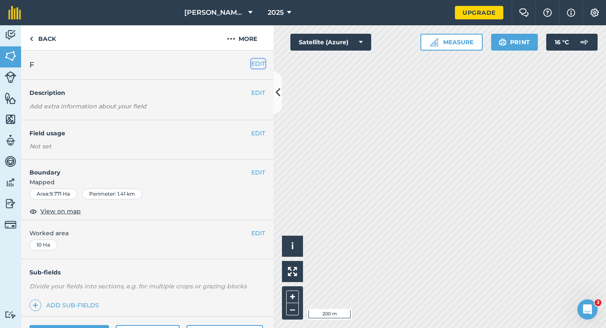
click at [256, 63] on button "EDIT" at bounding box center [258, 63] width 14 height 9
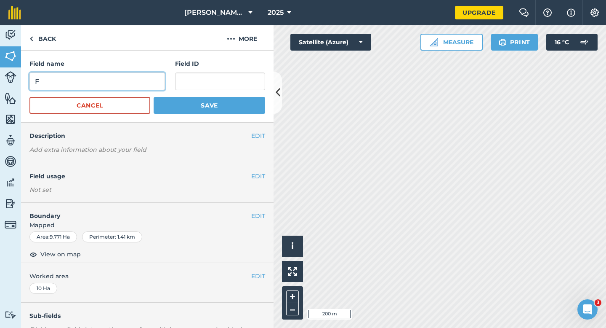
click at [112, 80] on input "F" at bounding box center [97, 81] width 136 height 18
type input "J"
click at [154, 97] on button "Save" at bounding box center [210, 105] width 112 height 17
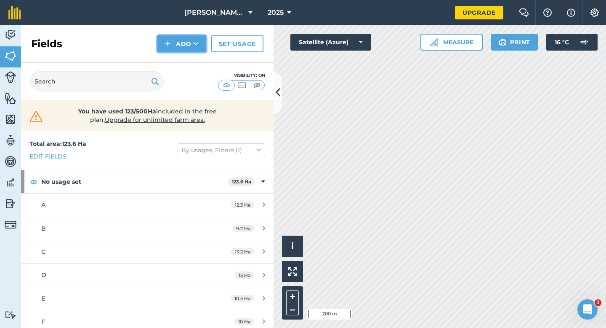
click at [179, 40] on button "Add" at bounding box center [181, 43] width 49 height 17
click at [179, 59] on link "Draw" at bounding box center [182, 62] width 46 height 19
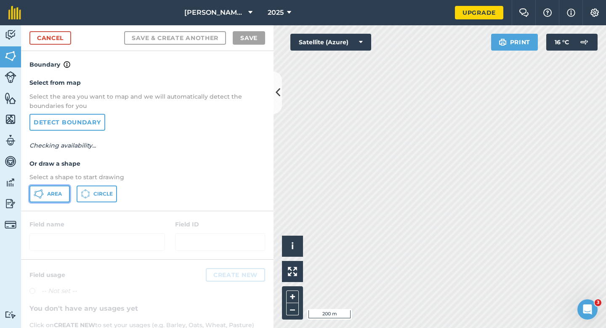
click at [58, 189] on button "Area" at bounding box center [49, 193] width 40 height 17
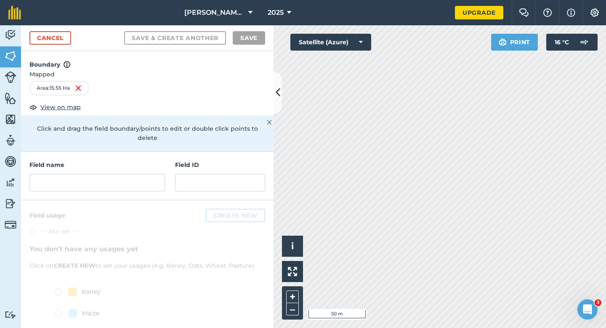
click at [128, 163] on div "Field name" at bounding box center [97, 175] width 136 height 31
click at [128, 173] on input "text" at bounding box center [97, 182] width 136 height 18
type input "H"
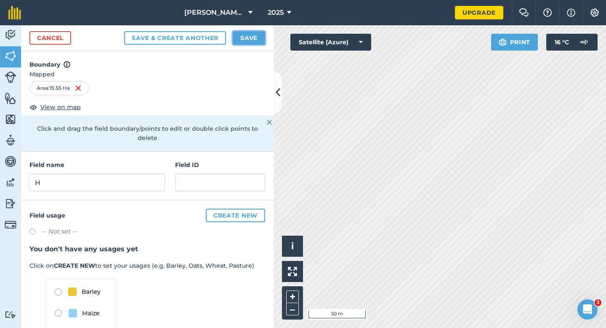
click at [240, 41] on button "Save" at bounding box center [249, 37] width 32 height 13
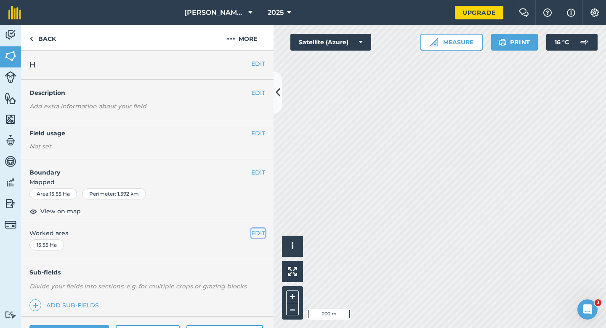
click at [259, 232] on button "EDIT" at bounding box center [258, 232] width 14 height 9
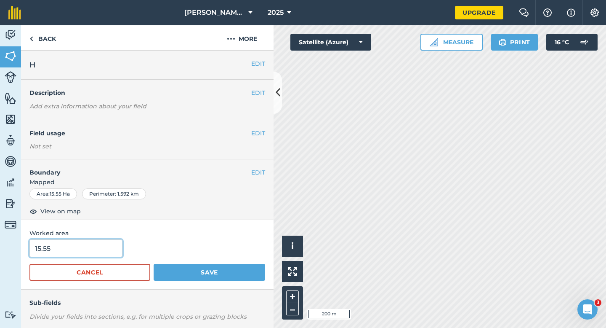
click at [95, 248] on input "15.55" at bounding box center [75, 248] width 93 height 18
type input "15.5"
click at [154, 264] on button "Save" at bounding box center [210, 272] width 112 height 17
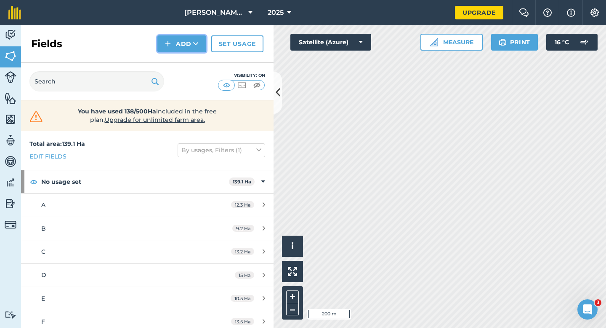
click at [180, 49] on button "Add" at bounding box center [181, 43] width 49 height 17
click at [181, 57] on link "Draw" at bounding box center [182, 62] width 46 height 19
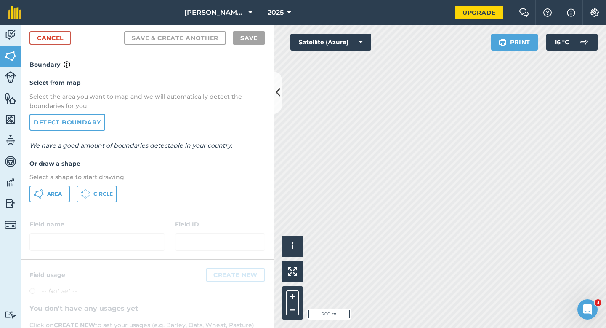
click at [64, 179] on p "Select a shape to start drawing" at bounding box center [147, 176] width 236 height 9
click at [59, 189] on button "Area" at bounding box center [49, 193] width 40 height 17
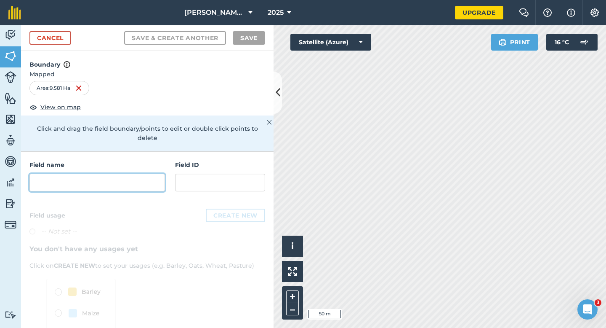
click at [134, 181] on div "Field name Field ID" at bounding box center [147, 176] width 253 height 48
click at [134, 181] on input "text" at bounding box center [97, 182] width 136 height 18
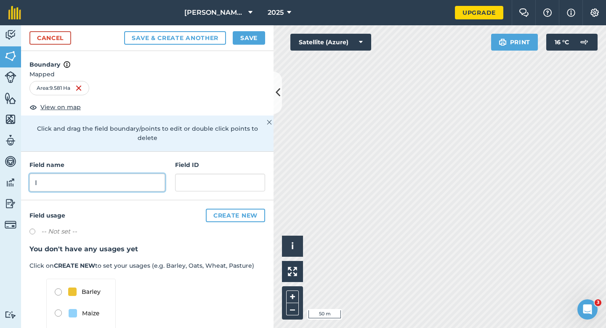
type input "I"
click at [248, 36] on button "Save" at bounding box center [249, 37] width 32 height 13
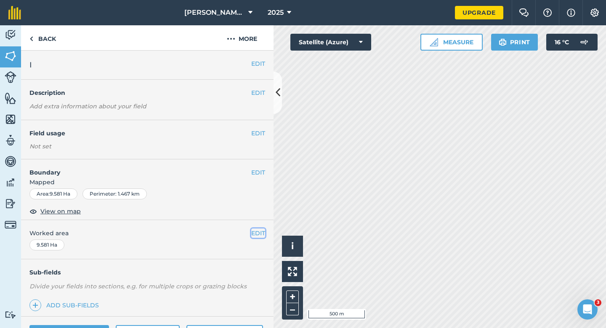
click at [261, 237] on button "EDIT" at bounding box center [258, 232] width 14 height 9
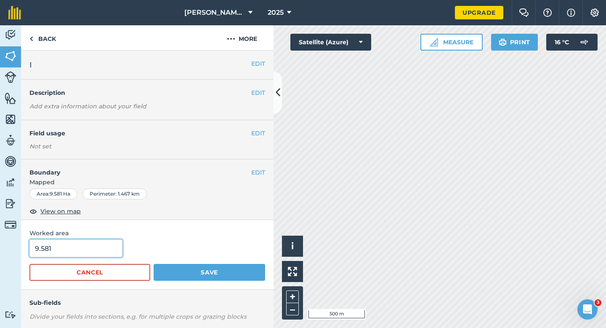
click at [113, 256] on input "9.581" at bounding box center [75, 248] width 93 height 18
type input "10"
click at [154, 264] on button "Save" at bounding box center [210, 272] width 112 height 17
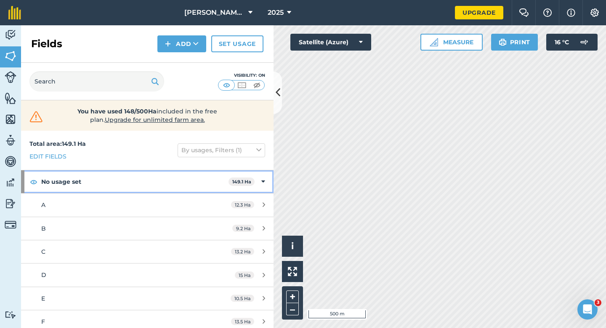
click at [261, 183] on icon at bounding box center [263, 181] width 4 height 9
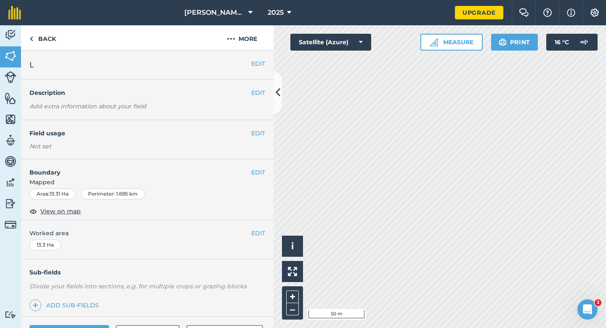
click at [262, 167] on div "EDIT Boundary Mapped Area : 13.31 Ha Perimeter : 1.695 km View on map" at bounding box center [147, 189] width 253 height 61
click at [254, 172] on button "EDIT" at bounding box center [258, 172] width 14 height 9
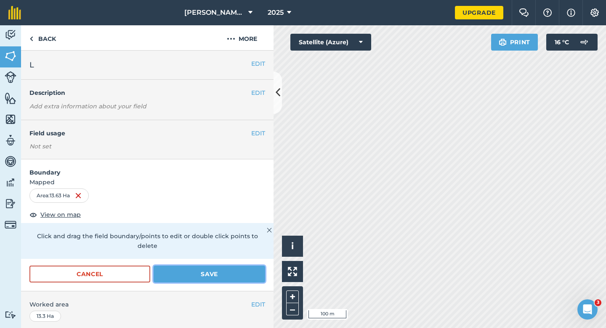
click at [203, 267] on button "Save" at bounding box center [210, 273] width 112 height 17
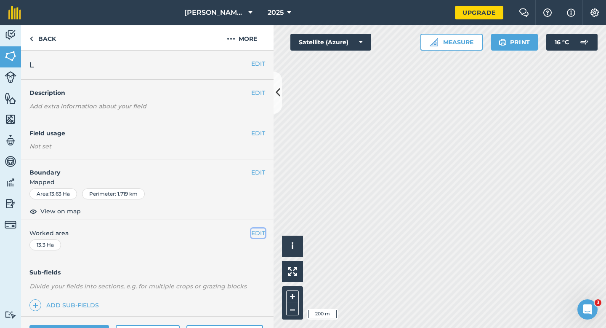
click at [258, 232] on button "EDIT" at bounding box center [258, 232] width 14 height 9
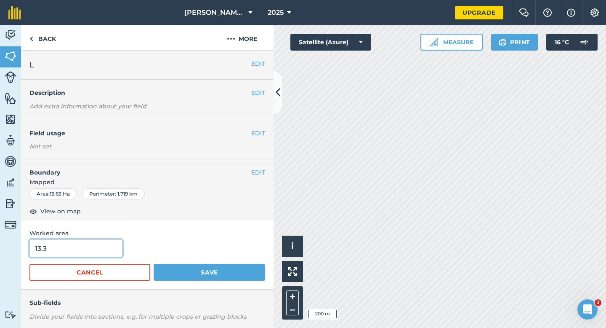
click at [88, 243] on input "13.3" at bounding box center [75, 248] width 93 height 18
click at [88, 244] on input "13.3" at bounding box center [75, 248] width 93 height 18
type input "13.6"
click at [154, 264] on button "Save" at bounding box center [210, 272] width 112 height 17
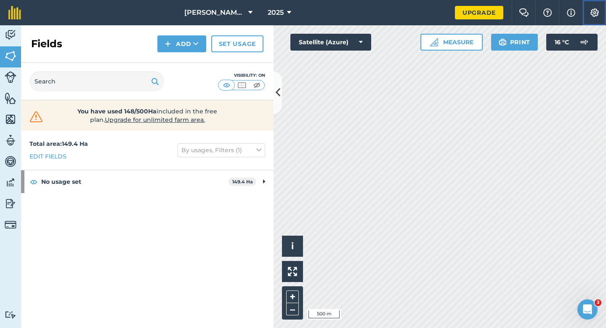
click at [592, 12] on img at bounding box center [595, 12] width 10 height 8
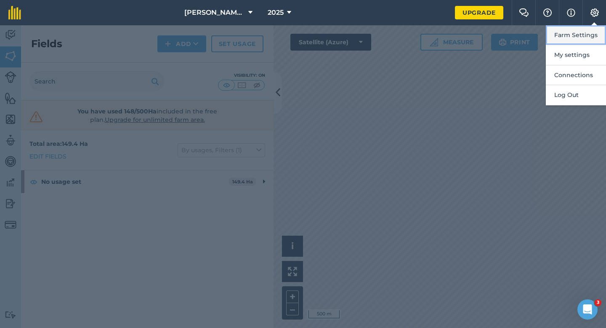
click at [588, 36] on button "Farm Settings" at bounding box center [576, 35] width 60 height 20
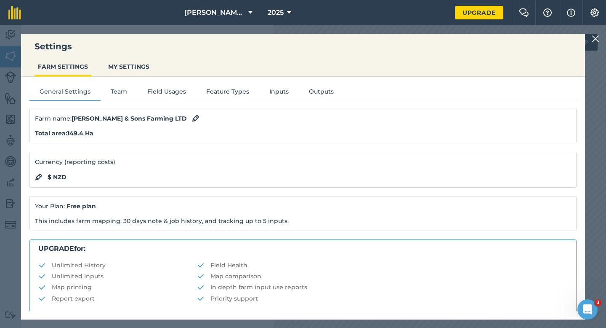
scroll to position [162, 0]
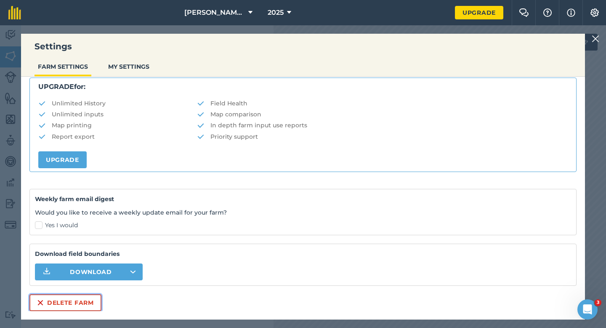
click at [77, 308] on button "Delete farm" at bounding box center [65, 302] width 72 height 17
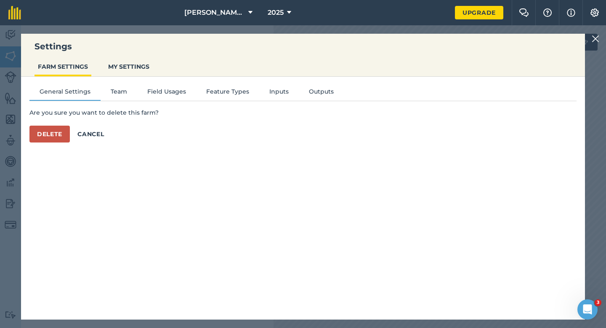
scroll to position [0, 0]
click at [54, 143] on div "General Settings Team Field Usages Feature Types Inputs Outputs Are you sure yo…" at bounding box center [303, 194] width 564 height 234
click at [55, 140] on button "Delete" at bounding box center [49, 133] width 40 height 17
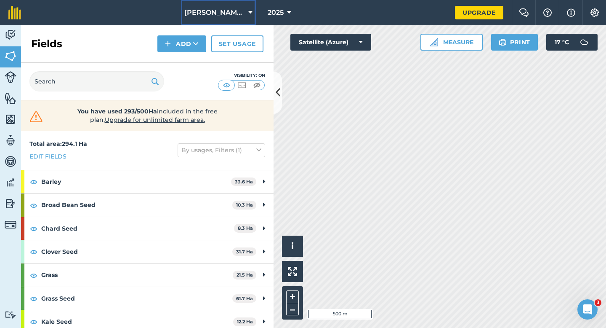
click at [205, 4] on button "[PERSON_NAME] & Sons" at bounding box center [218, 12] width 75 height 25
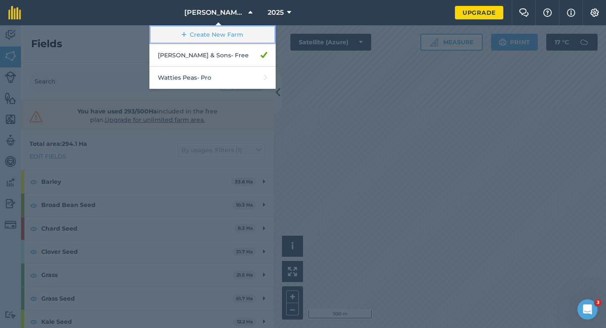
click at [206, 34] on link "Create New Farm" at bounding box center [212, 34] width 126 height 19
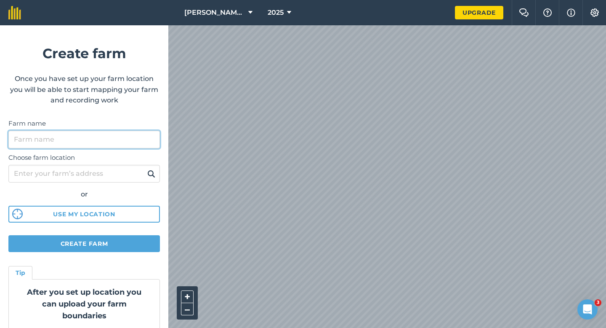
click at [109, 143] on input "Farm name" at bounding box center [84, 140] width 152 height 18
type input "[PERSON_NAME] & Sons Farming LTD"
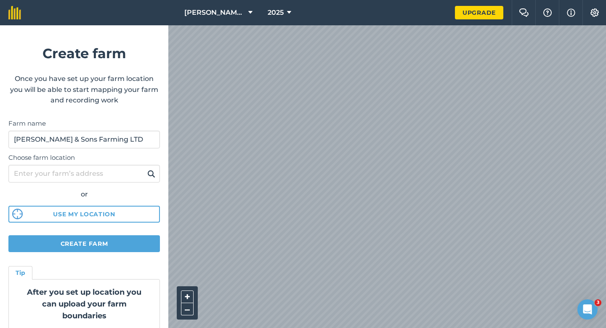
click at [306, 23] on div "[PERSON_NAME] & Sons 2025 Upgrade Farm Chat Help Info Settings Create farm Once…" at bounding box center [303, 12] width 606 height 25
